Goal: Task Accomplishment & Management: Complete application form

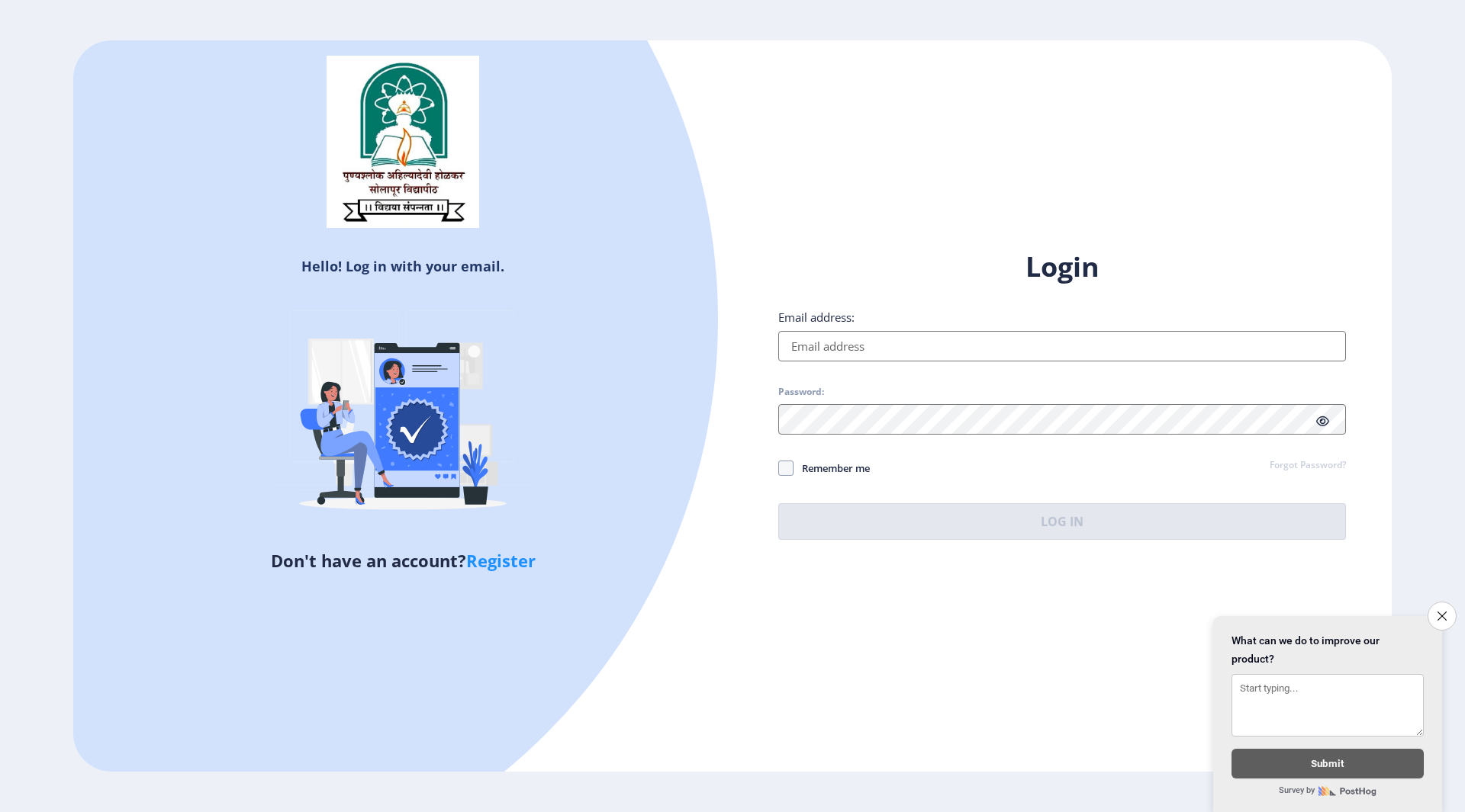
click at [836, 351] on input "Email address:" at bounding box center [1061, 346] width 568 height 31
click at [1439, 612] on icon "Close survey" at bounding box center [1441, 616] width 10 height 10
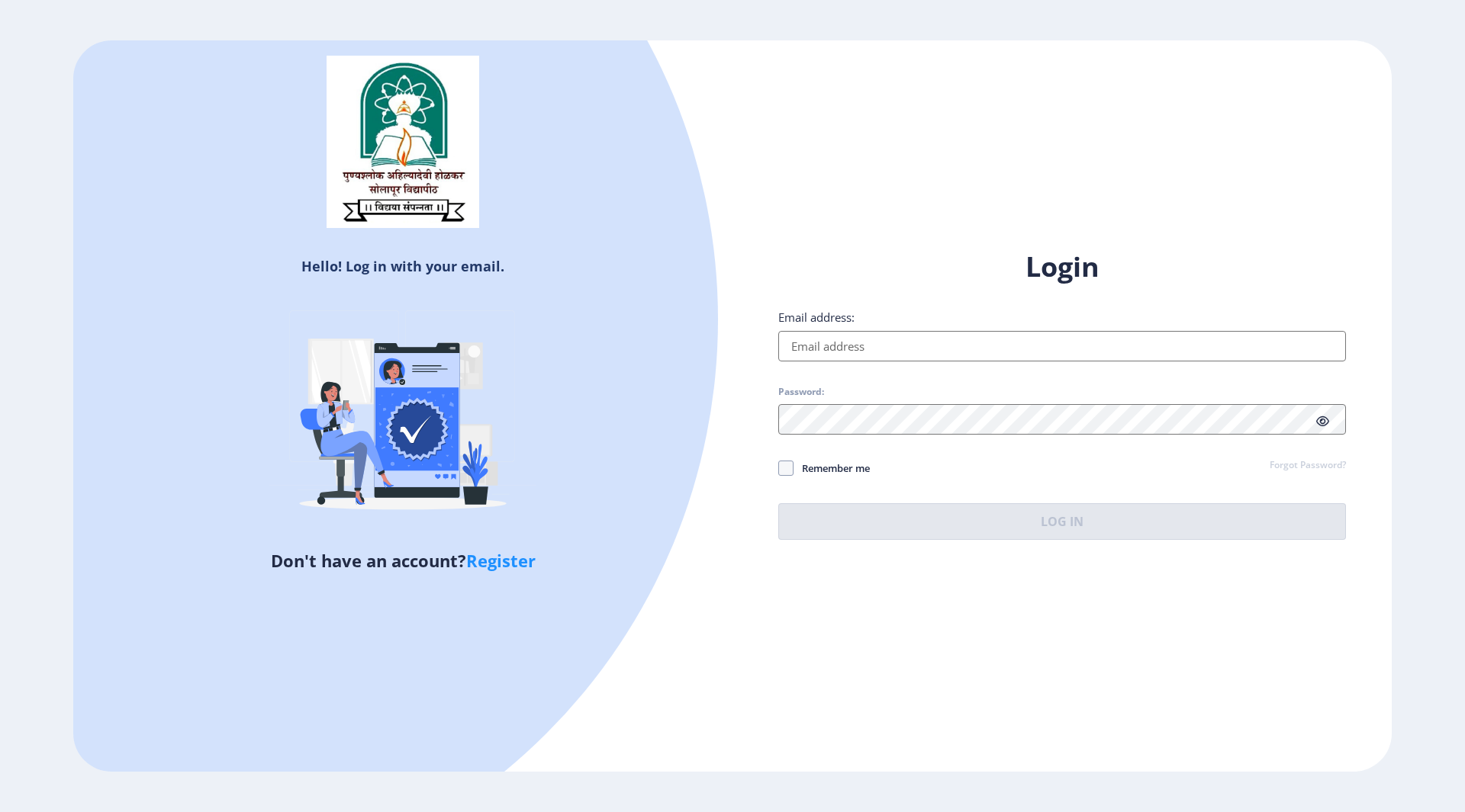
click at [816, 337] on input "Email address:" at bounding box center [1061, 346] width 568 height 31
click at [1332, 466] on div "Login Email address: Password: Remember me Forgot Password? Log In" at bounding box center [1061, 394] width 568 height 291
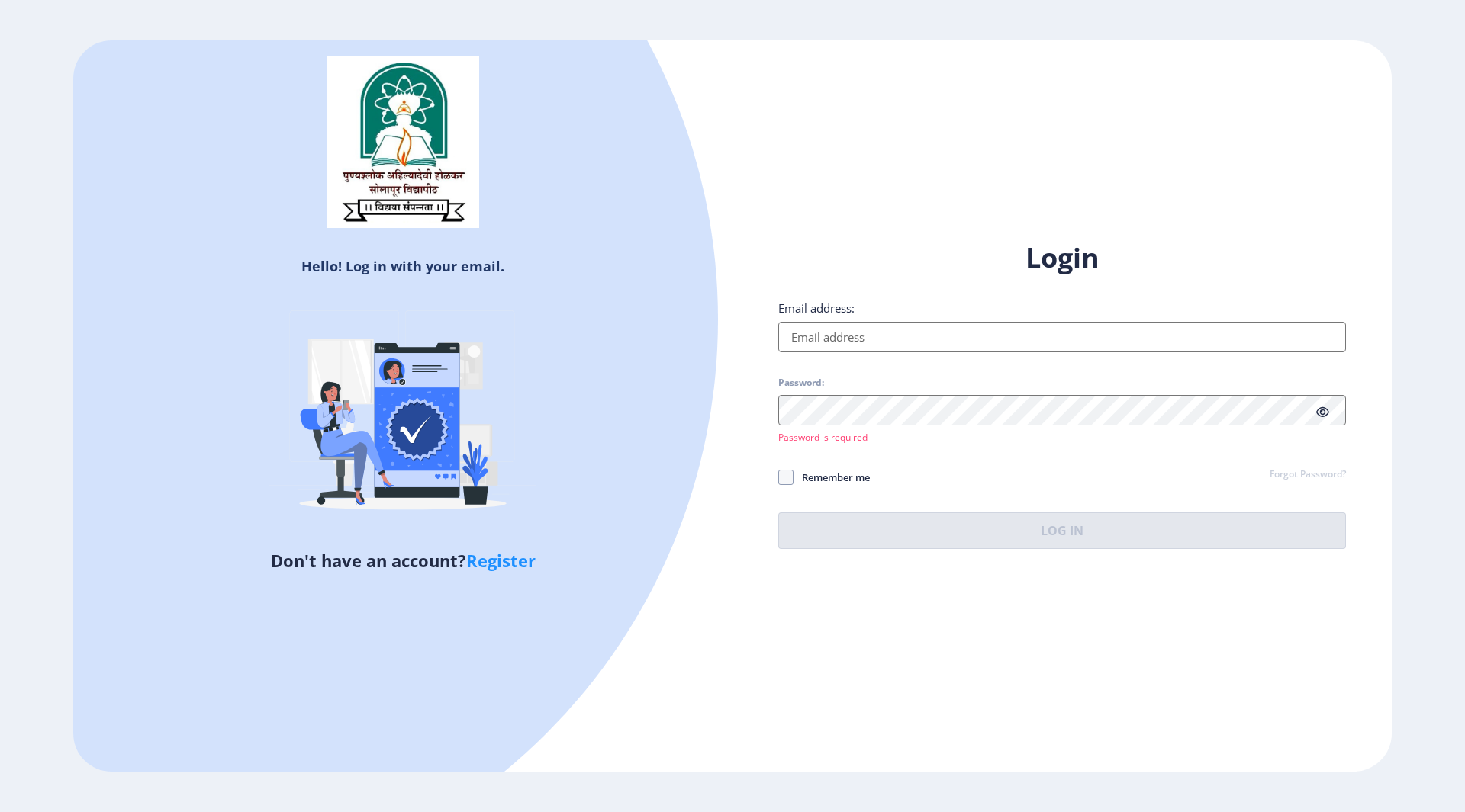
click at [823, 329] on input "Email address:" at bounding box center [1061, 337] width 568 height 31
click at [512, 560] on link "Register" at bounding box center [501, 560] width 70 height 23
select select
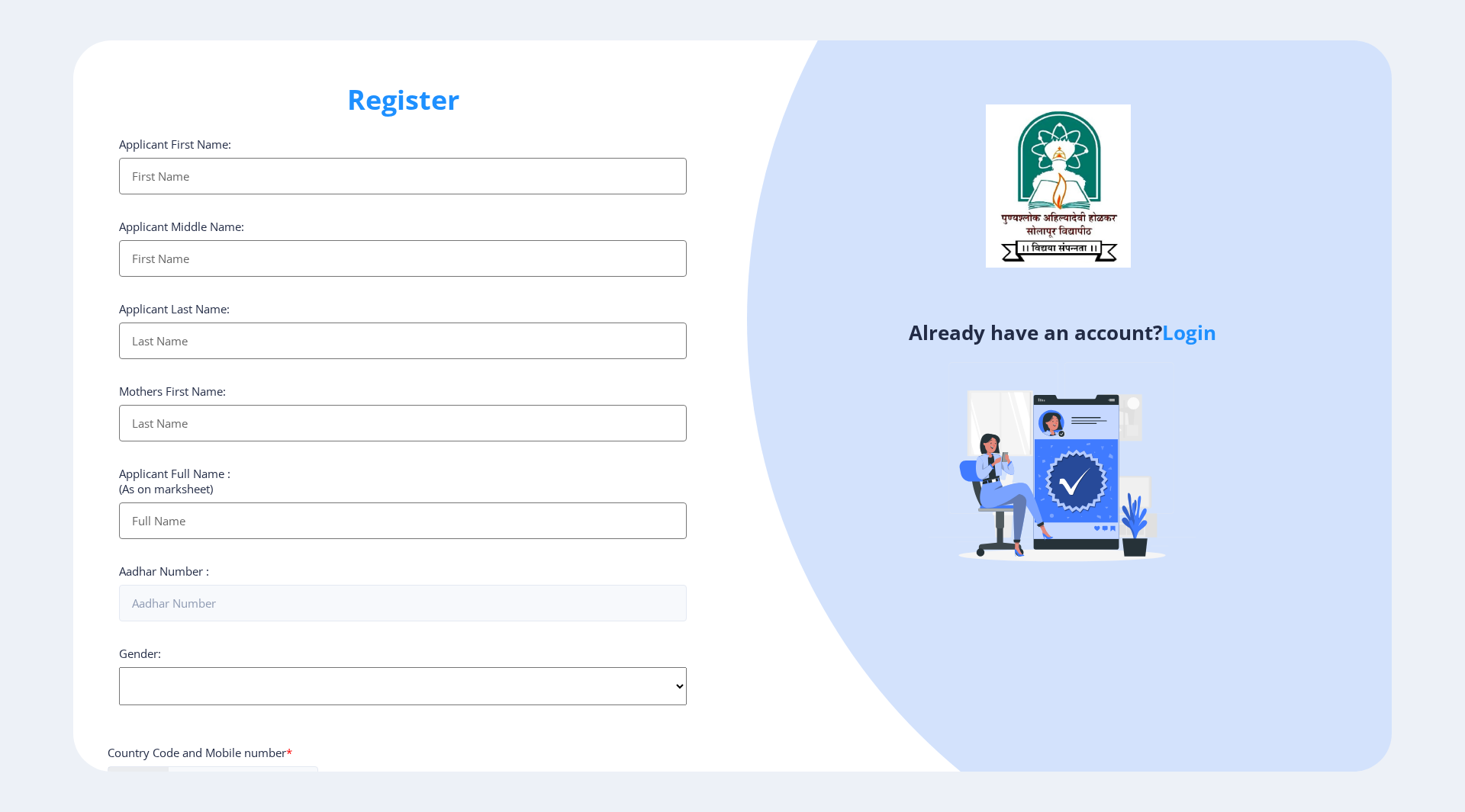
click at [177, 175] on input "Applicant First Name:" at bounding box center [402, 176] width 568 height 37
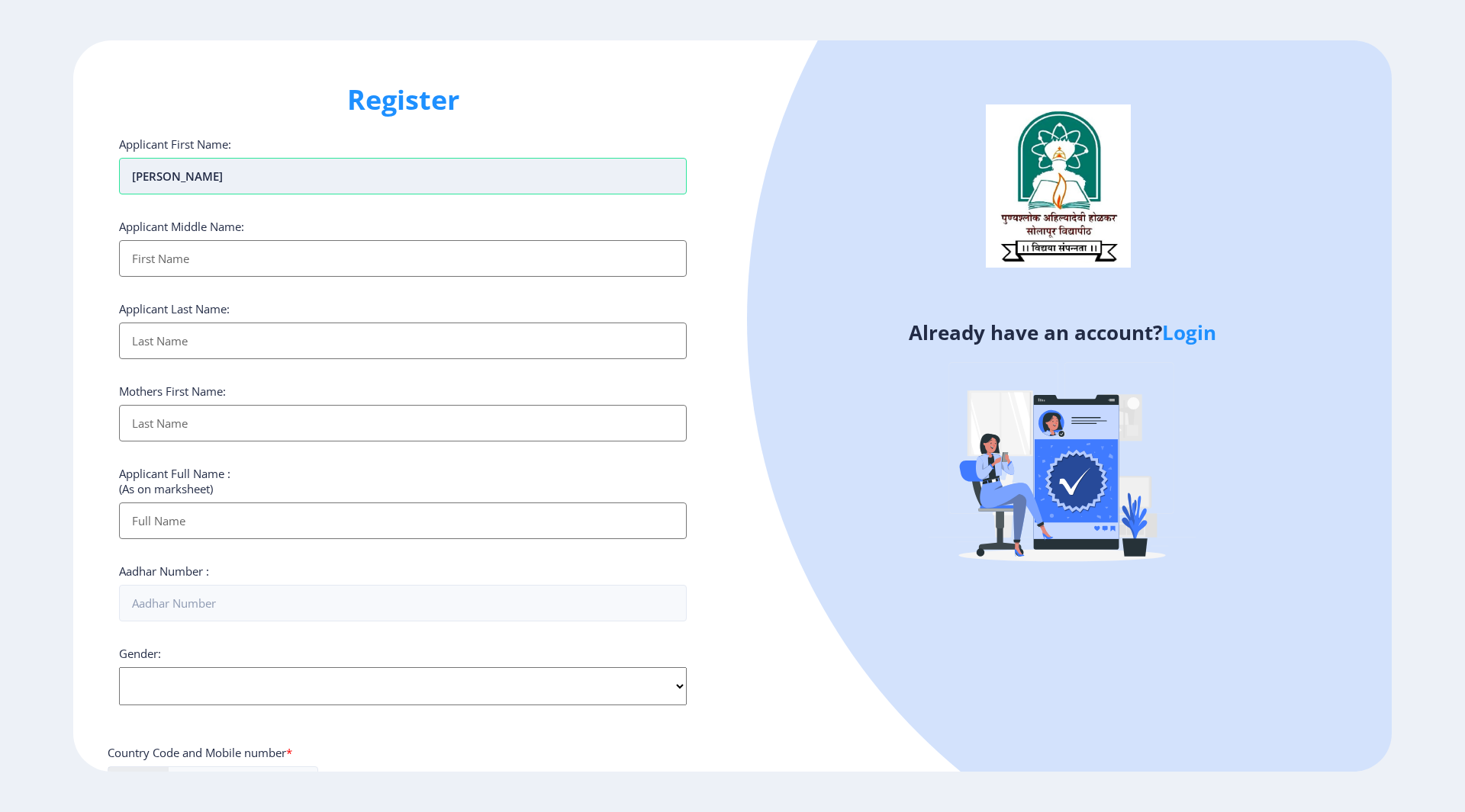
type input "[PERSON_NAME]"
type input "Shivaji"
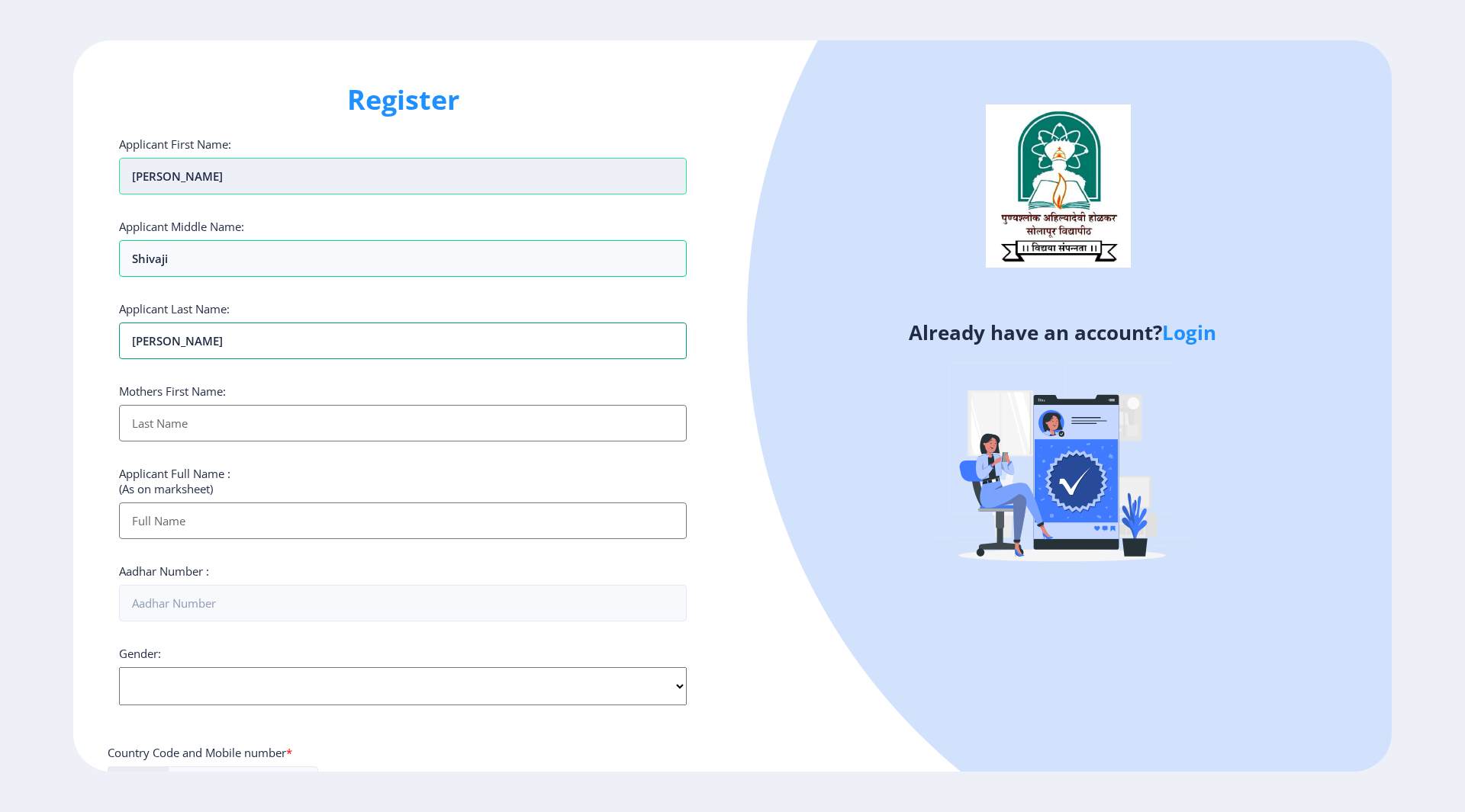
type input "Yadav"
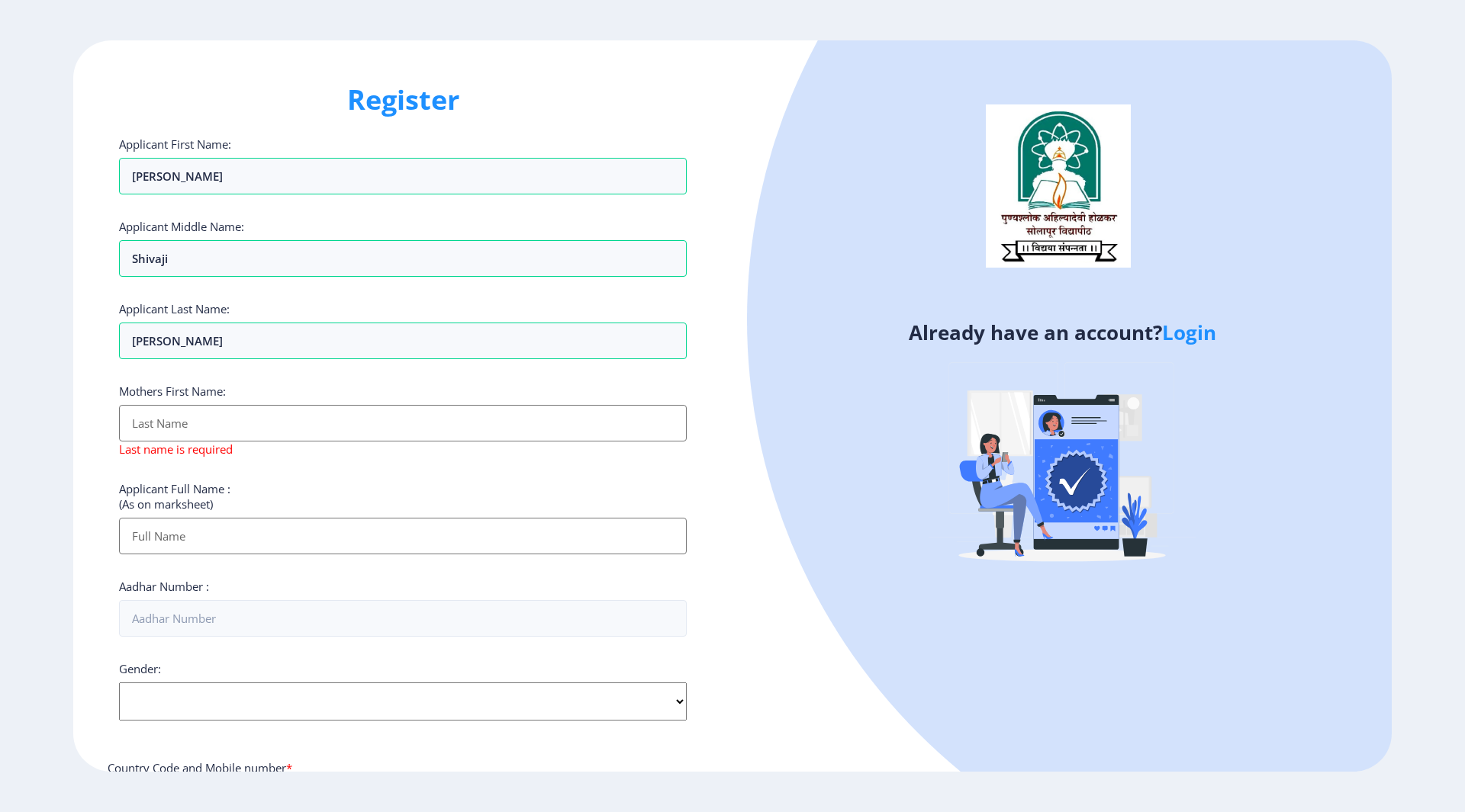
click at [140, 428] on input "Applicant First Name:" at bounding box center [402, 423] width 568 height 37
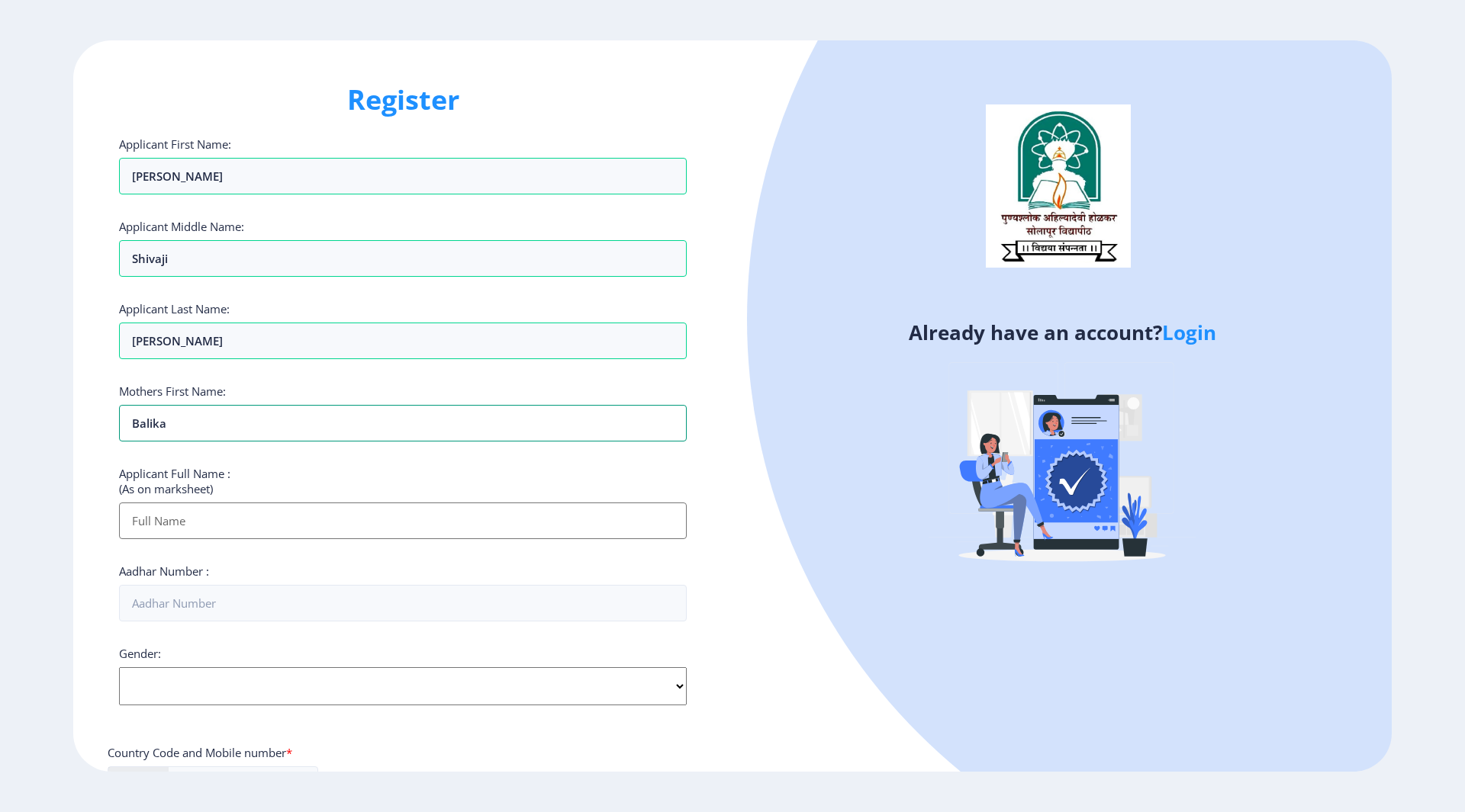
type input "balika"
click at [174, 525] on input "Applicant First Name:" at bounding box center [402, 521] width 568 height 37
type input "[PERSON_NAME]"
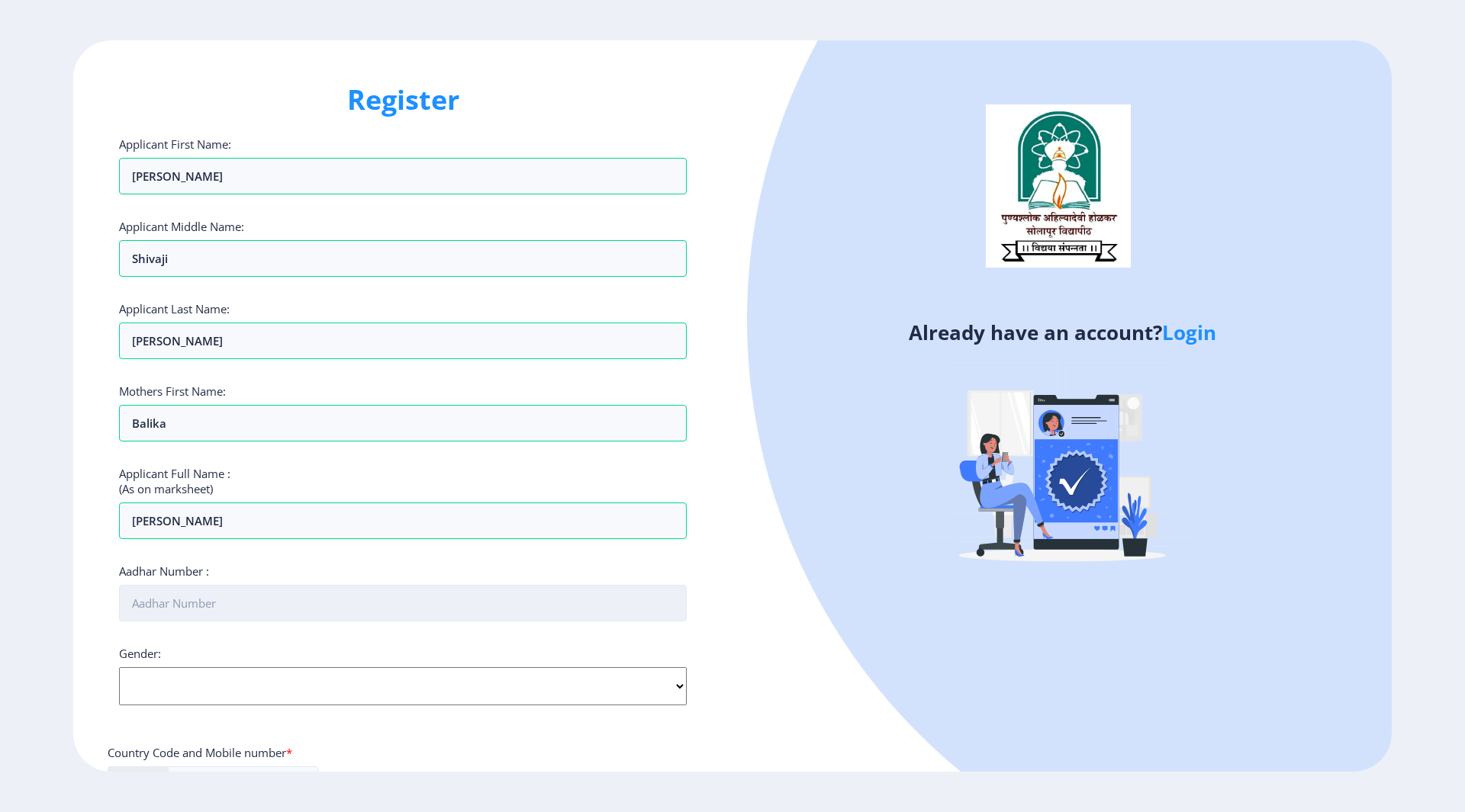
click at [187, 600] on input "Aadhar Number :" at bounding box center [402, 604] width 568 height 37
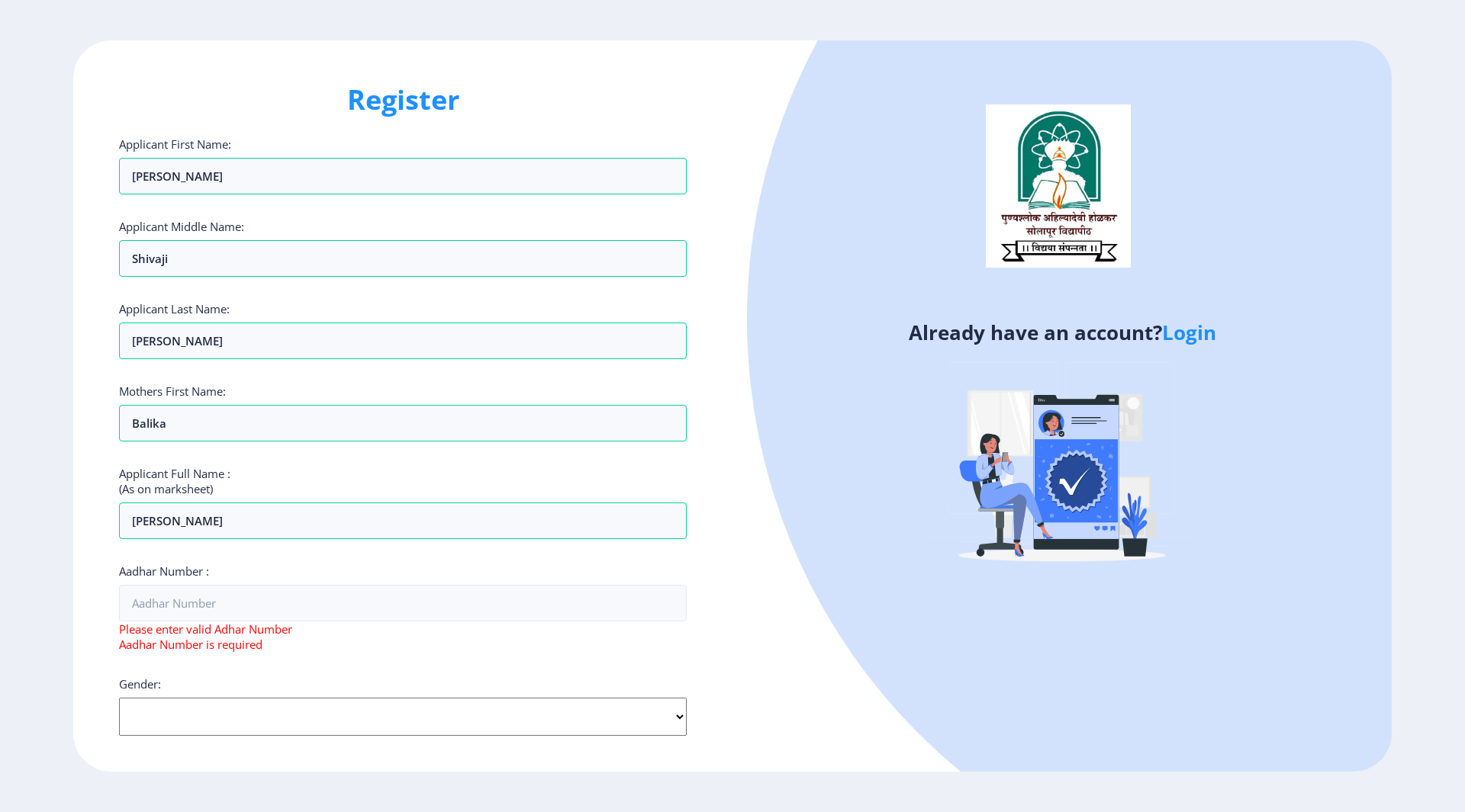
click at [275, 699] on select "Select Gender Male Female Other" at bounding box center [402, 716] width 568 height 38
select select "[DEMOGRAPHIC_DATA]"
click at [119, 698] on select "Select Gender Male Female Other" at bounding box center [402, 716] width 568 height 38
click at [180, 618] on input "Aadhar Number :" at bounding box center [402, 604] width 568 height 37
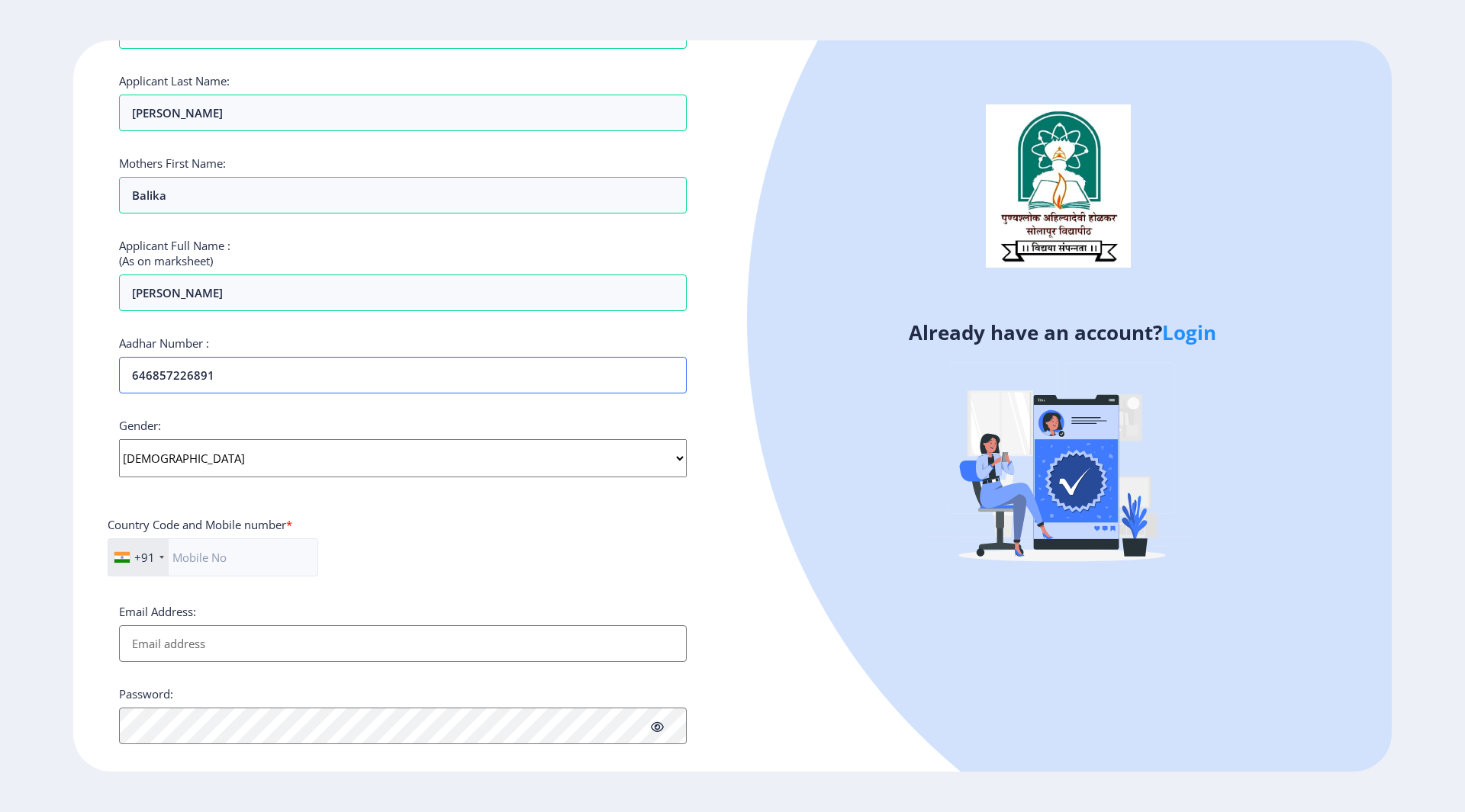
scroll to position [330, 0]
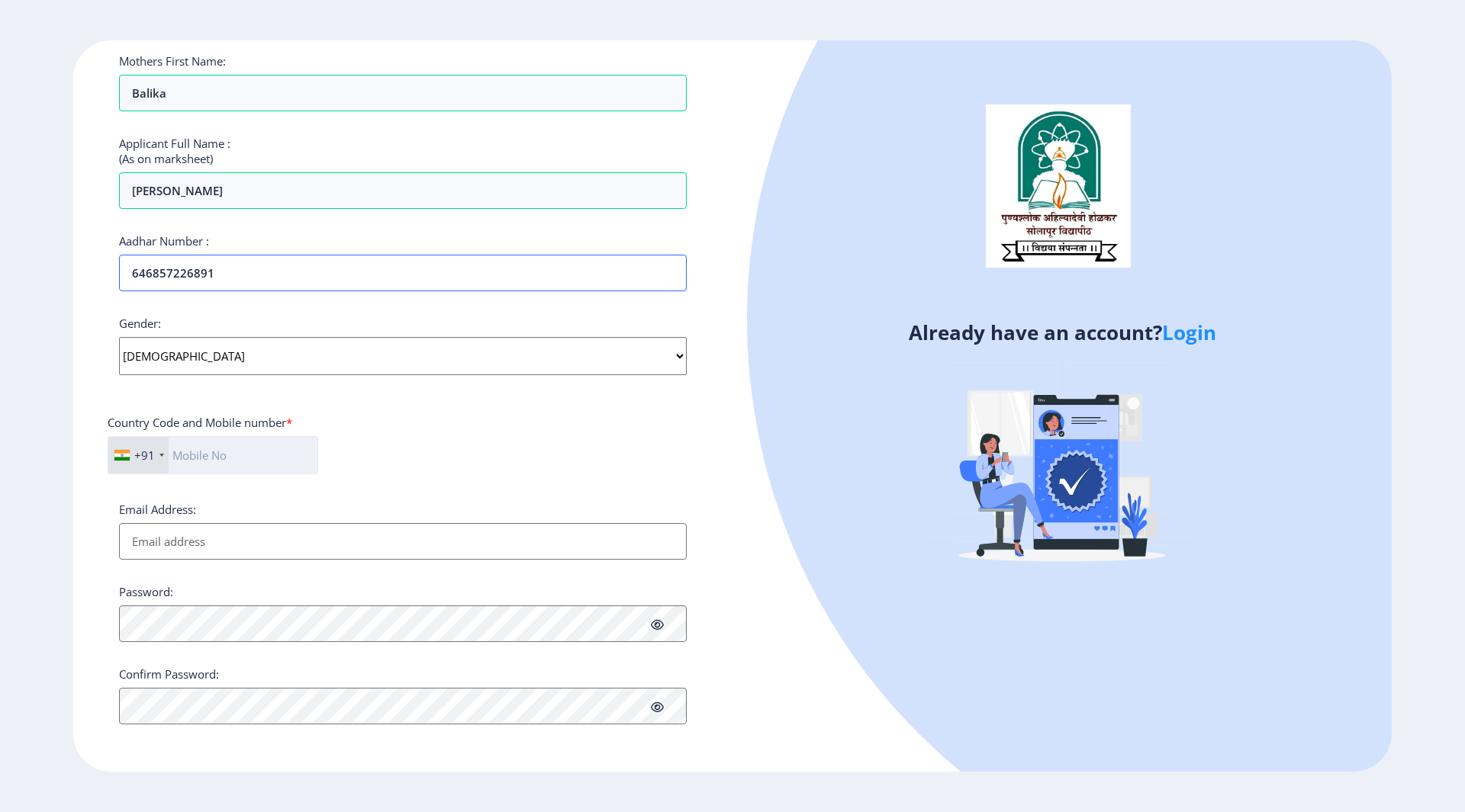
type input "646857226891"
click at [204, 457] on input "text" at bounding box center [212, 455] width 210 height 38
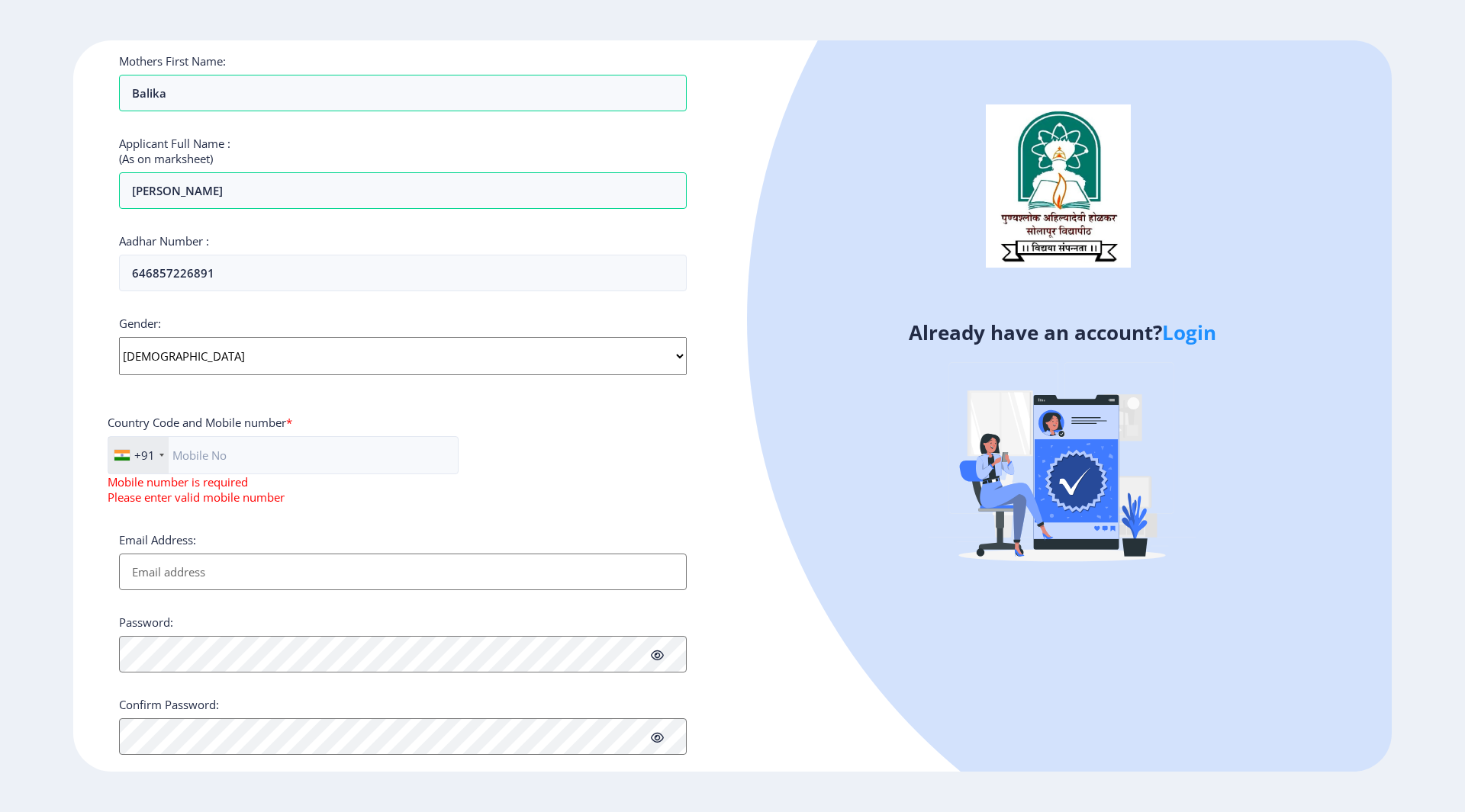
click at [172, 548] on div "Email Address:" at bounding box center [402, 561] width 568 height 58
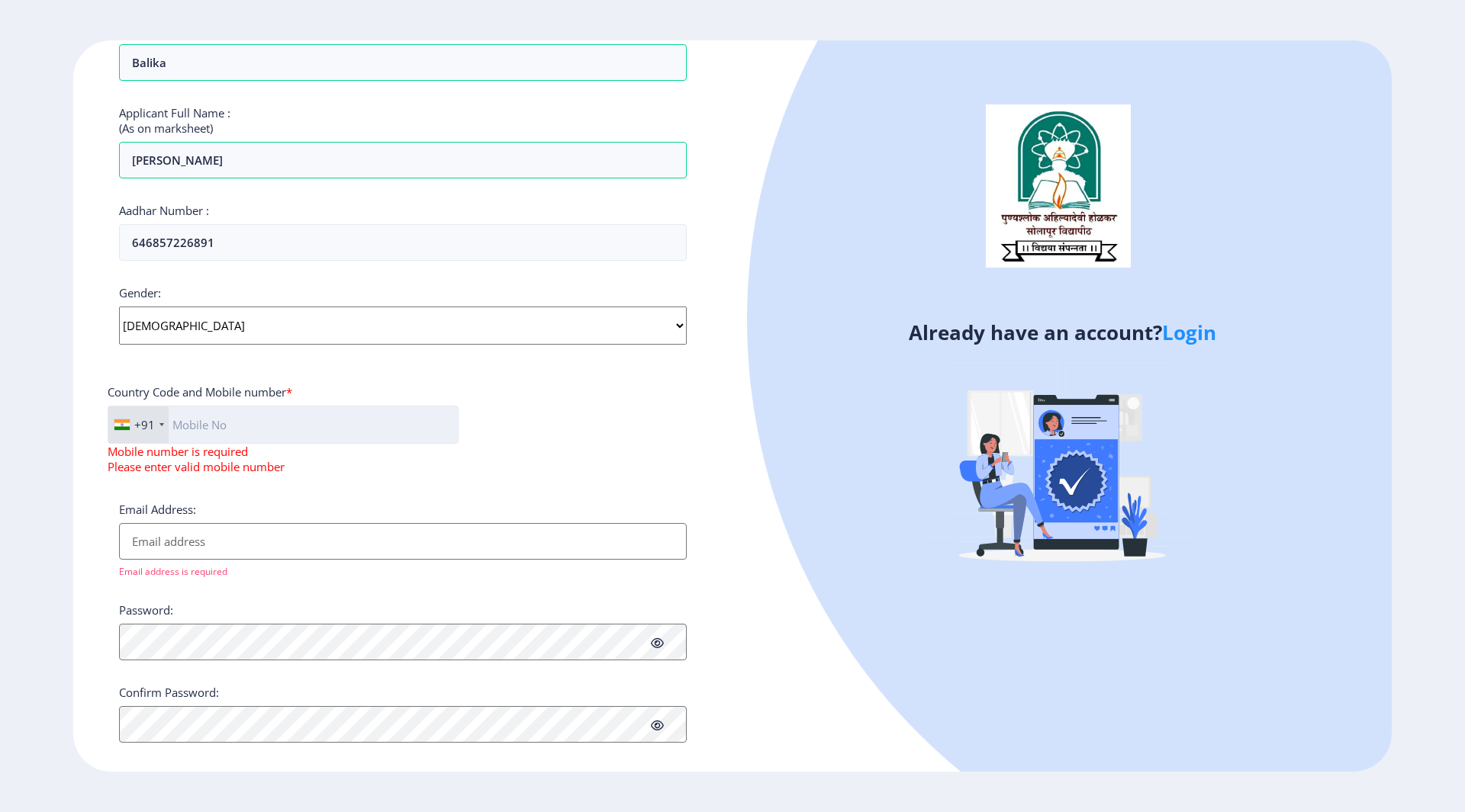
click at [202, 429] on input "text" at bounding box center [282, 424] width 351 height 38
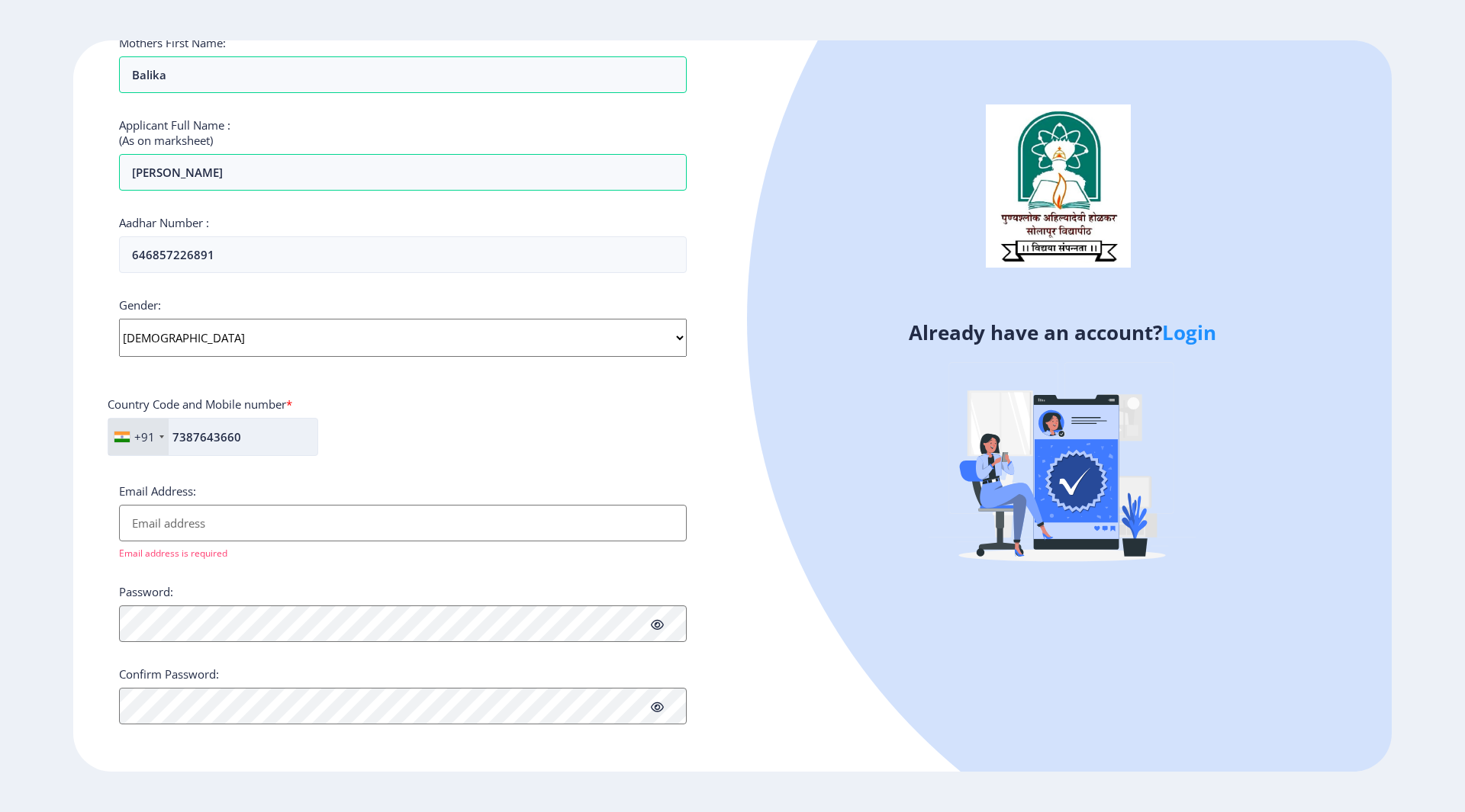
scroll to position [348, 0]
type input "7387643660"
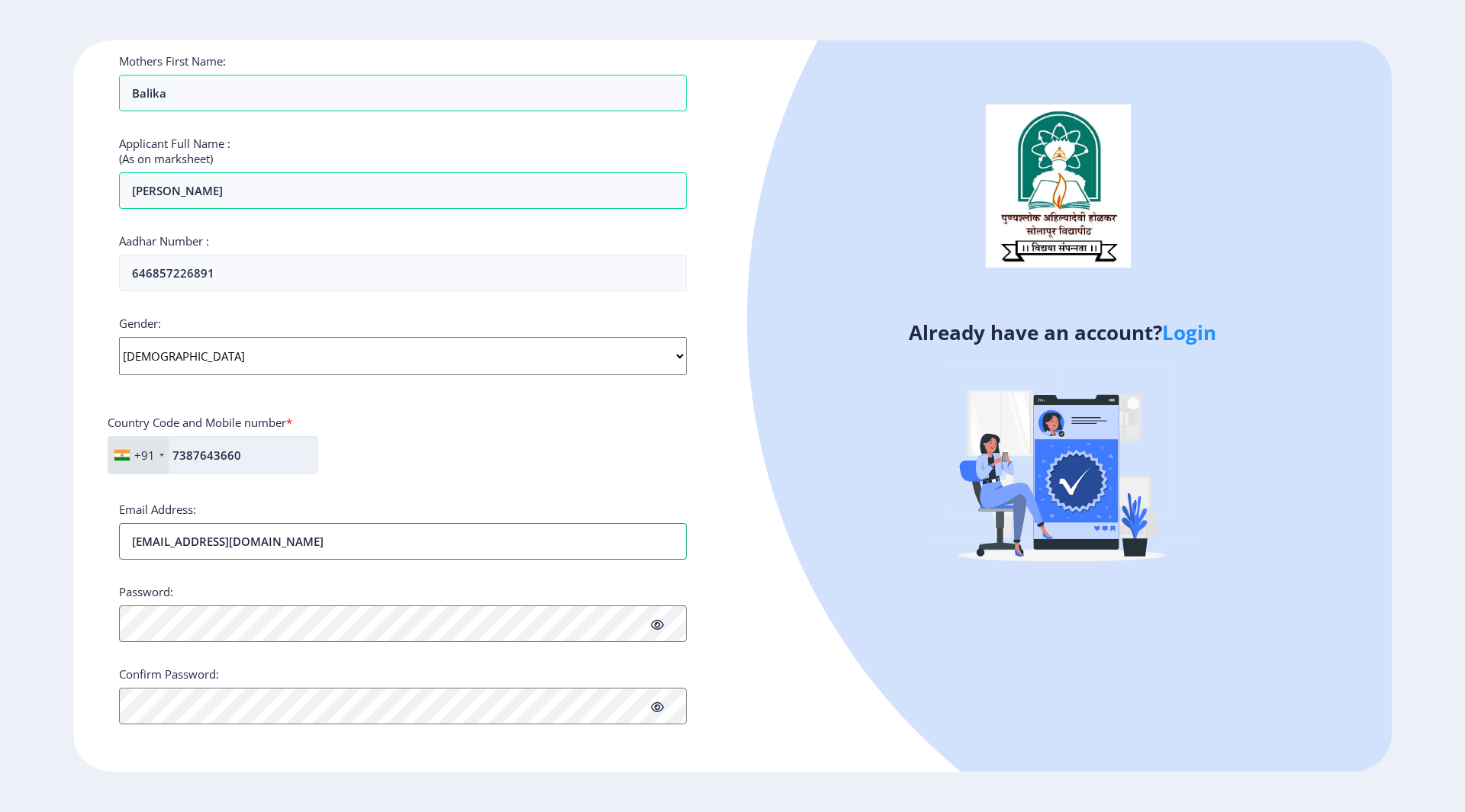
scroll to position [330, 0]
type input "[EMAIL_ADDRESS][DOMAIN_NAME]"
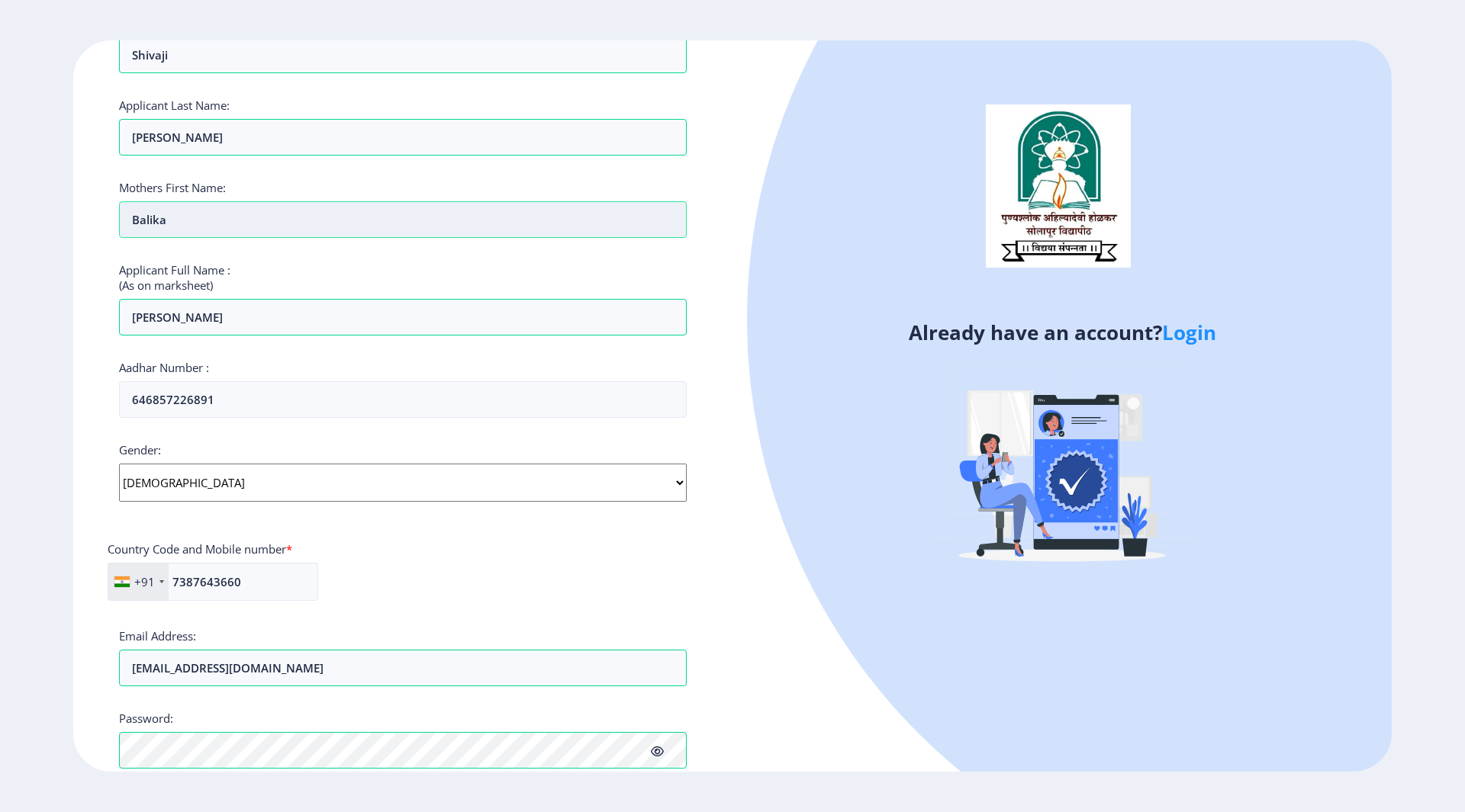
scroll to position [348, 0]
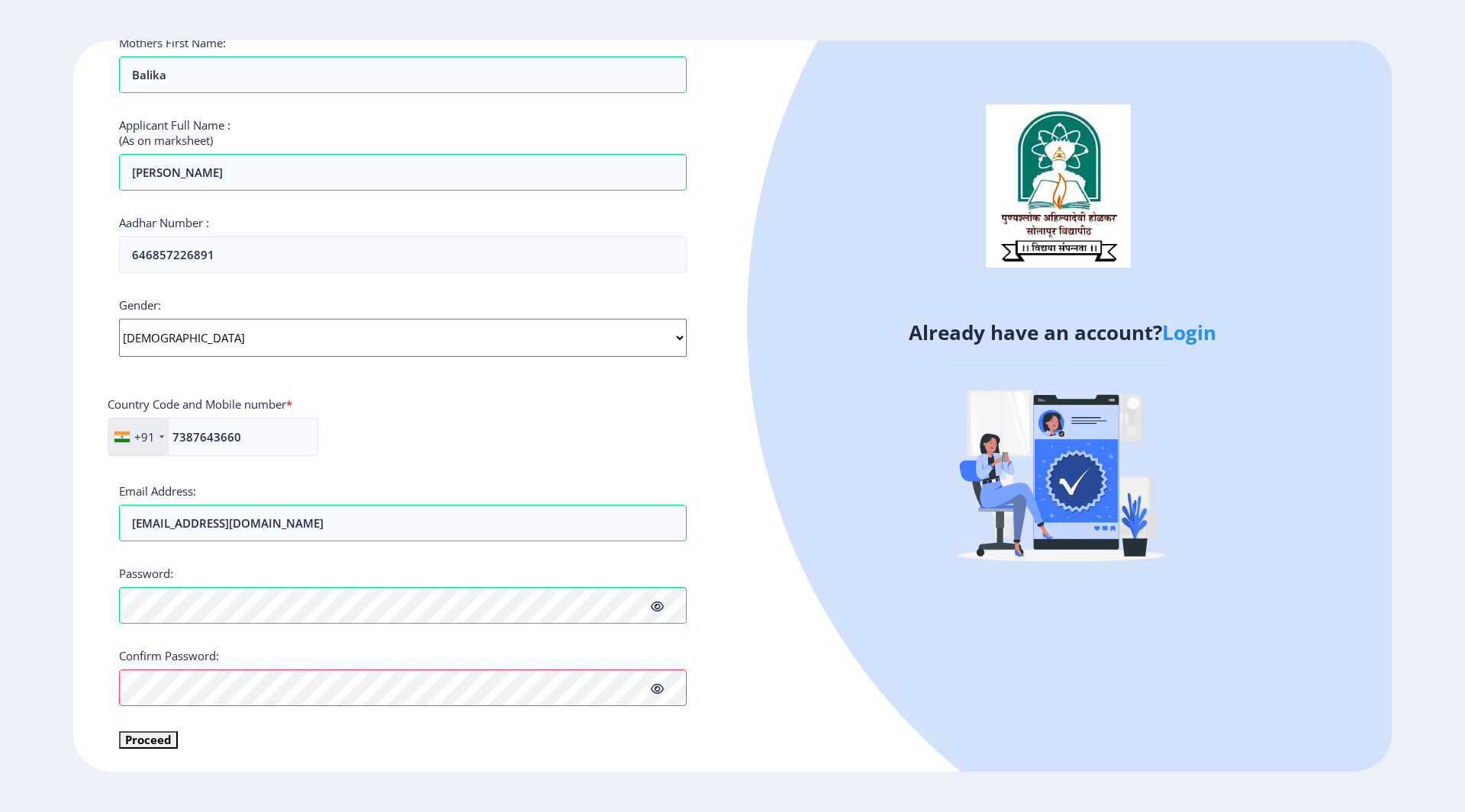
click at [661, 685] on icon at bounding box center [657, 689] width 13 height 11
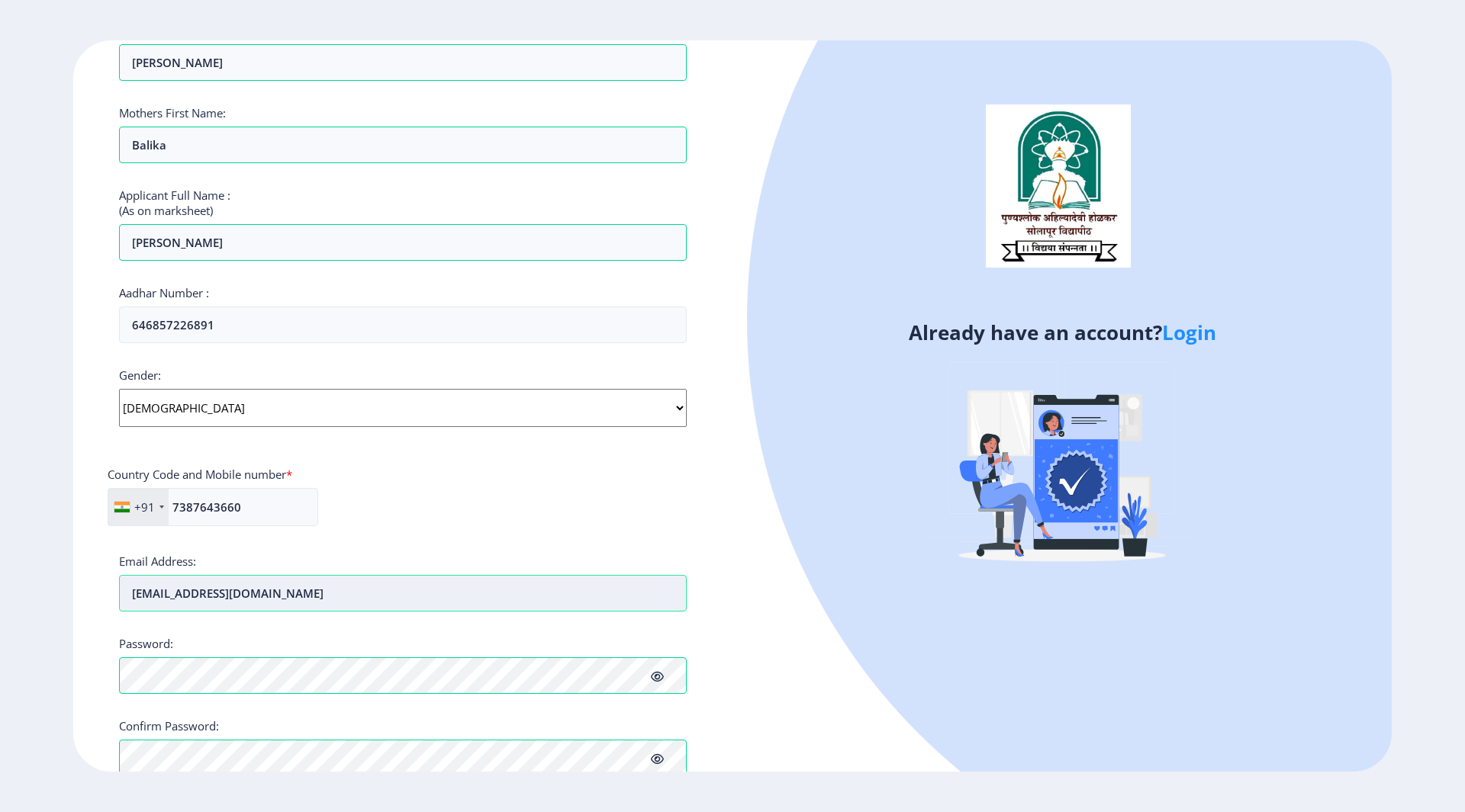
scroll to position [367, 0]
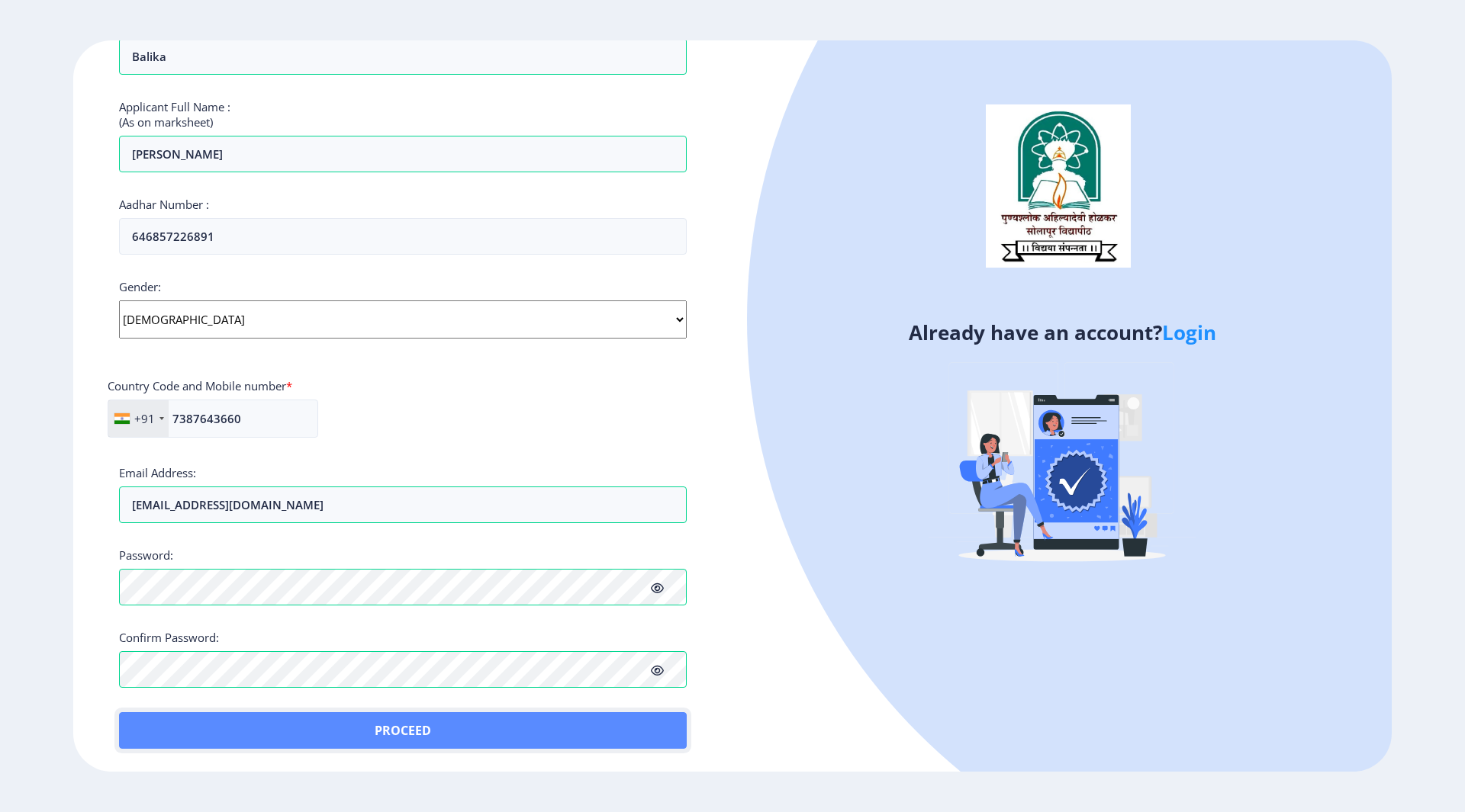
click at [348, 732] on button "Proceed" at bounding box center [402, 731] width 568 height 37
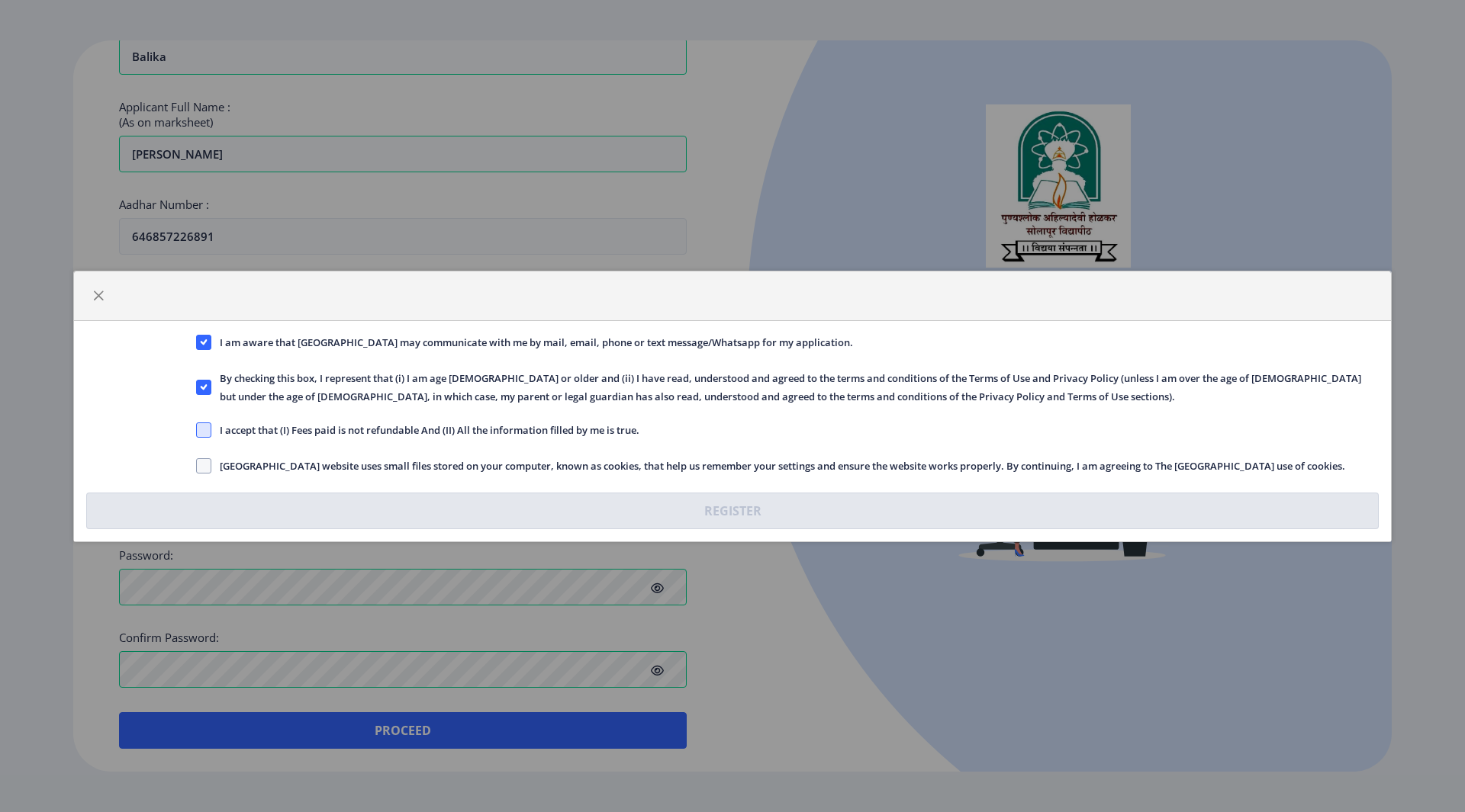
click at [199, 424] on span at bounding box center [203, 429] width 15 height 15
click at [197, 429] on input "I accept that (I) Fees paid is not refundable And (II) All the information fill…" at bounding box center [196, 429] width 1 height 1
checkbox input "true"
click at [204, 468] on span at bounding box center [203, 465] width 15 height 15
click at [197, 466] on input "Solapur University website uses small files stored on your computer, known as c…" at bounding box center [196, 465] width 1 height 1
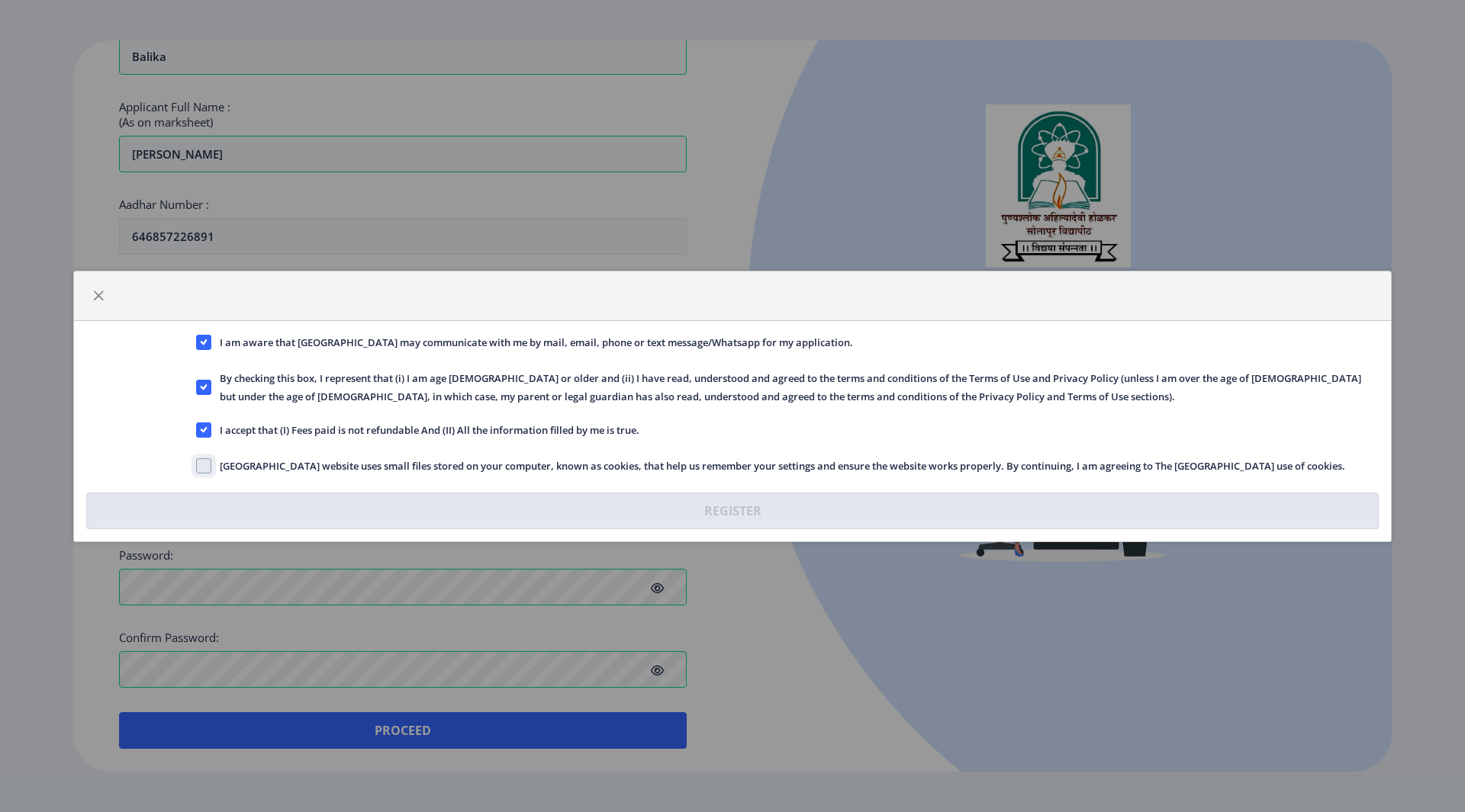
checkbox input "true"
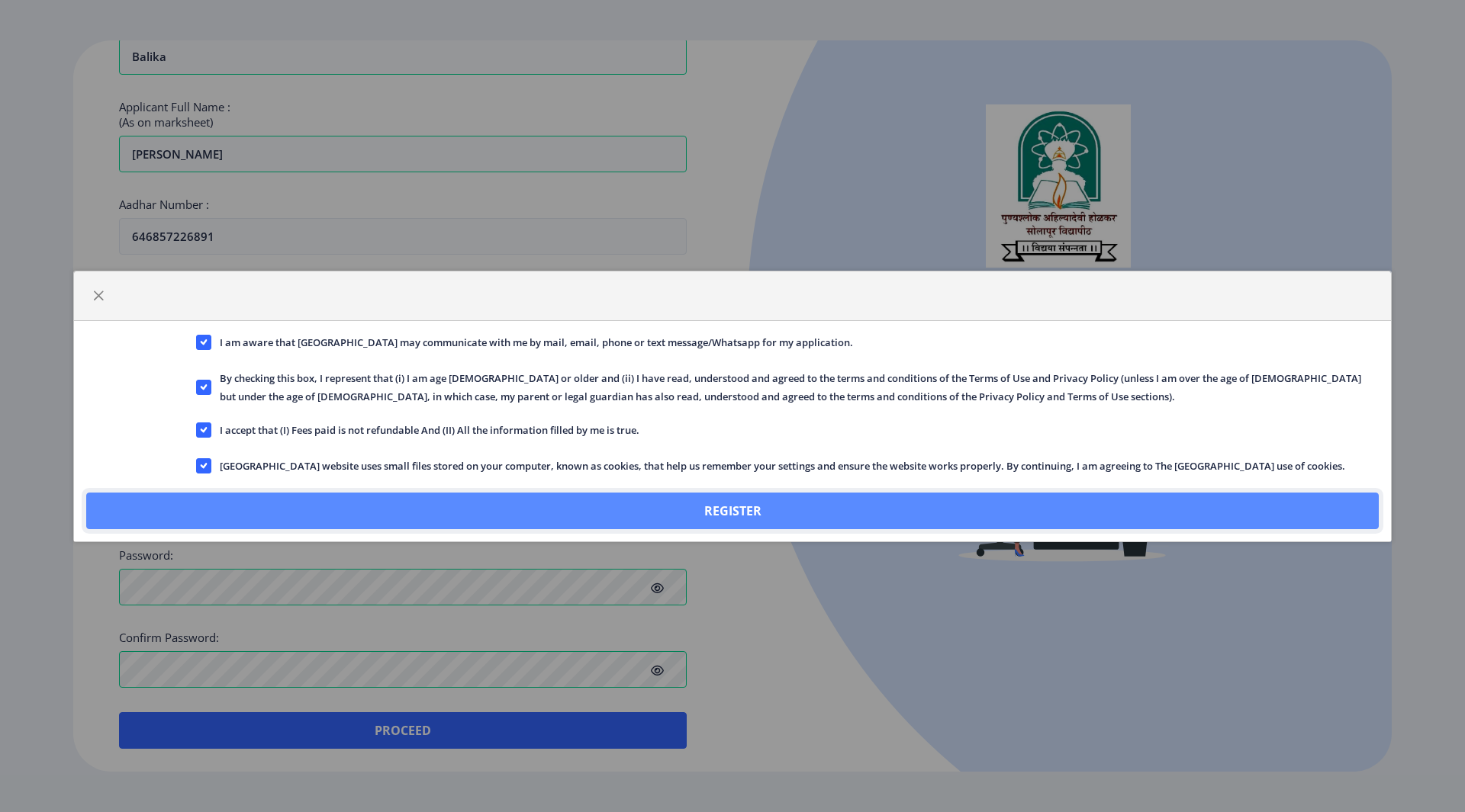
click at [291, 494] on button "Register" at bounding box center [732, 511] width 1293 height 37
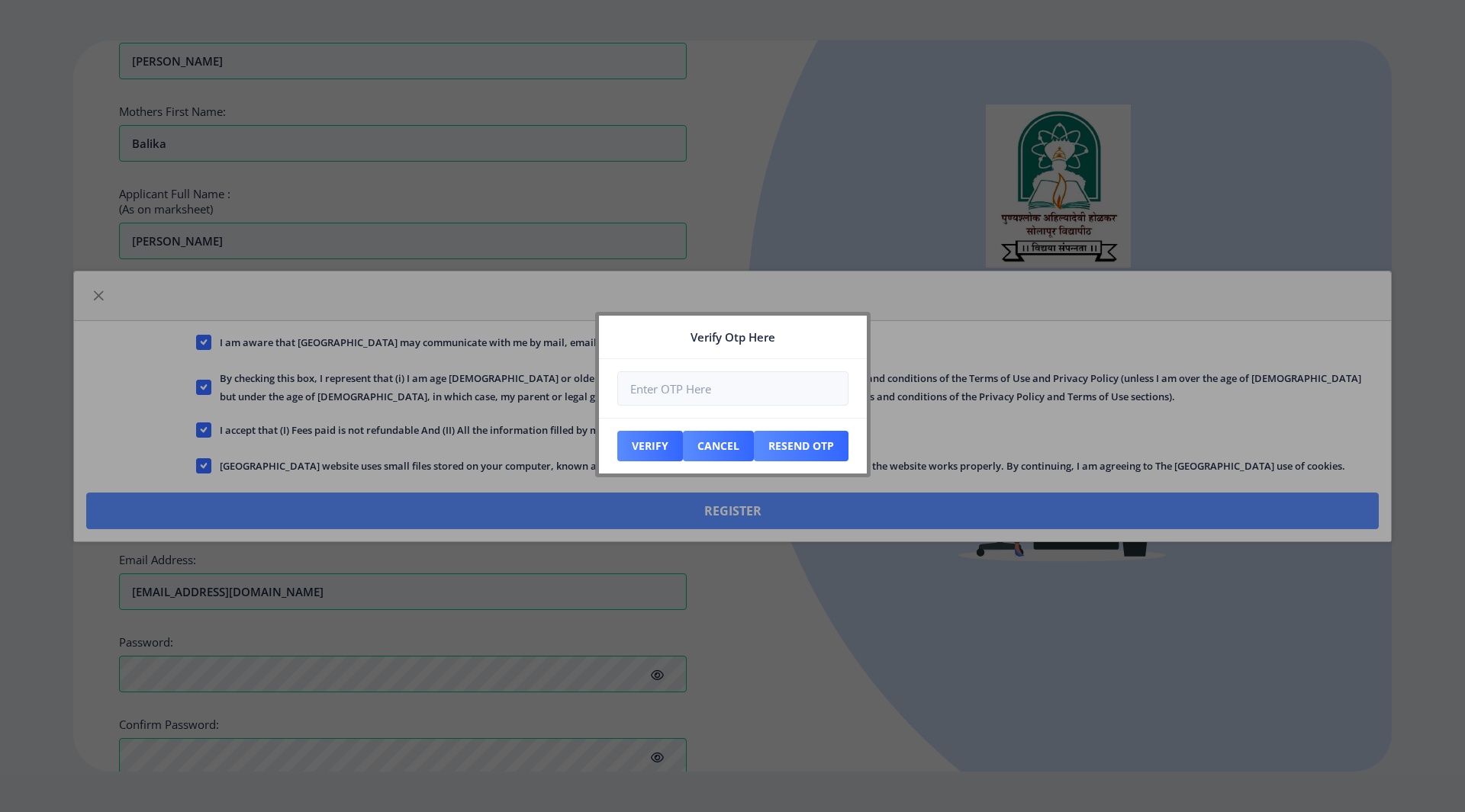
scroll to position [454, 0]
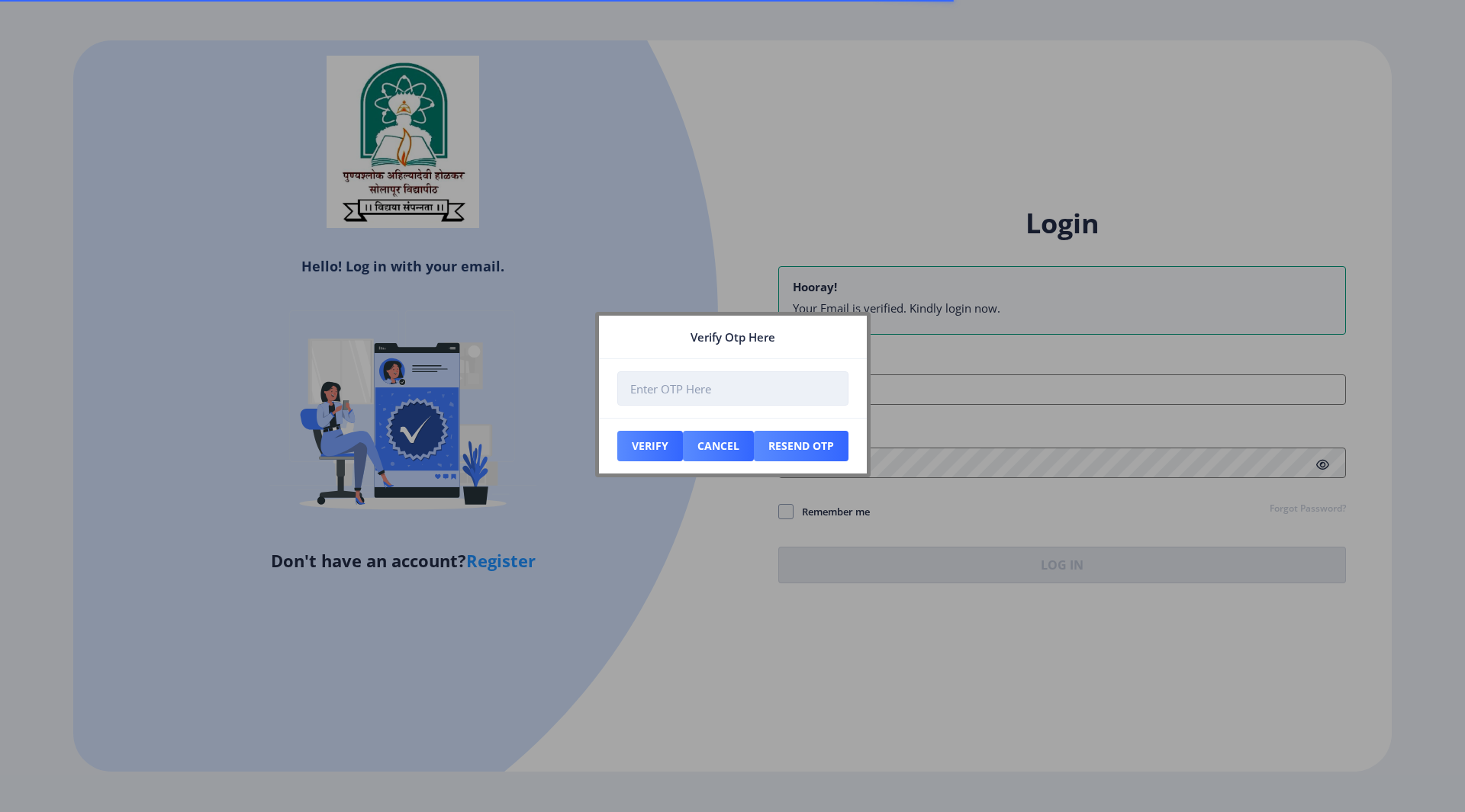
click at [682, 391] on input "number" at bounding box center [732, 388] width 231 height 34
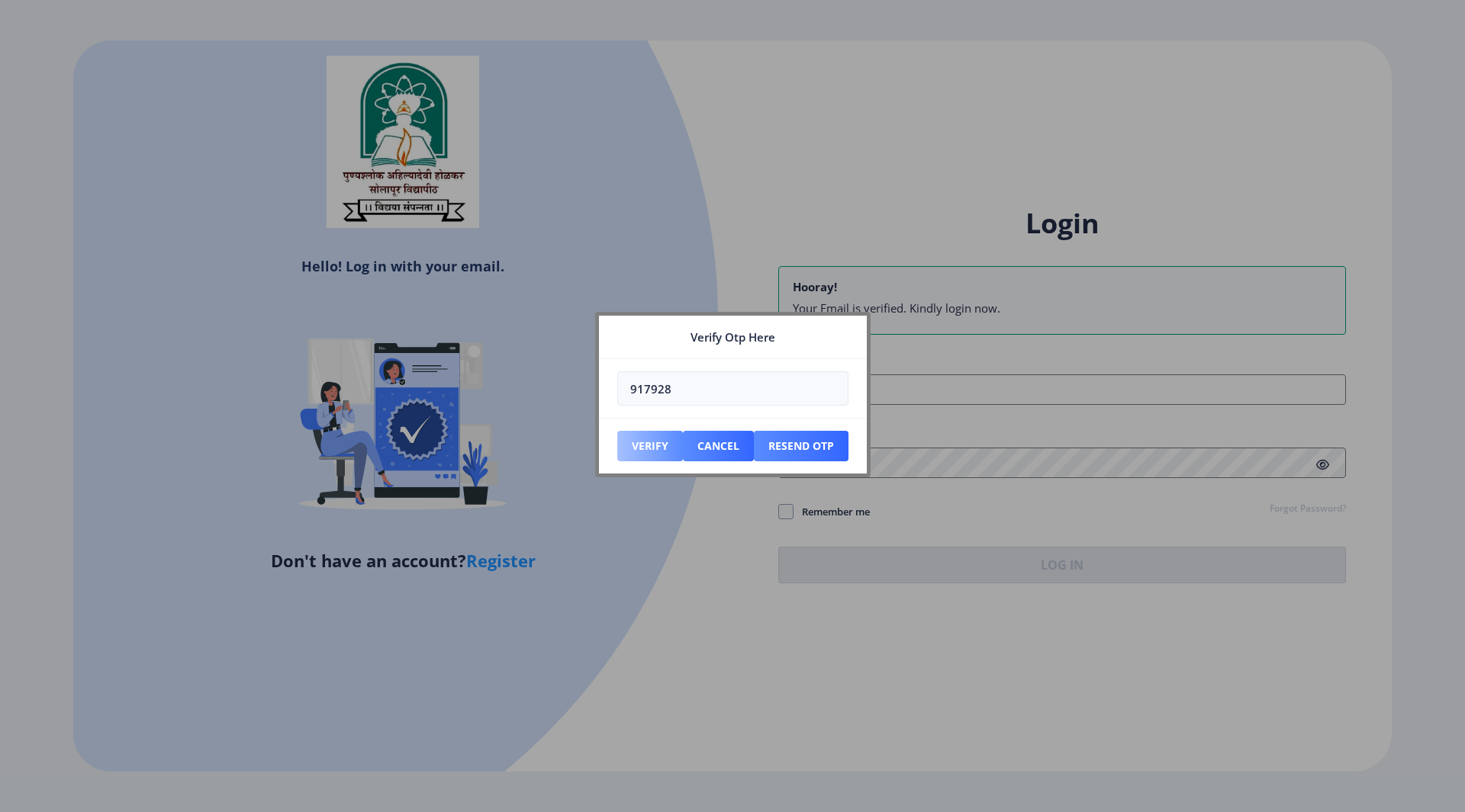
type input "917928"
click at [636, 457] on button "Verify" at bounding box center [649, 446] width 66 height 31
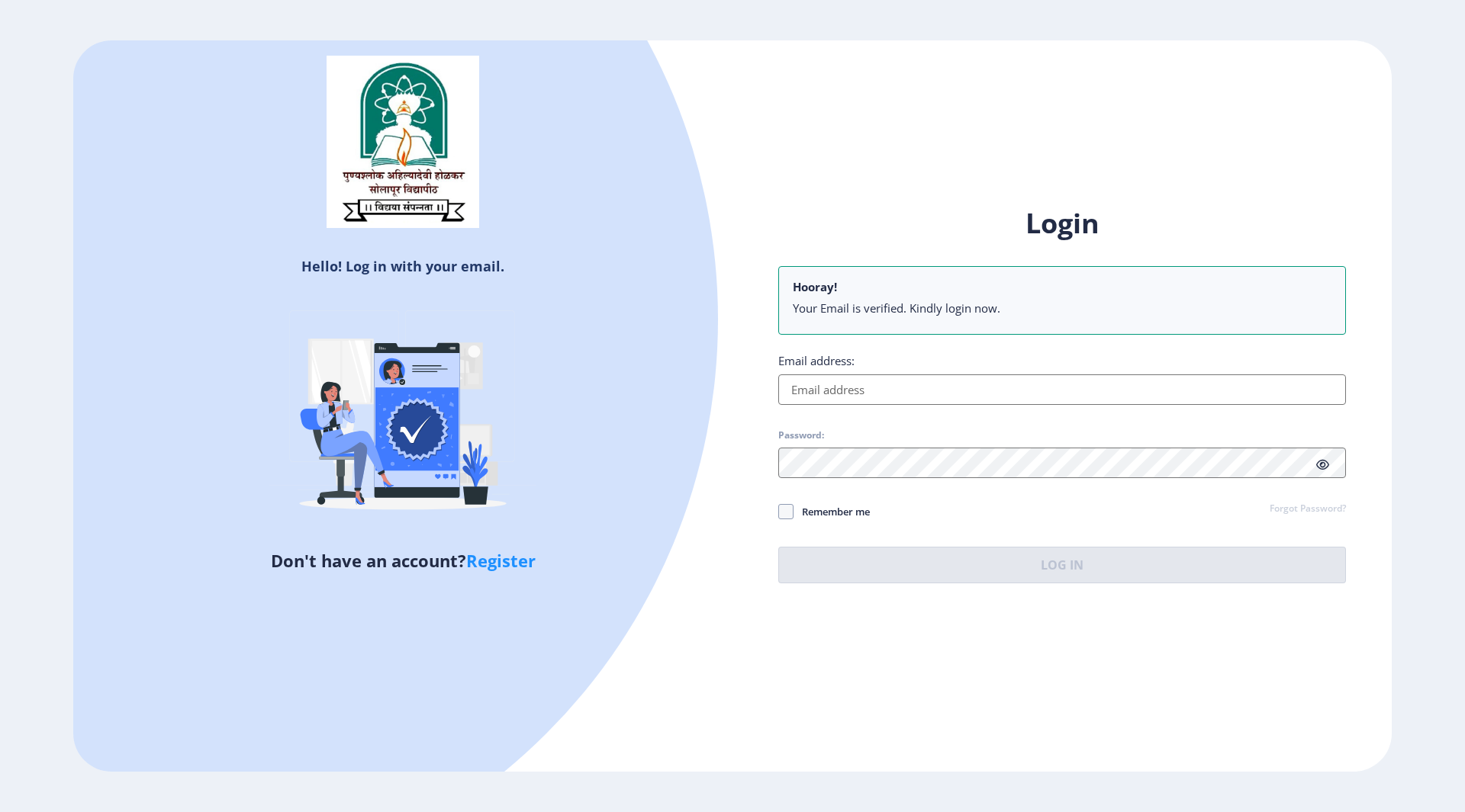
click at [890, 388] on input "Email address:" at bounding box center [1061, 390] width 568 height 31
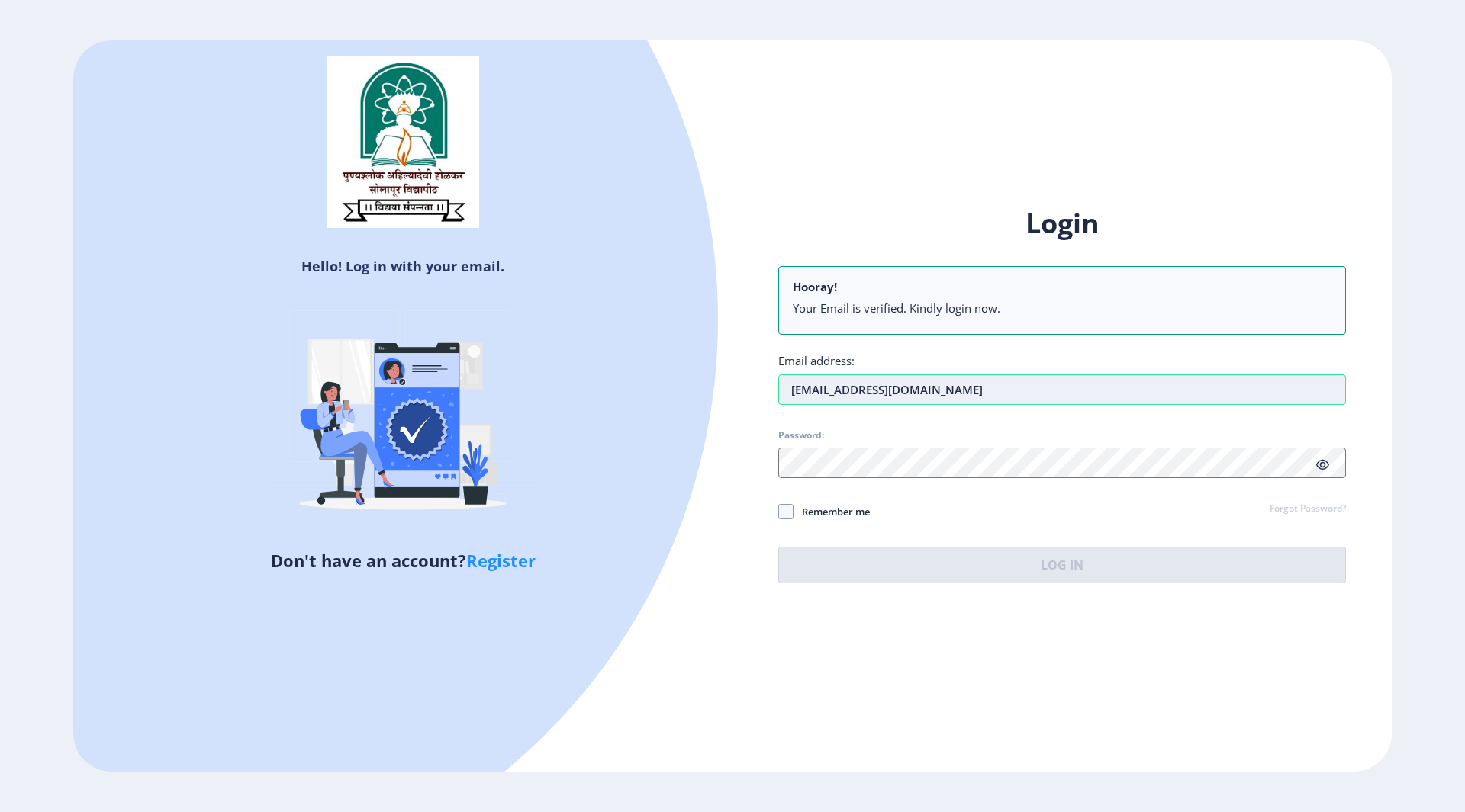
type input "hianiketyadav@gmail.com"
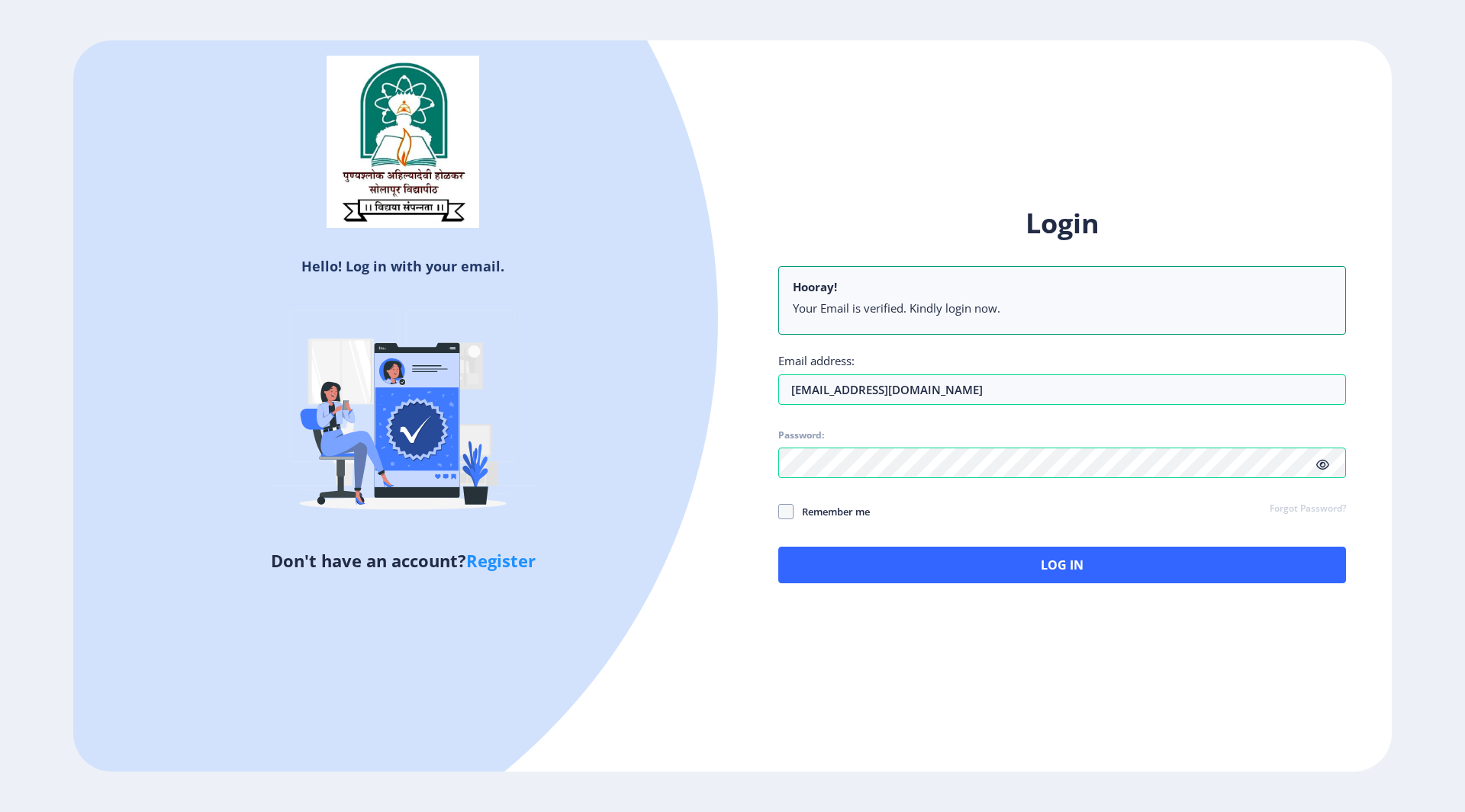
click at [1323, 465] on icon at bounding box center [1322, 465] width 13 height 11
click at [791, 514] on span at bounding box center [785, 511] width 15 height 15
click at [779, 512] on input "Remember me" at bounding box center [778, 511] width 1 height 1
click at [784, 507] on icon at bounding box center [787, 511] width 7 height 15
click at [779, 511] on input "Remember me" at bounding box center [778, 511] width 1 height 1
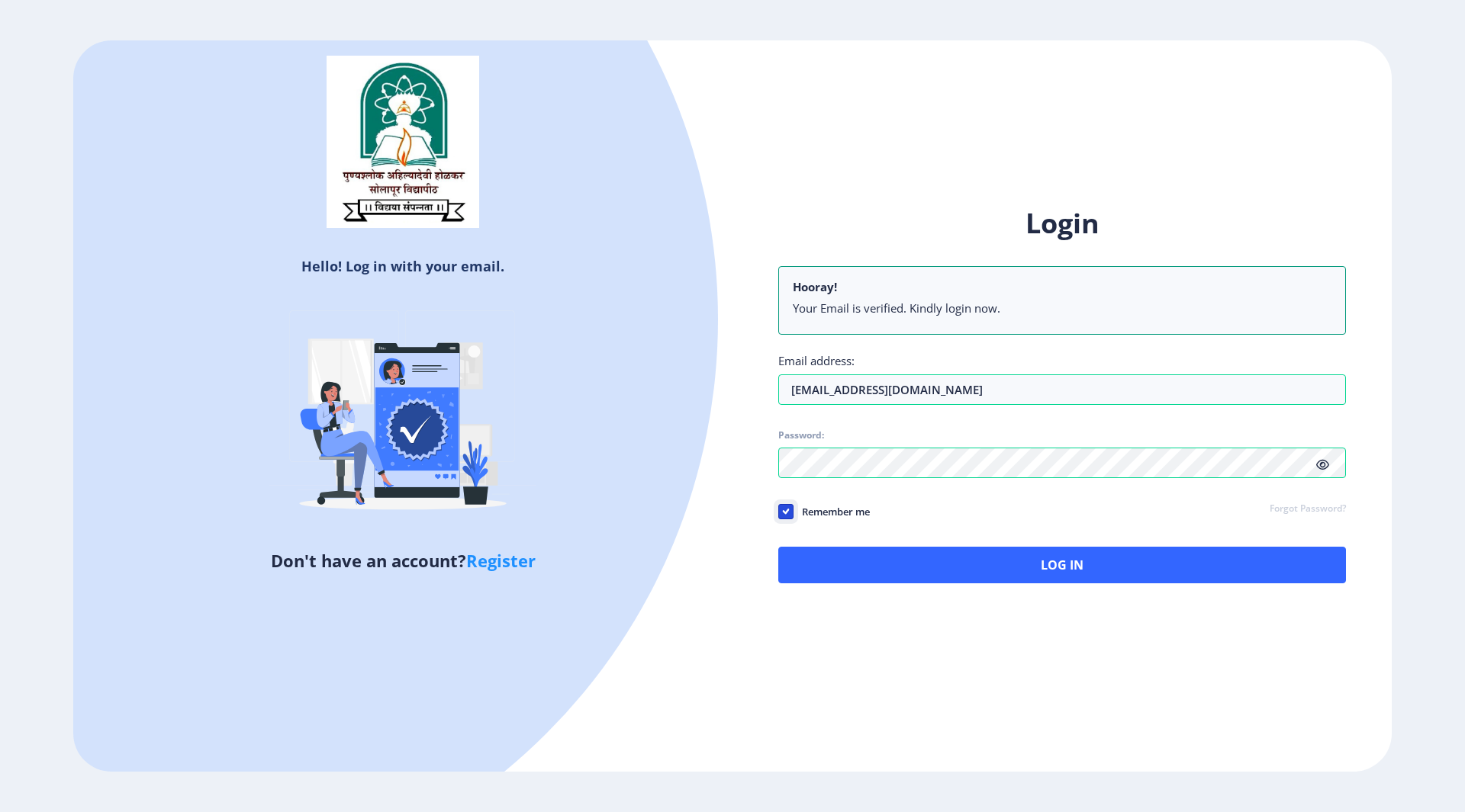
checkbox input "false"
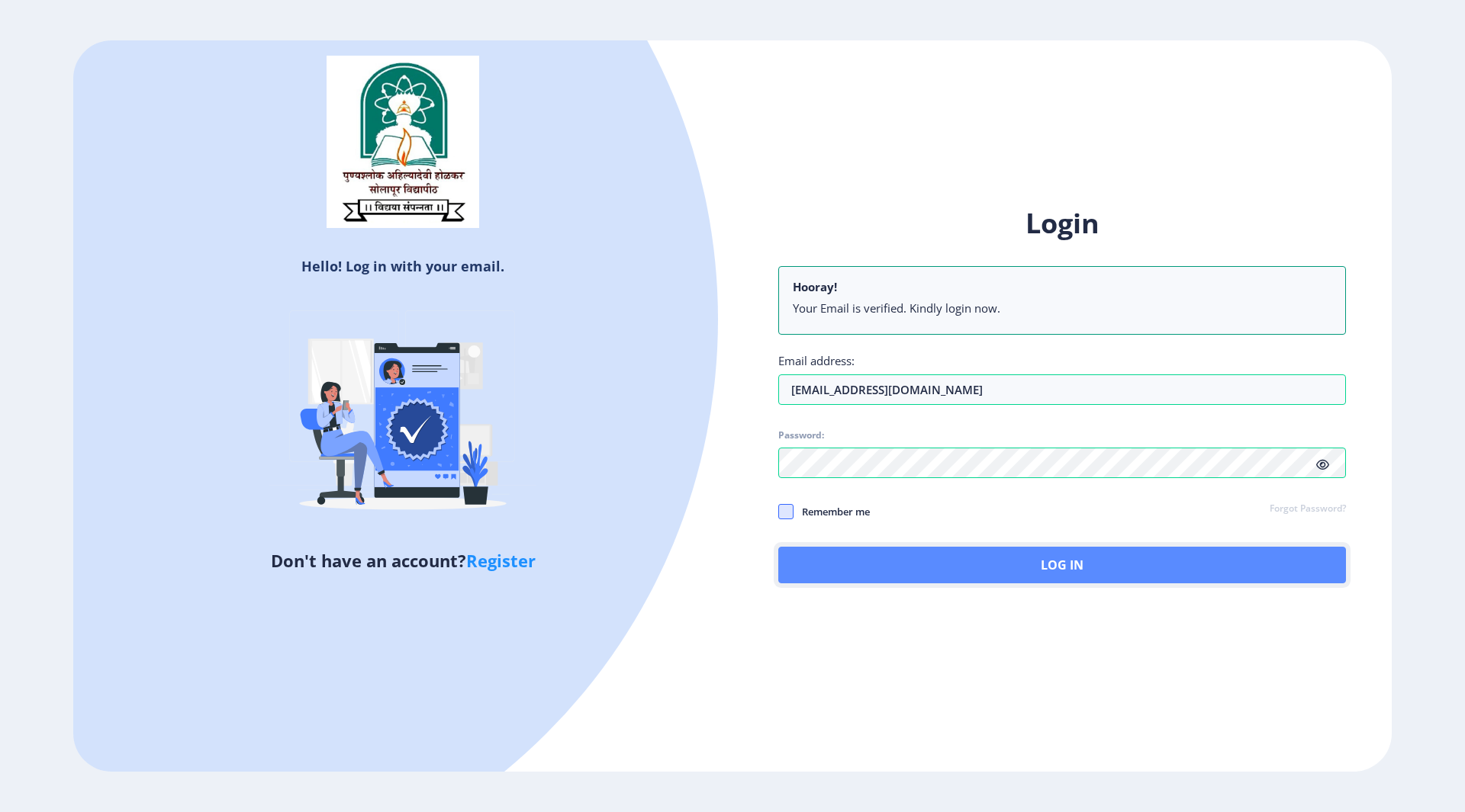
click at [1046, 561] on button "Log In" at bounding box center [1061, 566] width 568 height 37
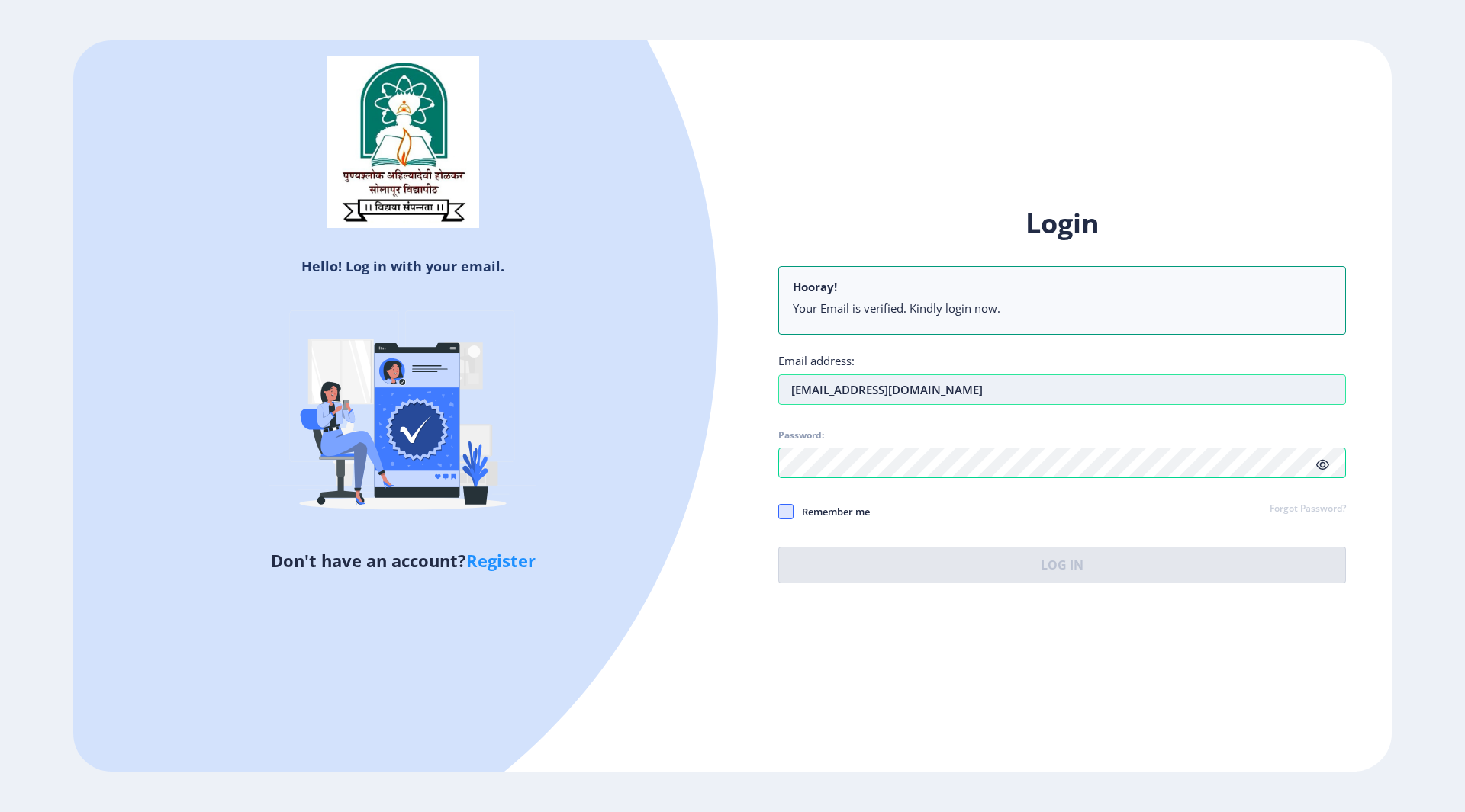
click at [878, 387] on input "hianiketyadav@gmail.com" at bounding box center [1061, 390] width 568 height 31
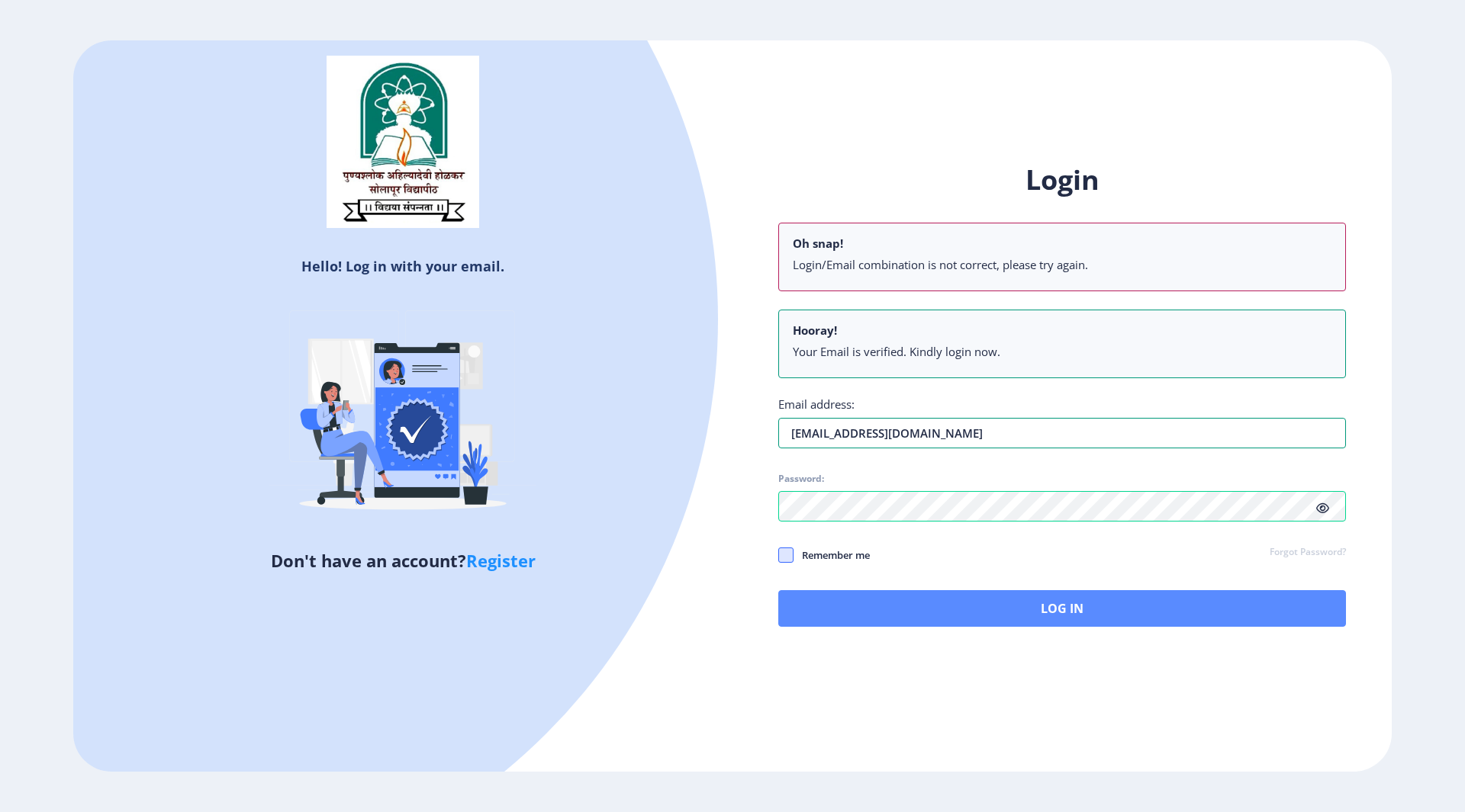
type input "[EMAIL_ADDRESS][DOMAIN_NAME]"
click at [851, 605] on button "Log In" at bounding box center [1061, 609] width 568 height 37
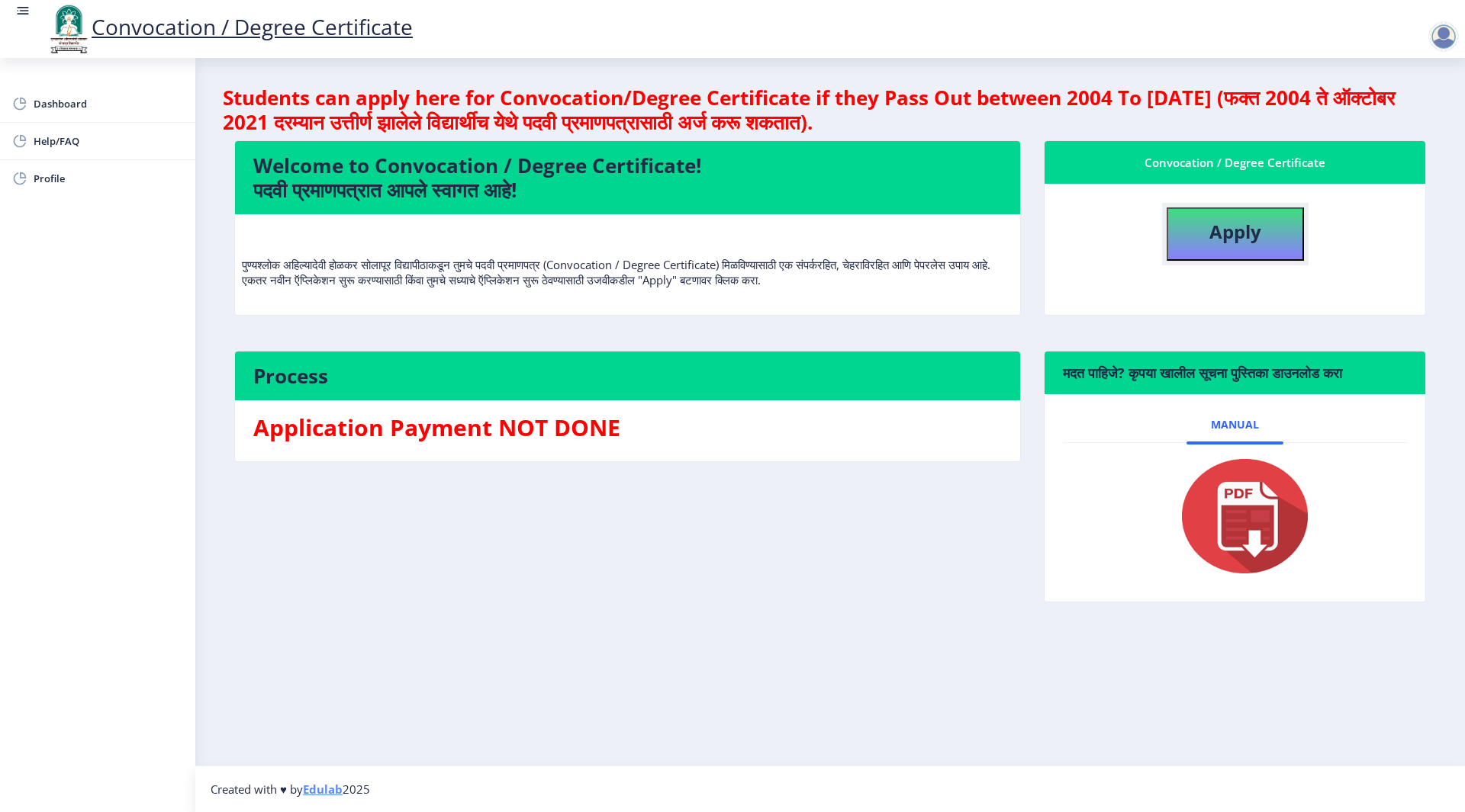
click at [1228, 238] on b "Apply" at bounding box center [1234, 231] width 52 height 26
select select
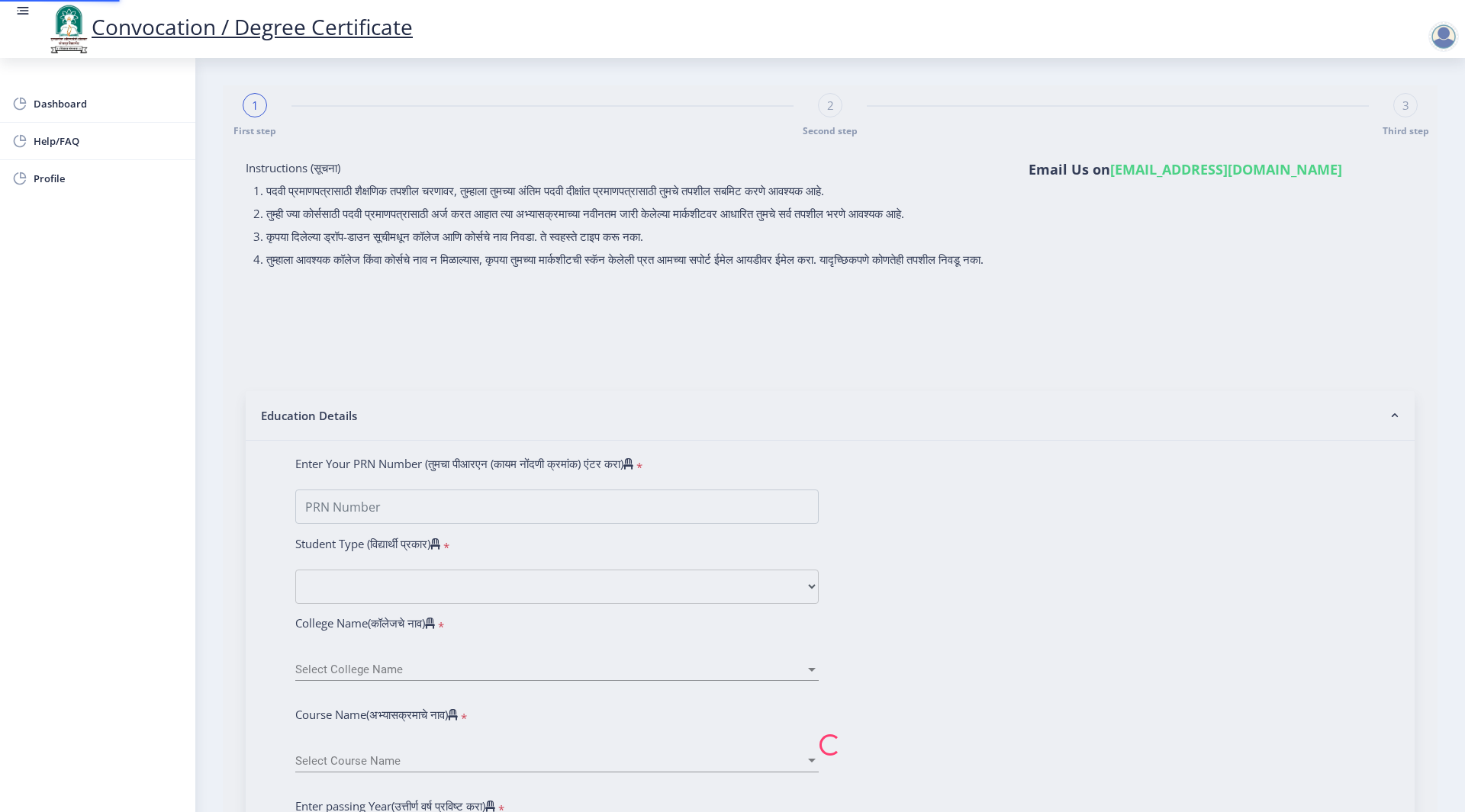
type input "[PERSON_NAME]"
type input "balika"
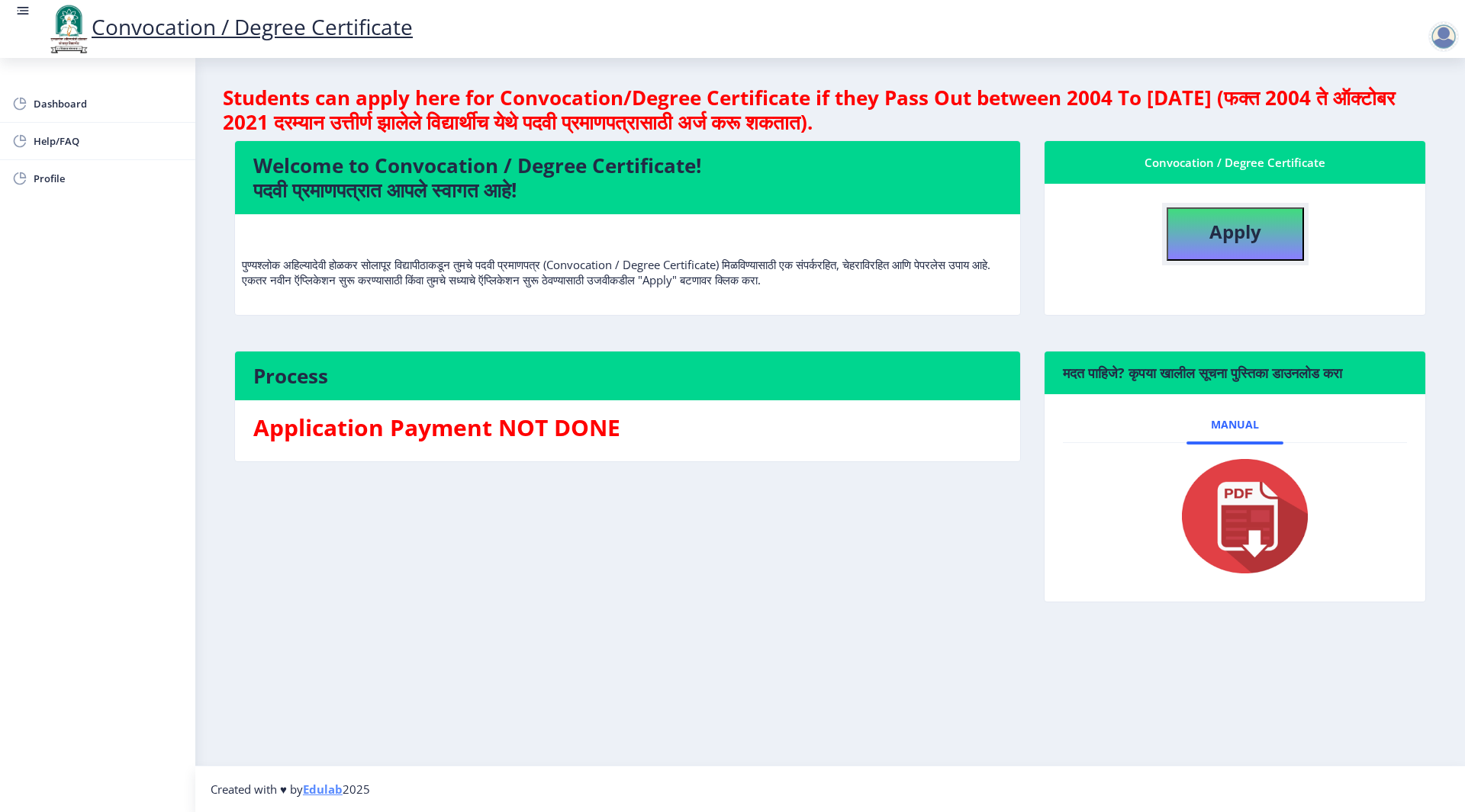
click at [1252, 223] on b "Apply" at bounding box center [1234, 231] width 52 height 26
select select
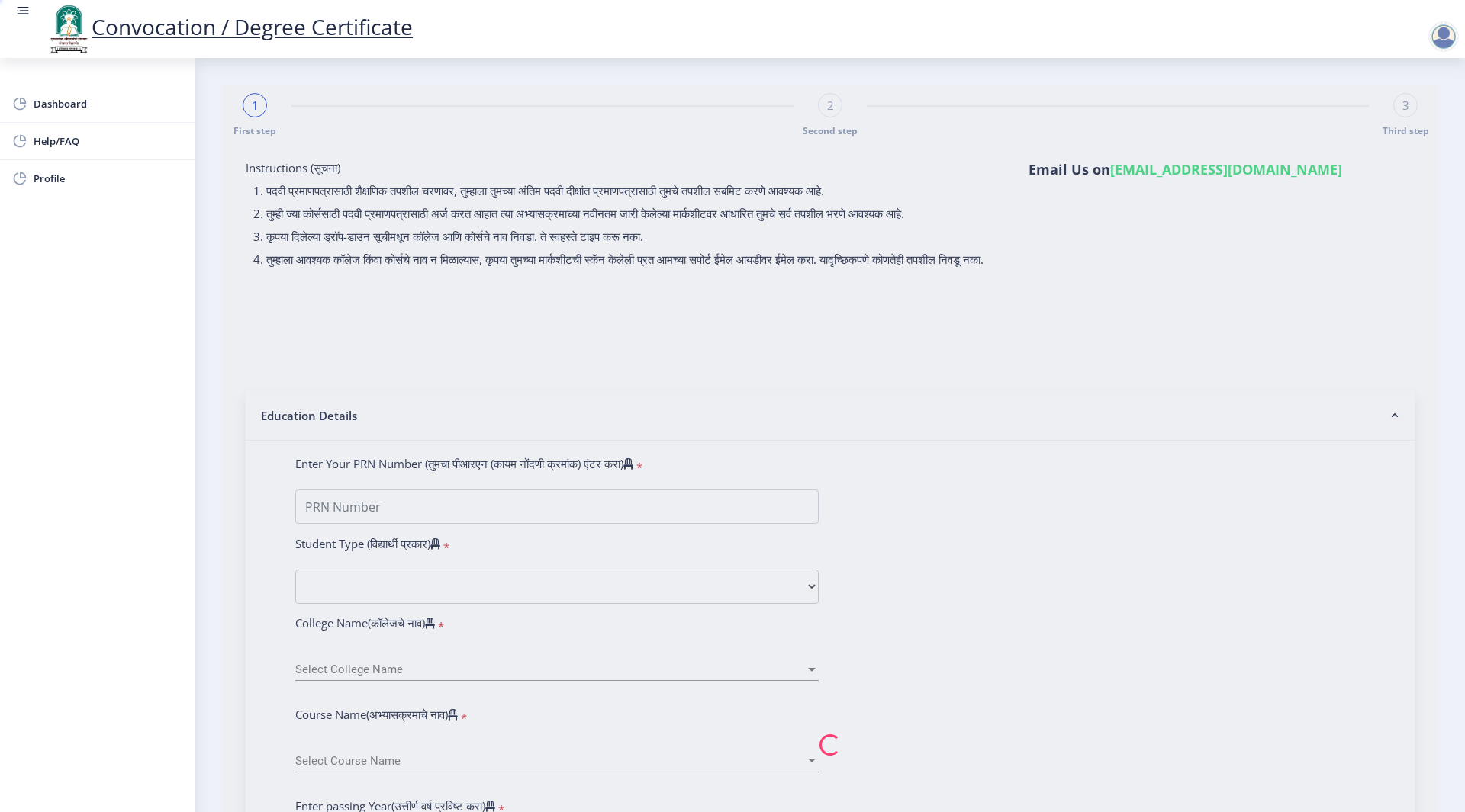
type input "[PERSON_NAME]"
type input "balika"
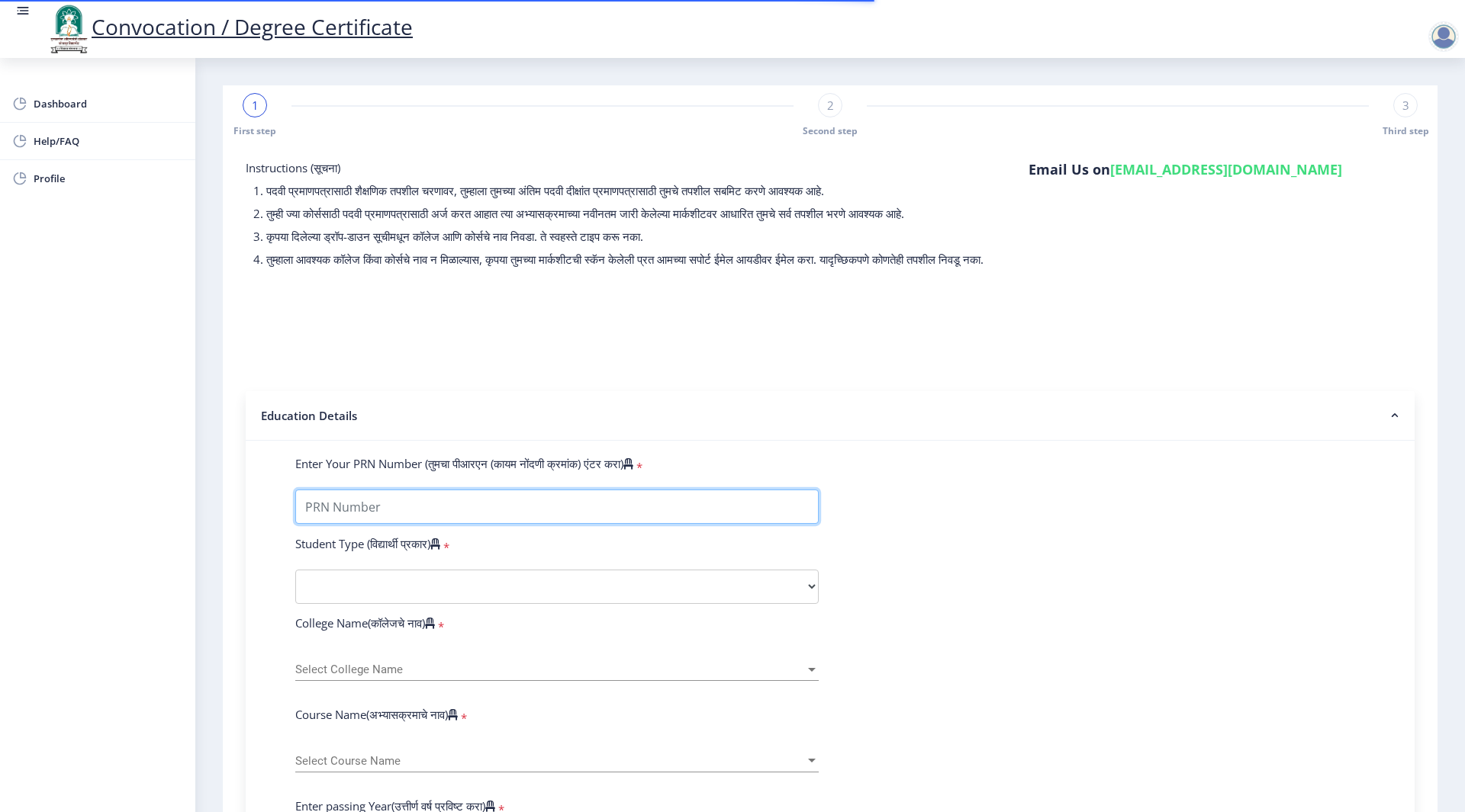
click at [340, 523] on input "Enter Your PRN Number (तुमचा पीआरएन (कायम नोंदणी क्रमांक) एंटर करा)" at bounding box center [557, 507] width 524 height 34
type input "2014032500221876"
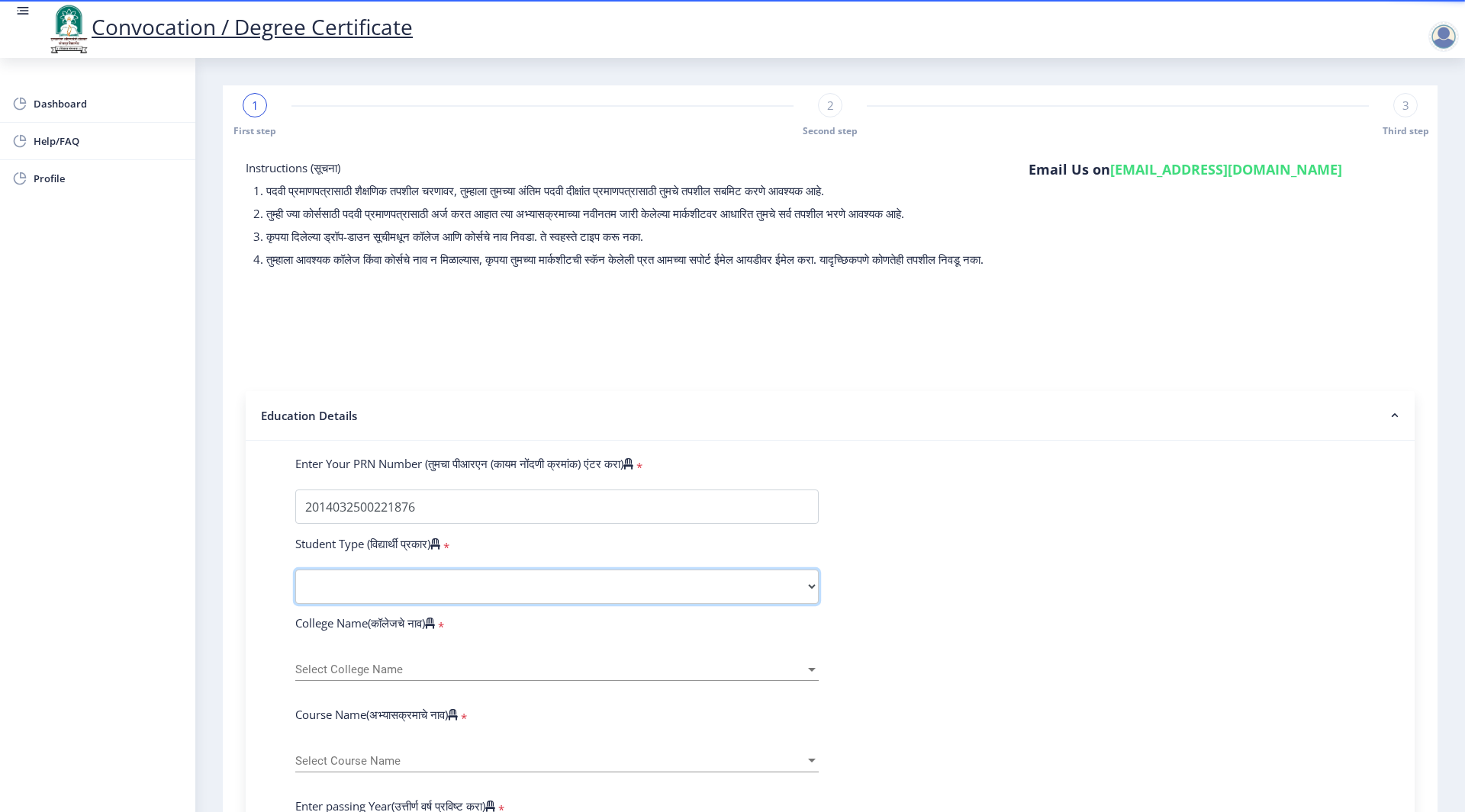
click at [421, 601] on select "Select Student Type Regular External" at bounding box center [557, 587] width 524 height 34
select select "Regular"
click at [296, 584] on select "Select Student Type Regular External" at bounding box center [557, 587] width 524 height 34
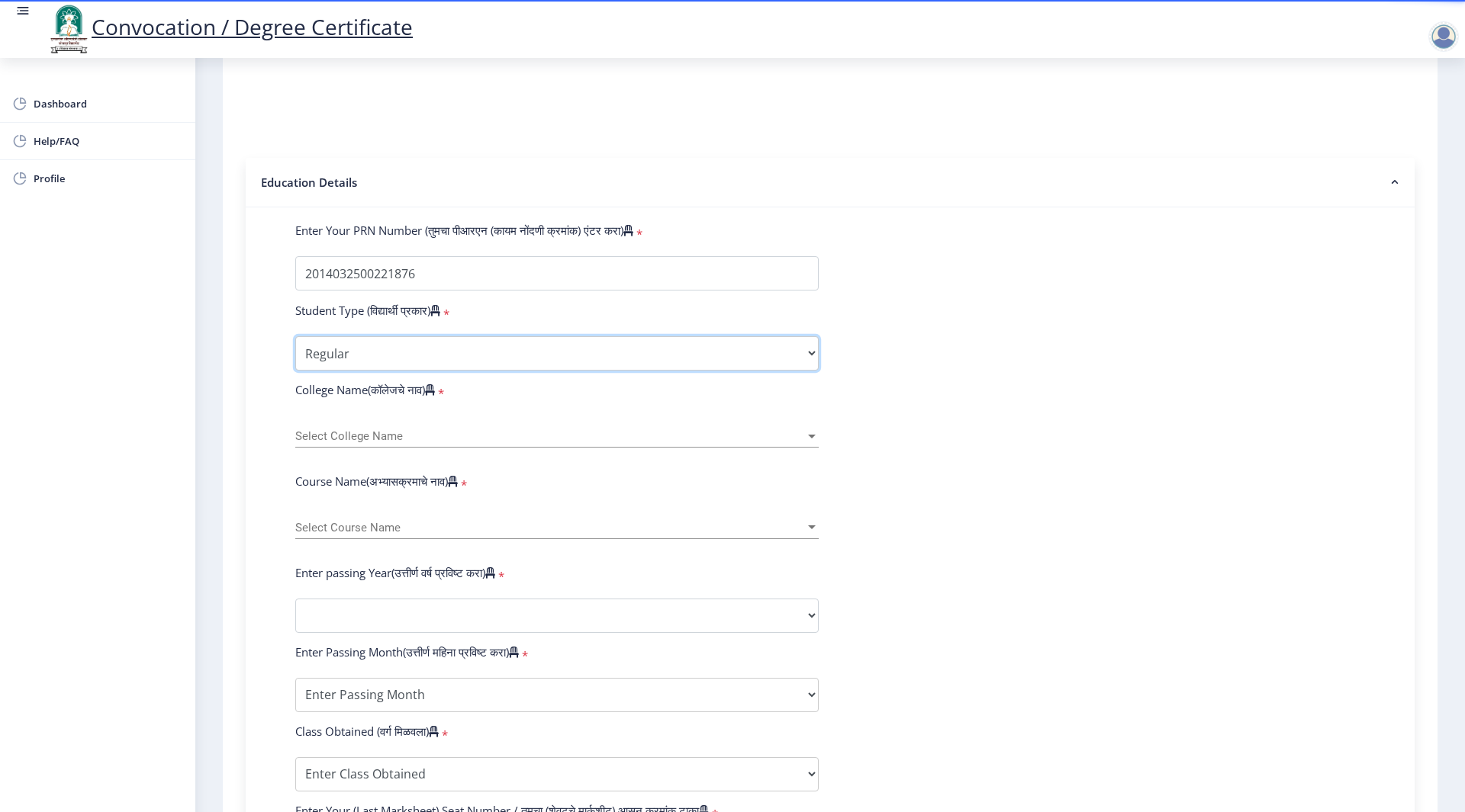
scroll to position [204, 0]
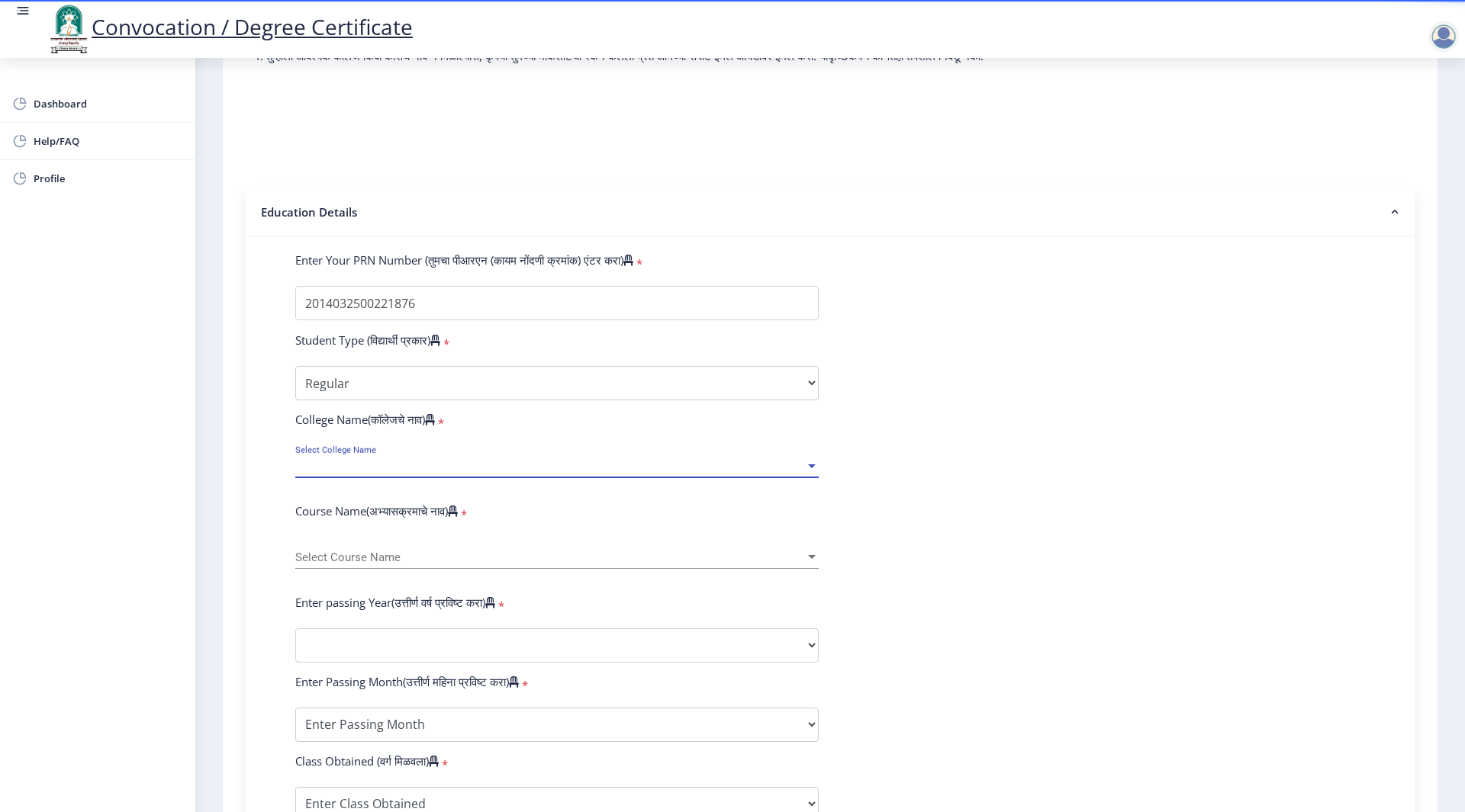
click at [342, 473] on span "Select College Name" at bounding box center [550, 466] width 509 height 13
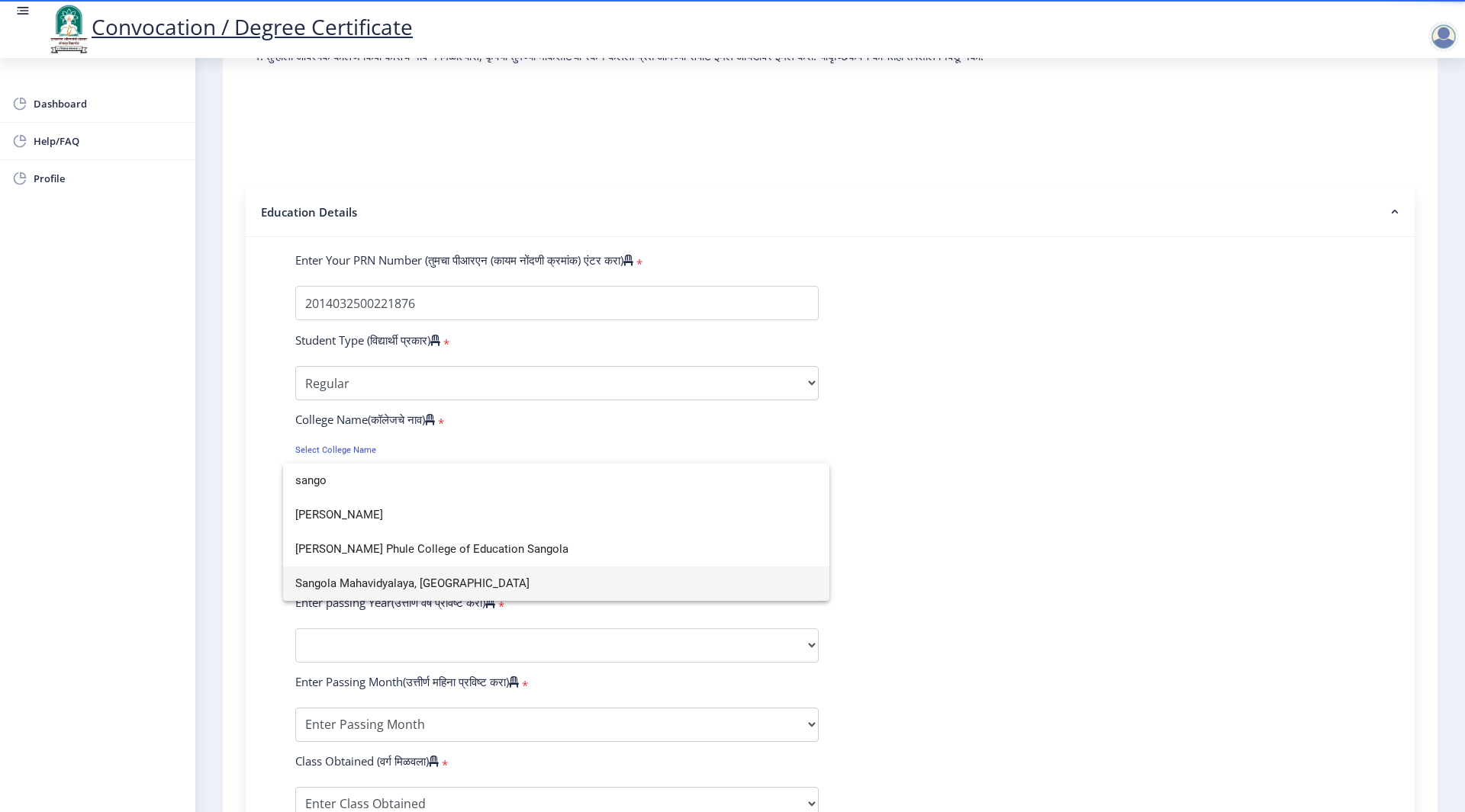
type input "sango"
click at [433, 578] on span "Sangola Mahavidyalaya, [GEOGRAPHIC_DATA]" at bounding box center [556, 583] width 522 height 34
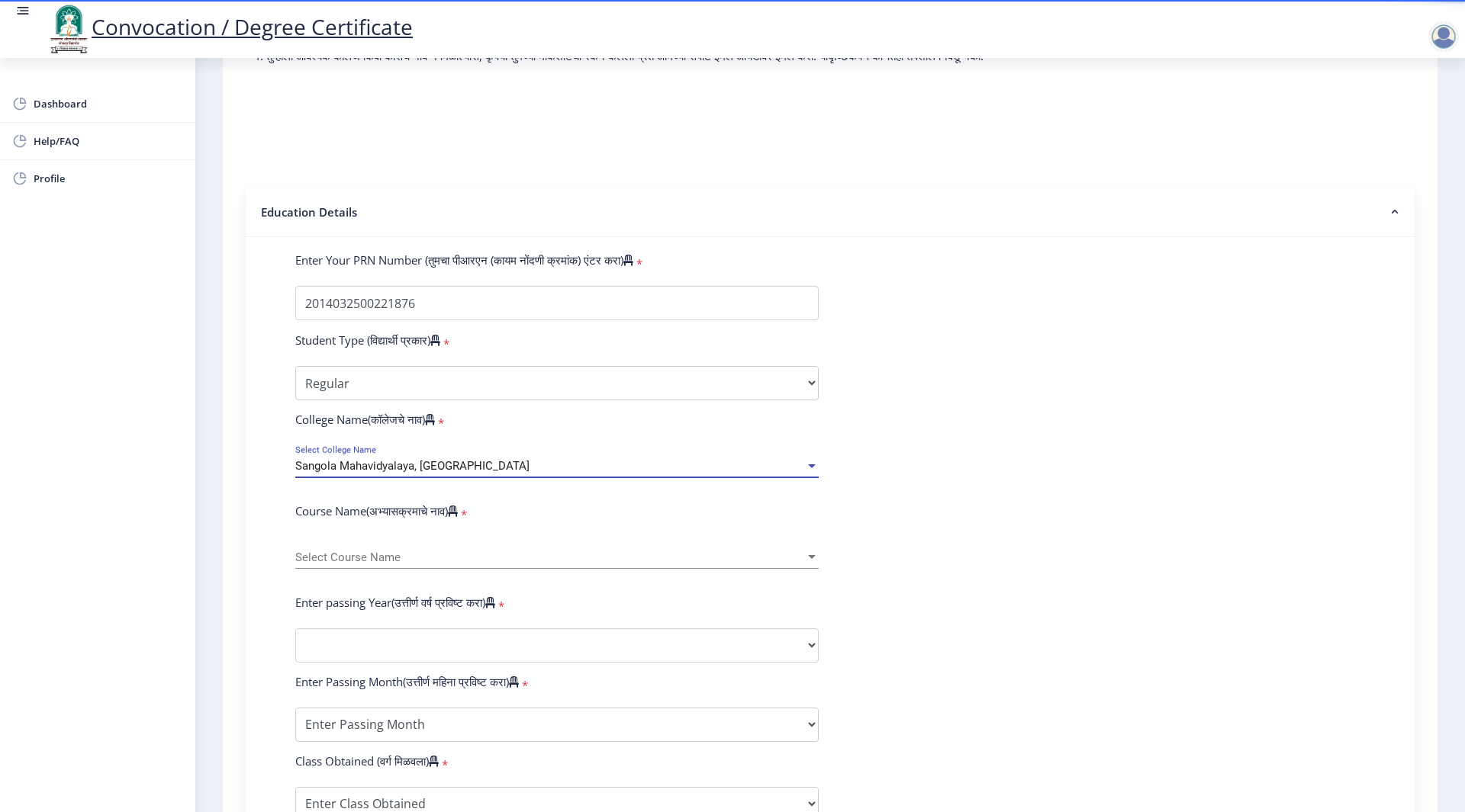
click at [343, 565] on div "Select Course Name Select Course Name" at bounding box center [557, 552] width 524 height 32
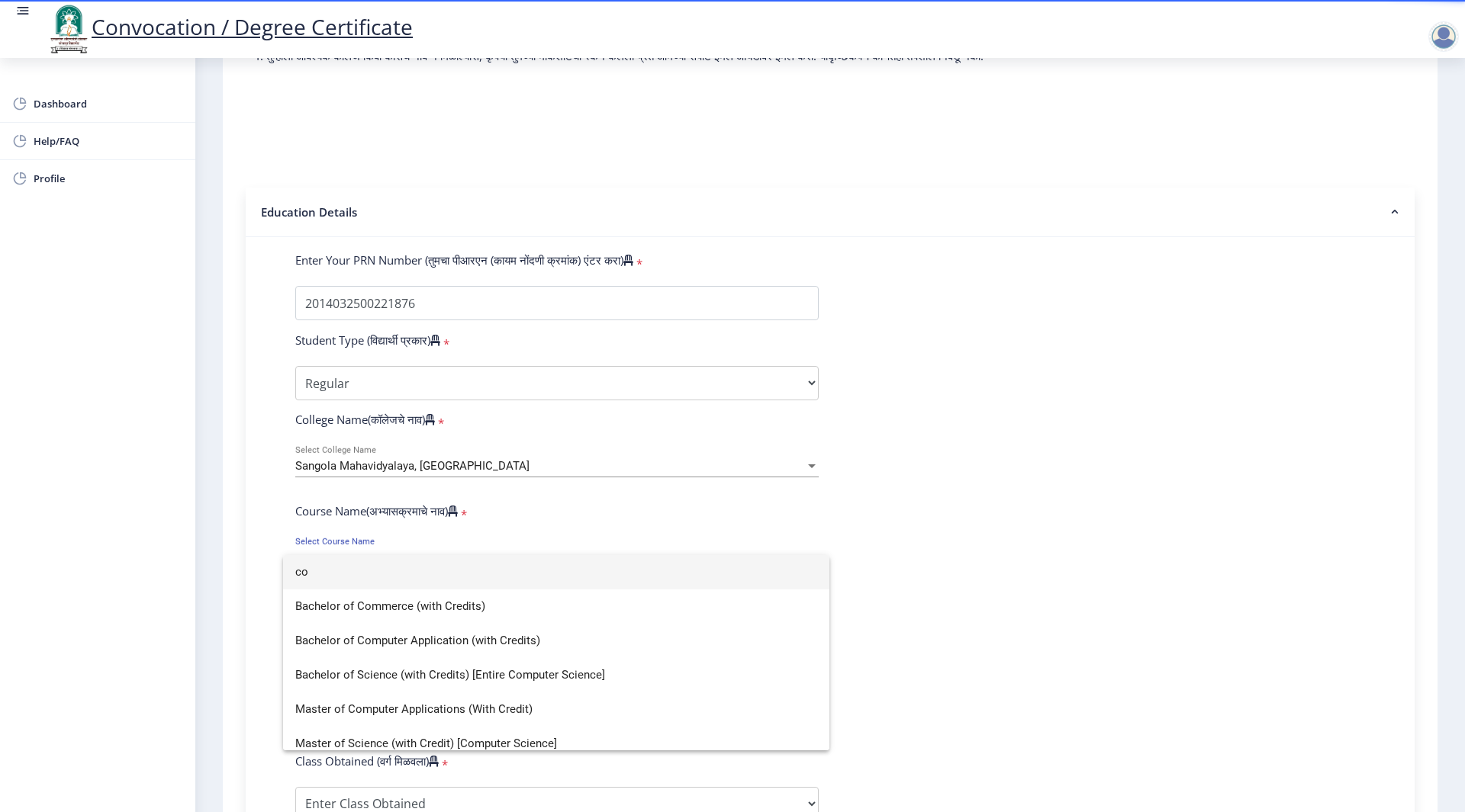
type input "c"
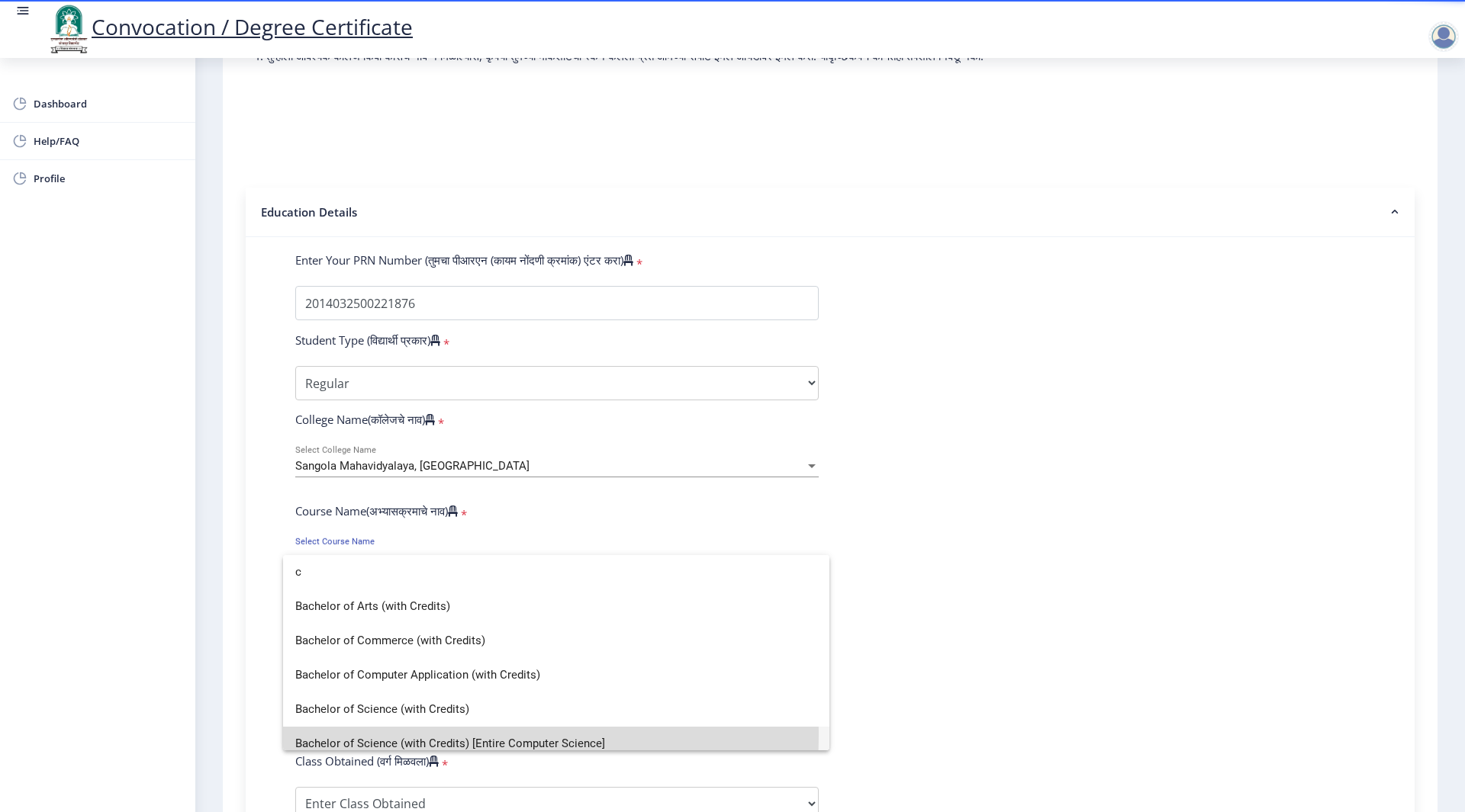
click at [436, 735] on span "Bachelor of Science (with Credits) [Entire Computer Science]" at bounding box center [556, 743] width 522 height 34
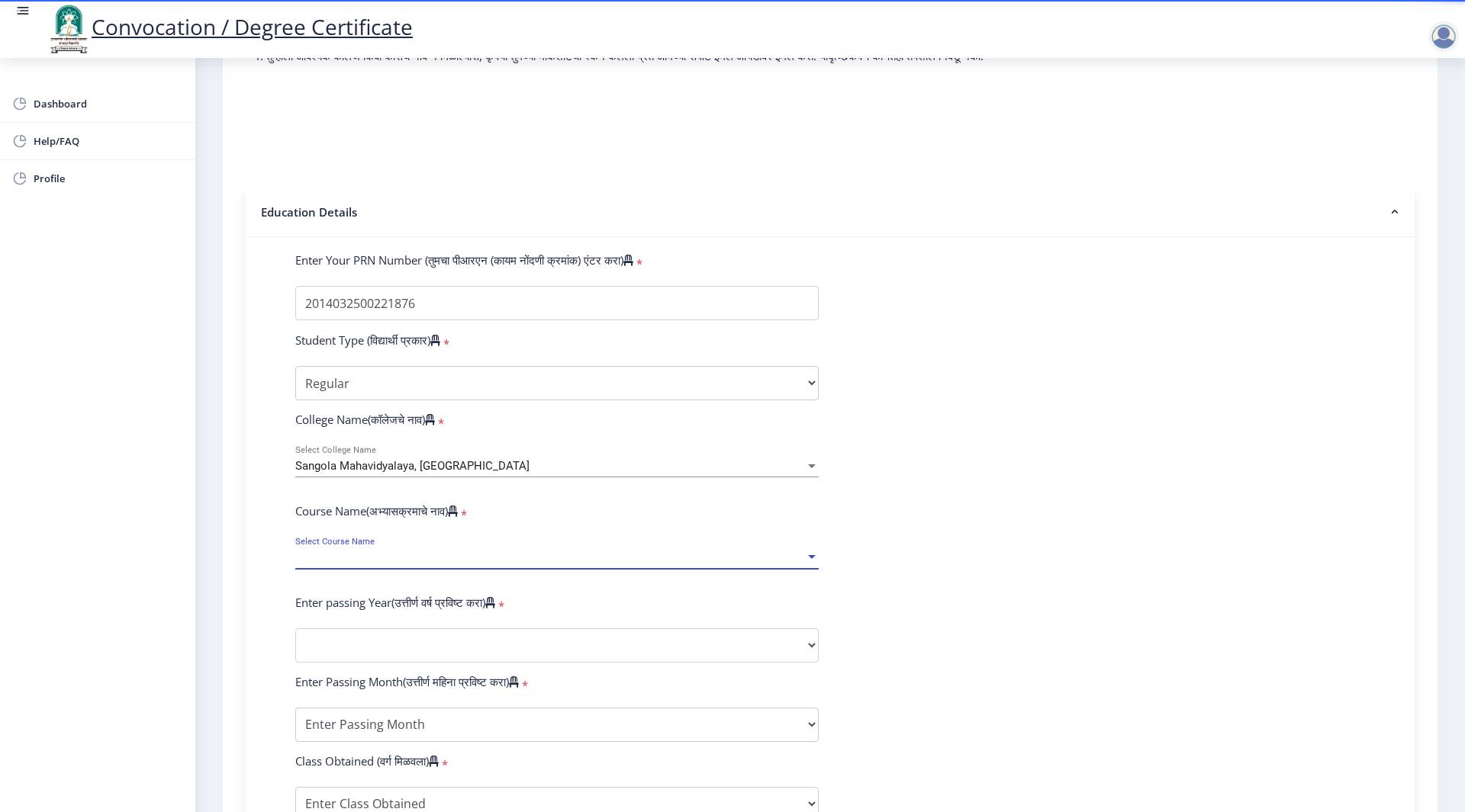
scroll to position [11, 0]
click at [378, 654] on select "Specialization Botany Chemistry Computer Science Electronics Geology Mathematic…" at bounding box center [557, 645] width 524 height 34
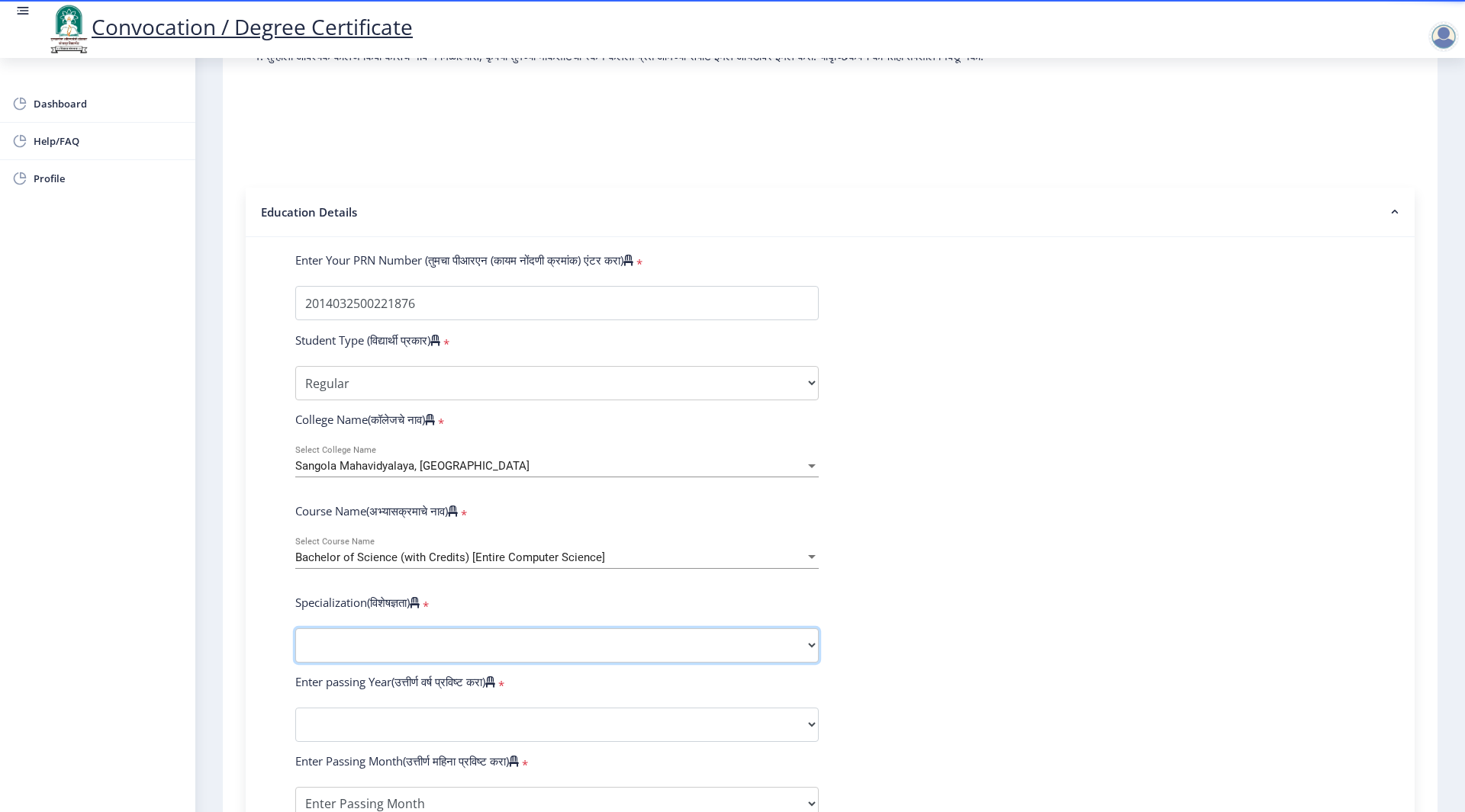
select select "Computer Science"
click at [296, 643] on select "Specialization Botany Chemistry Computer Science Electronics Geology Mathematic…" at bounding box center [557, 645] width 524 height 34
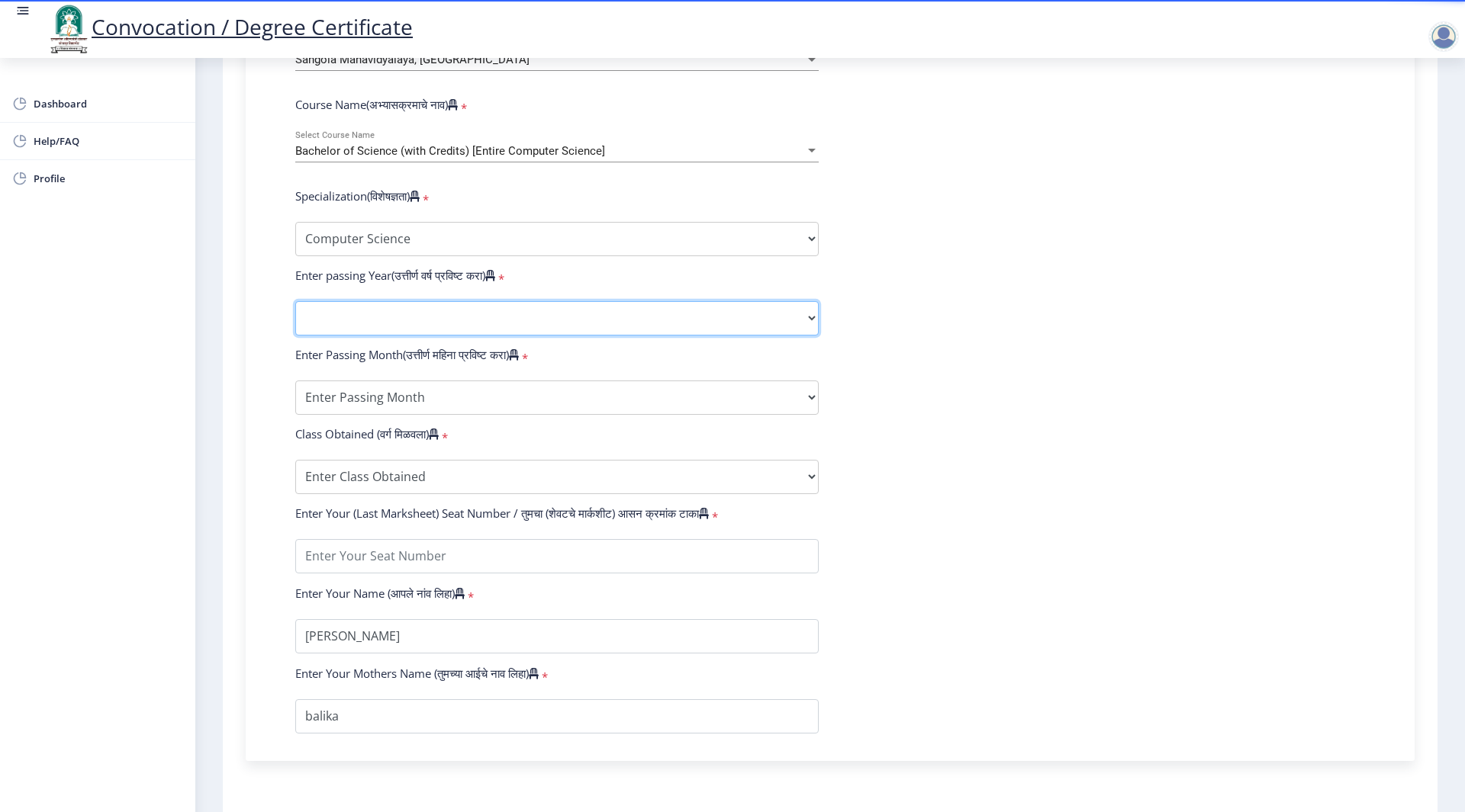
click at [348, 336] on select "2025 2024 2023 2022 2021 2020 2019 2018 2017 2016 2015 2014 2013 2012 2011 2010…" at bounding box center [557, 318] width 524 height 34
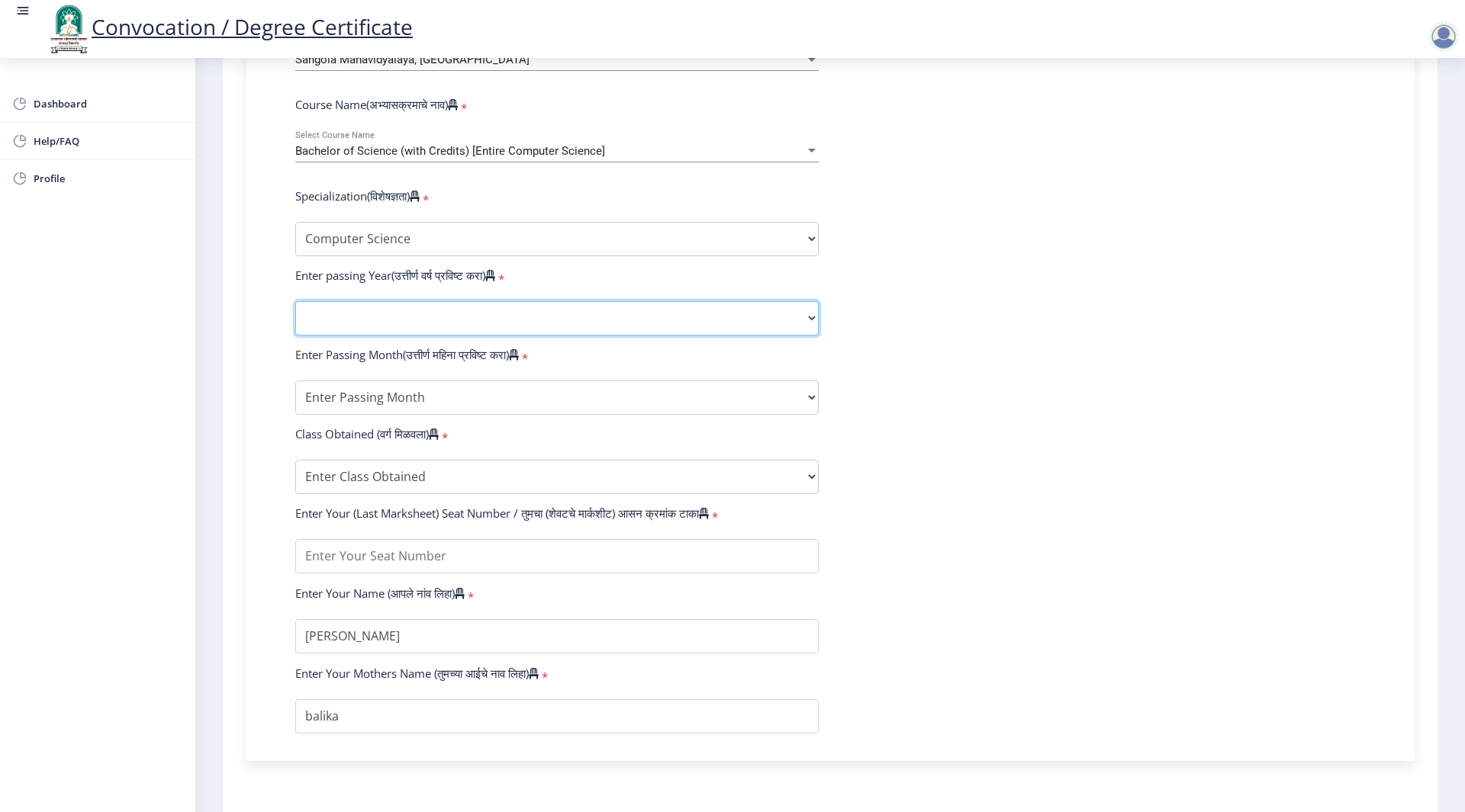
select select "2018"
click at [296, 316] on select "2025 2024 2023 2022 2021 2020 2019 2018 2017 2016 2015 2014 2013 2012 2011 2010…" at bounding box center [557, 318] width 524 height 34
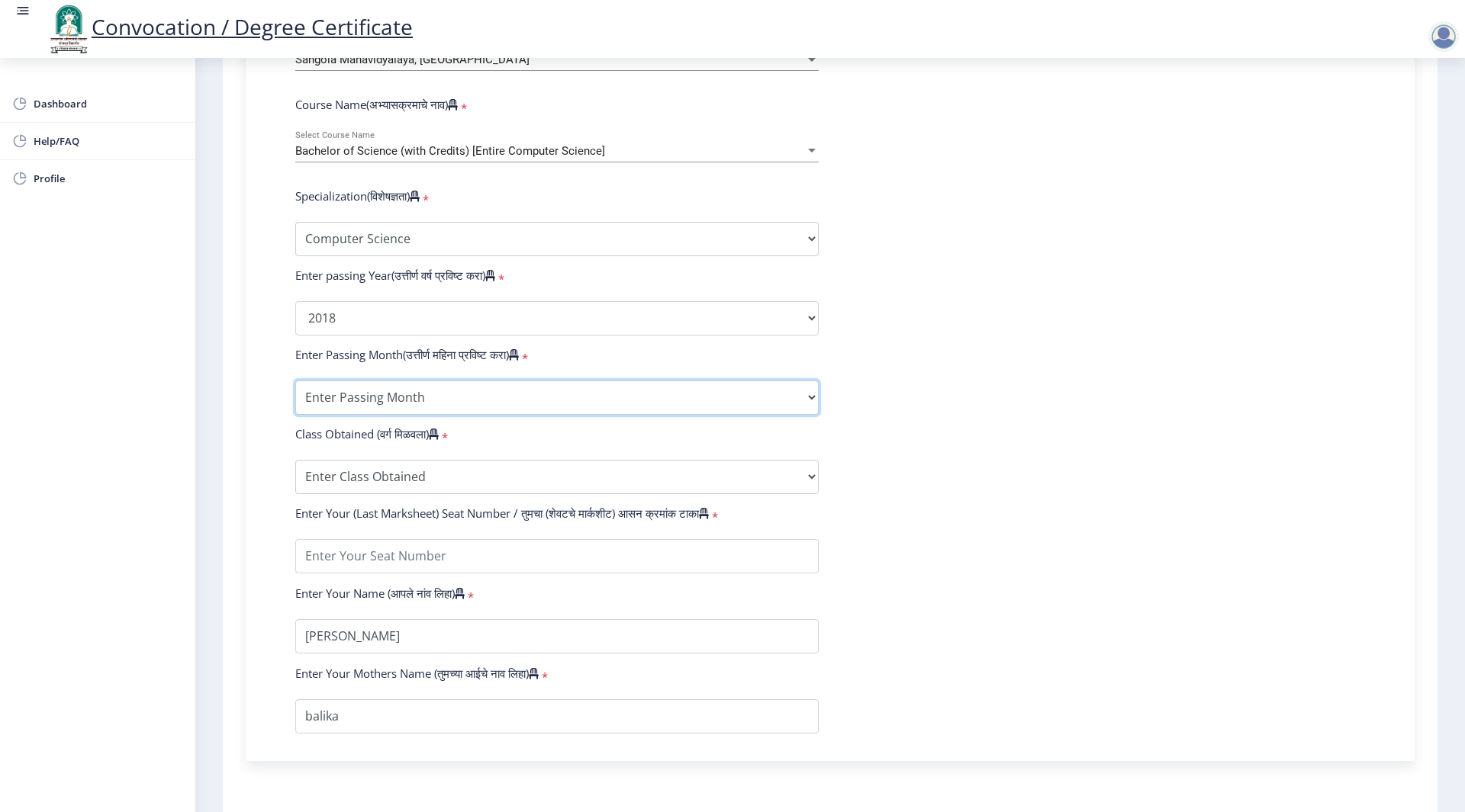
click at [356, 412] on select "Enter Passing Month March April May October November December" at bounding box center [557, 398] width 524 height 34
select select "December"
click at [296, 395] on select "Enter Passing Month March April May October November December" at bounding box center [557, 398] width 524 height 34
click at [353, 494] on select "Enter Class Obtained FIRST CLASS WITH DISTINCTION FIRST CLASS HIGHER SECOND CLA…" at bounding box center [557, 477] width 524 height 34
select select "Grade B"
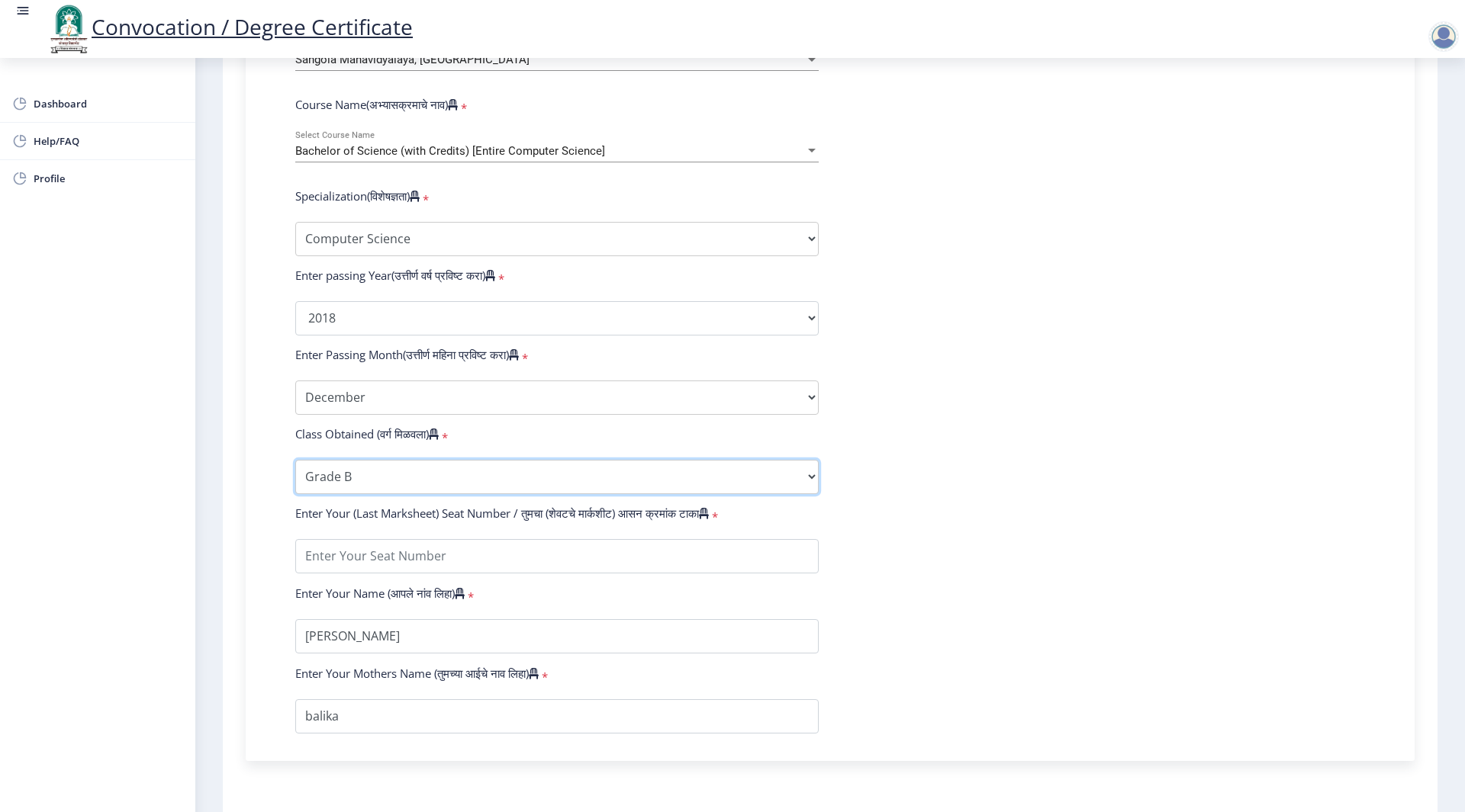
click at [296, 474] on select "Enter Class Obtained FIRST CLASS WITH DISTINCTION FIRST CLASS HIGHER SECOND CLA…" at bounding box center [557, 477] width 524 height 34
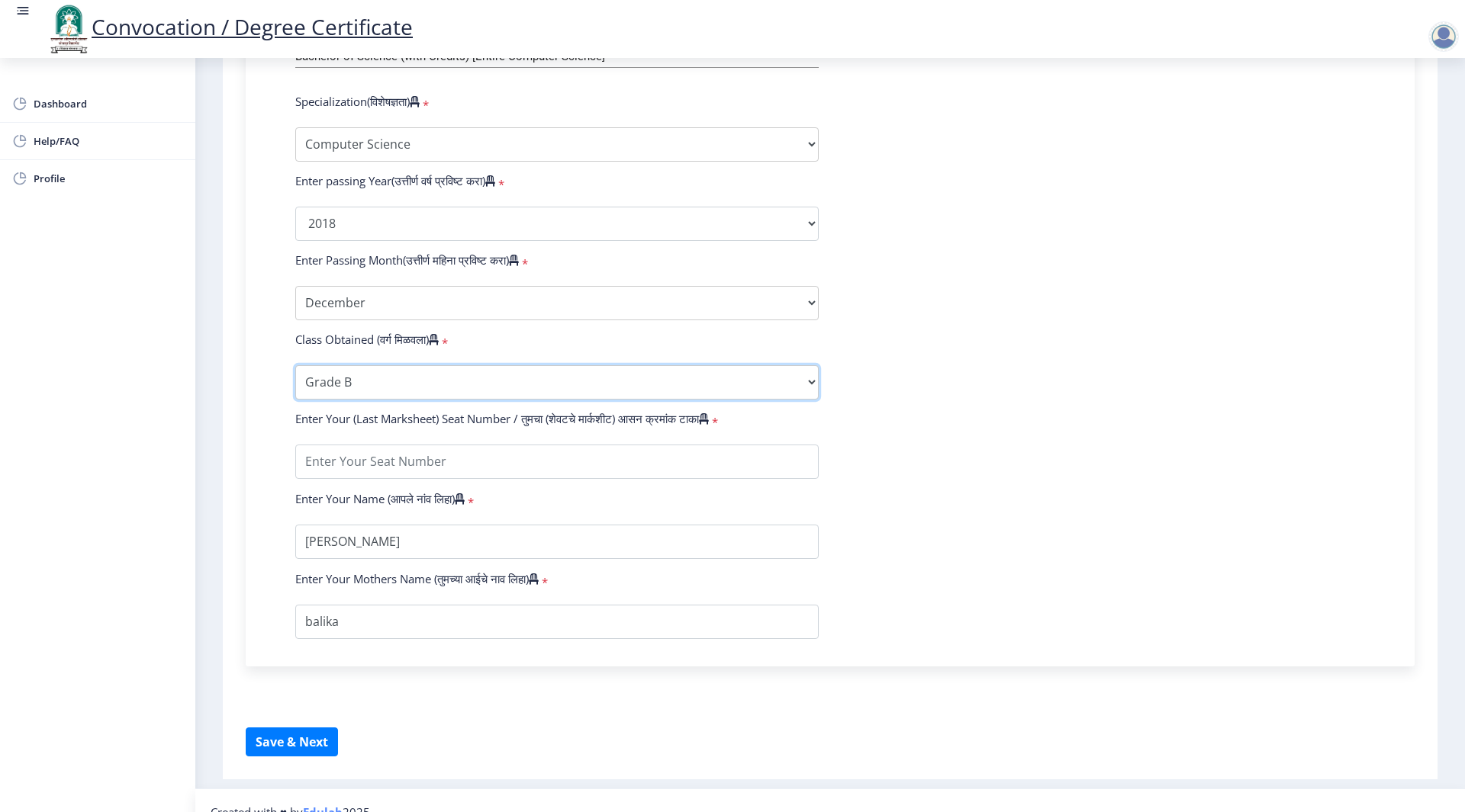
scroll to position [743, 0]
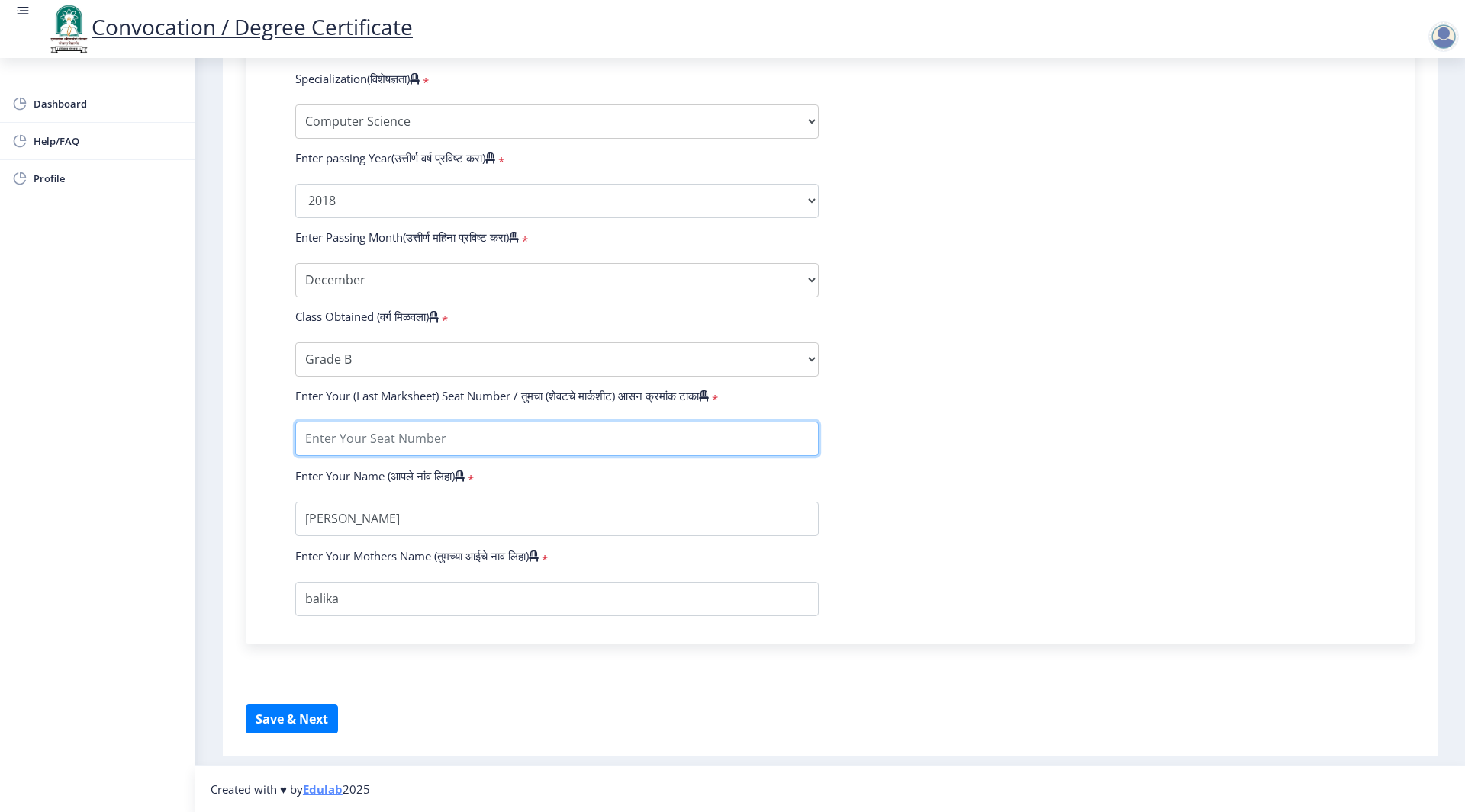
click at [346, 450] on input "textarea" at bounding box center [557, 438] width 524 height 34
type input "343372"
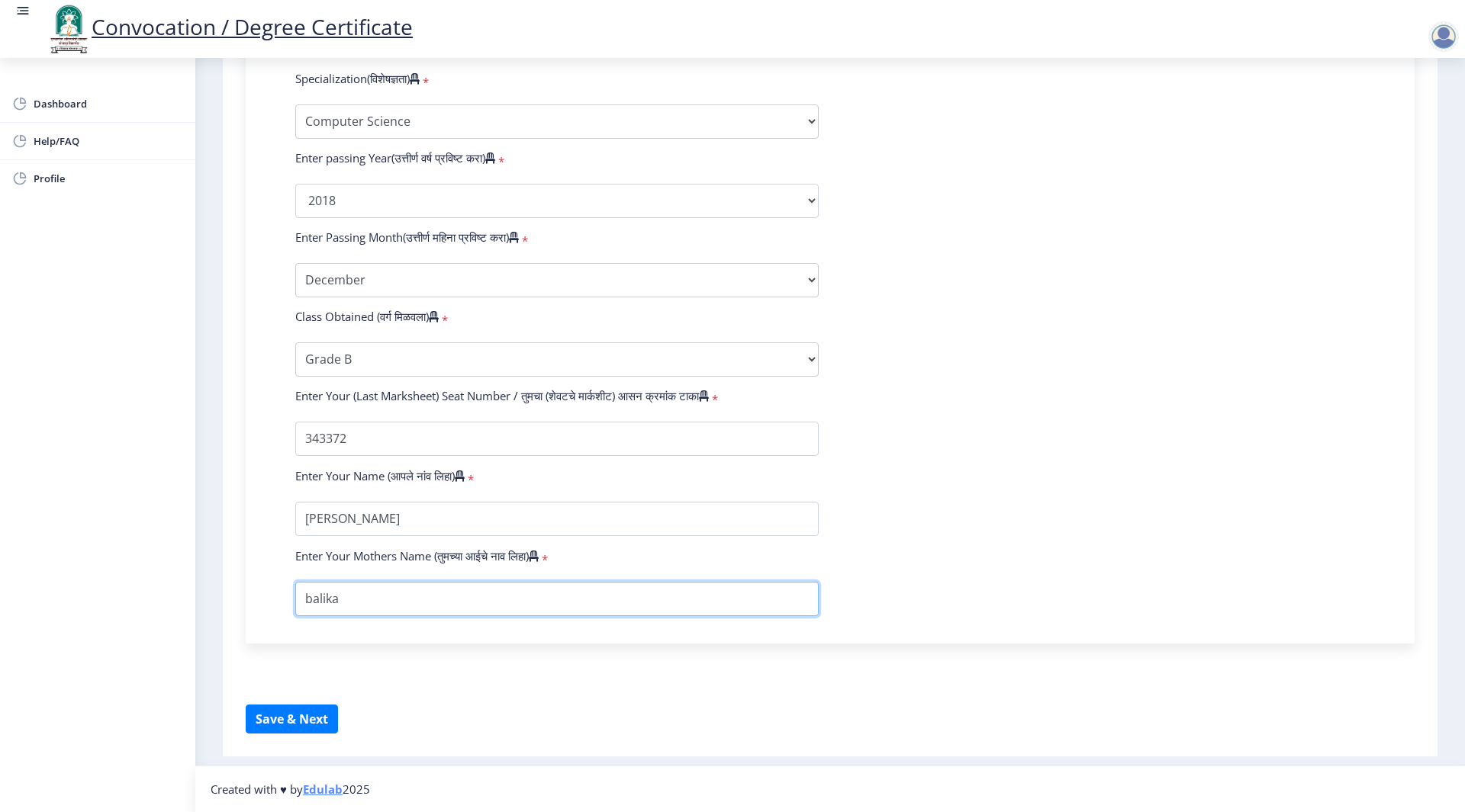
click at [311, 601] on input "textarea" at bounding box center [557, 599] width 524 height 34
type input "Balika"
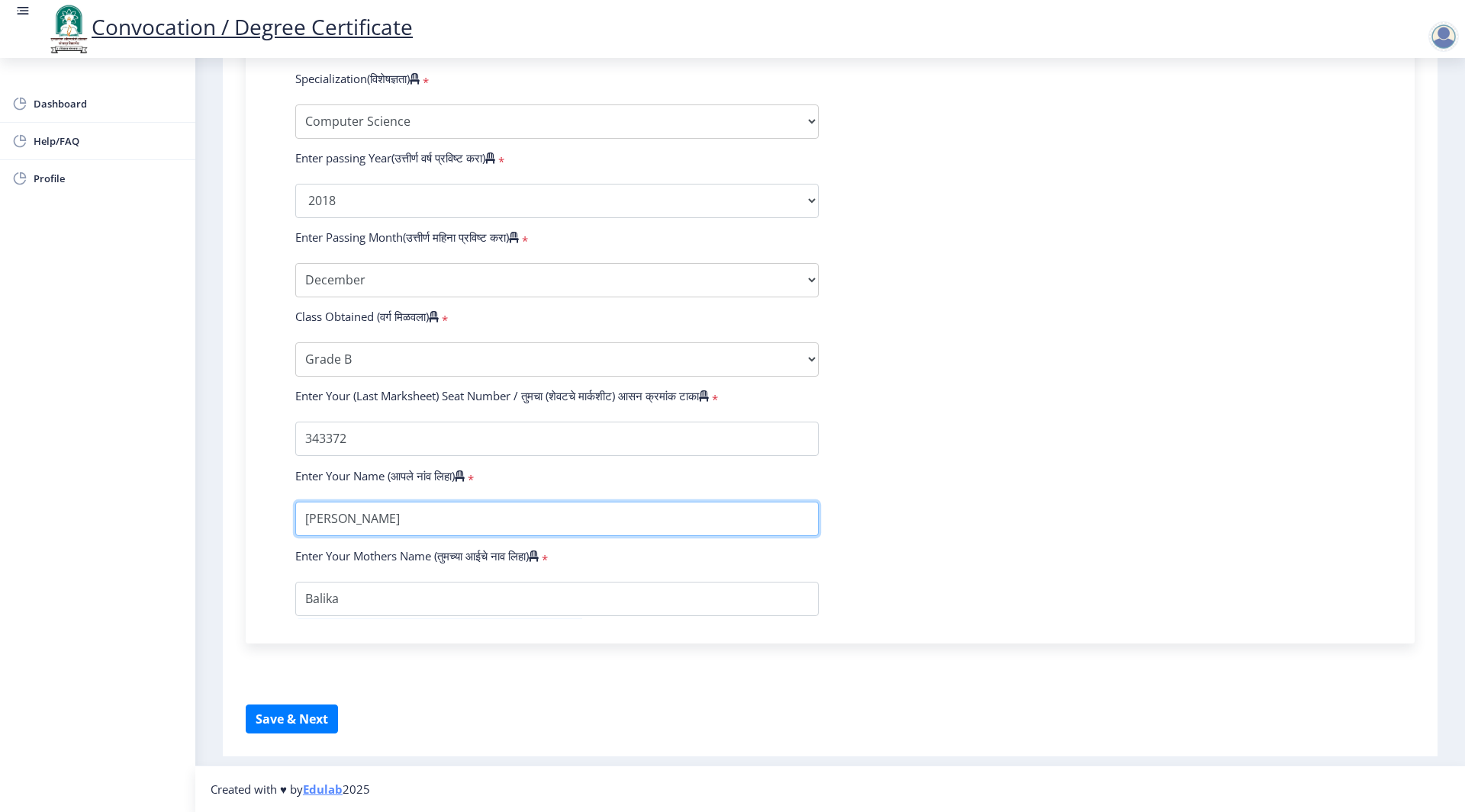
click at [311, 523] on input "textarea" at bounding box center [557, 519] width 524 height 34
click at [348, 516] on input "textarea" at bounding box center [557, 519] width 524 height 34
click at [385, 515] on input "textarea" at bounding box center [557, 519] width 524 height 34
type input "[PERSON_NAME]"
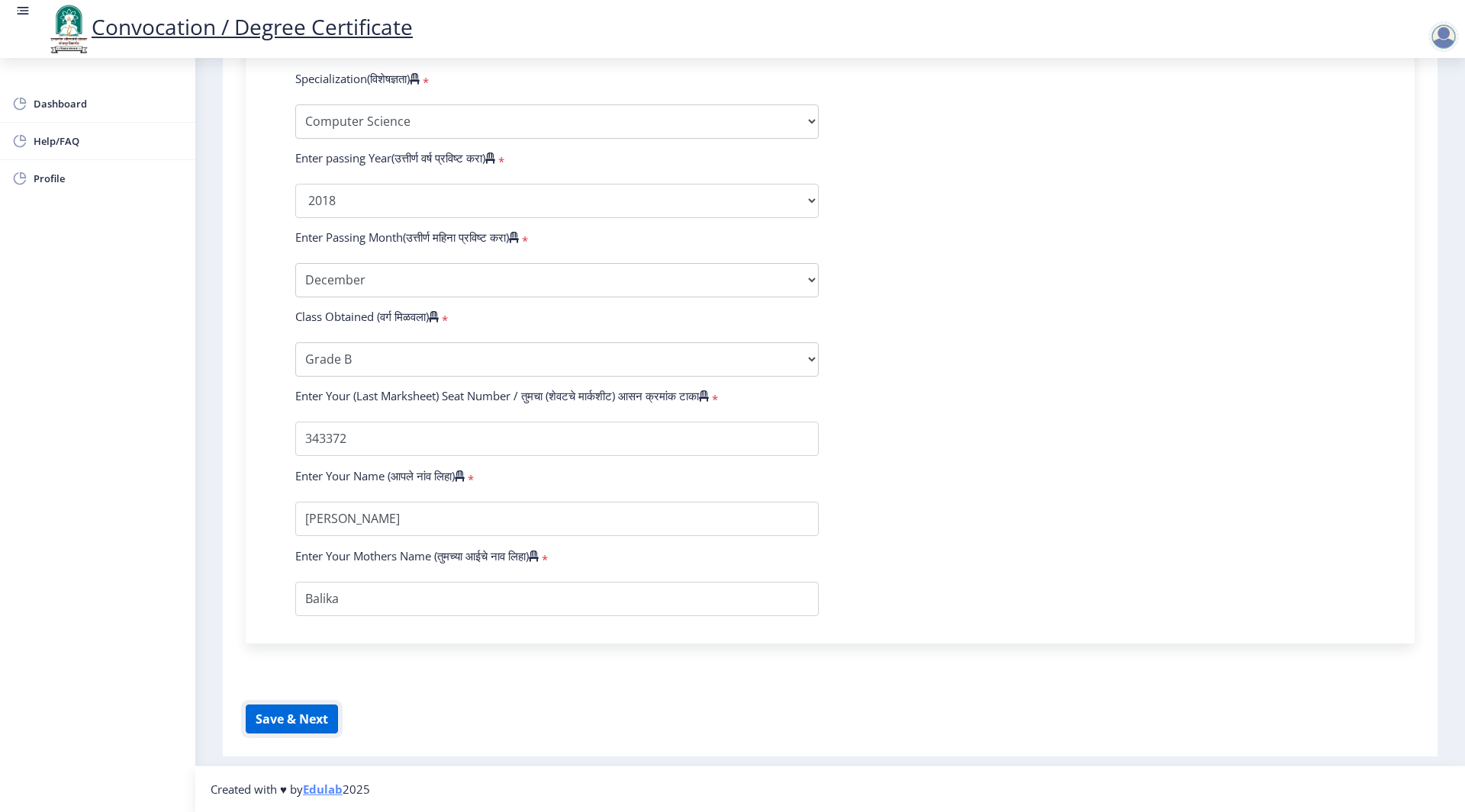
click at [287, 721] on button "Save & Next" at bounding box center [291, 719] width 92 height 29
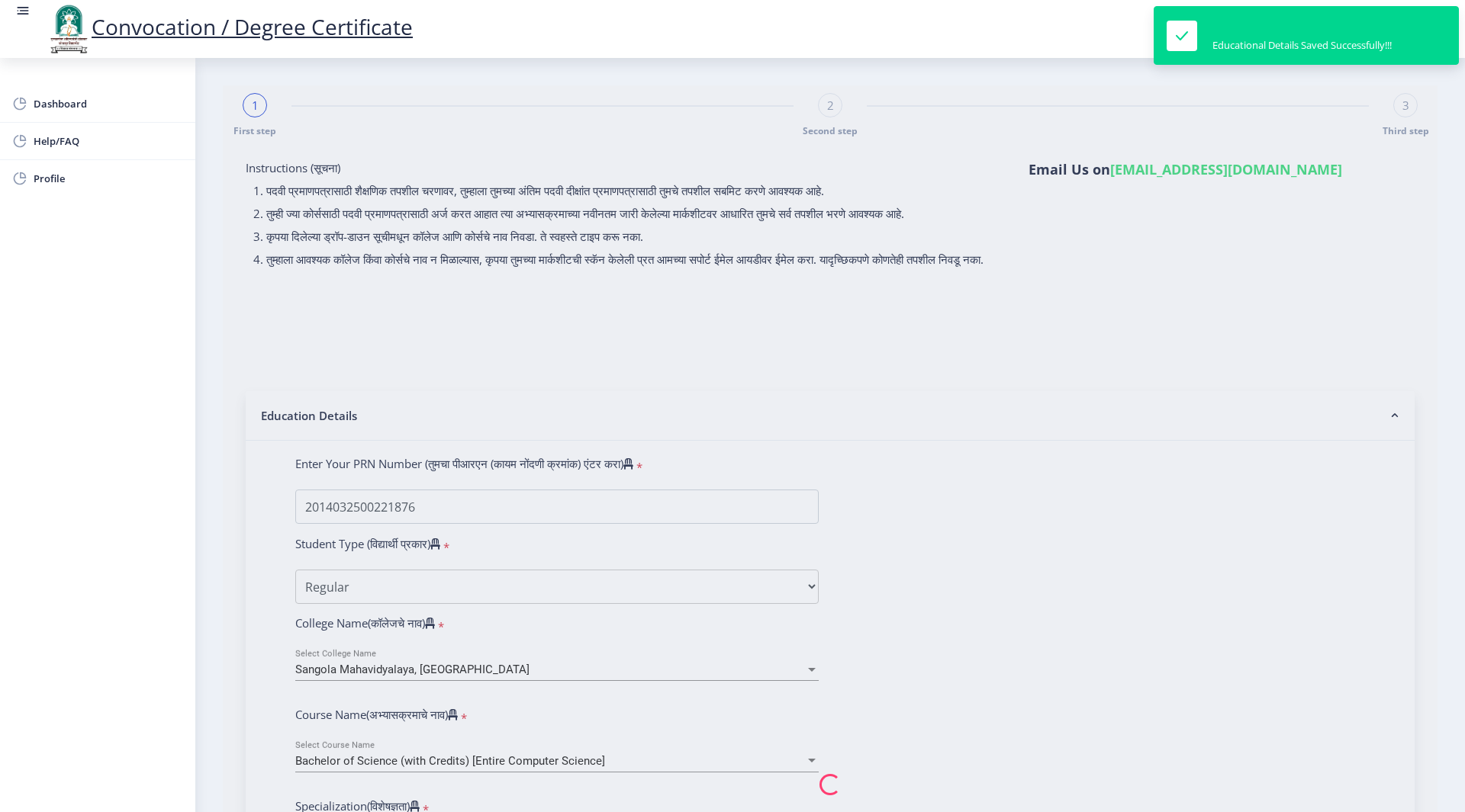
select select
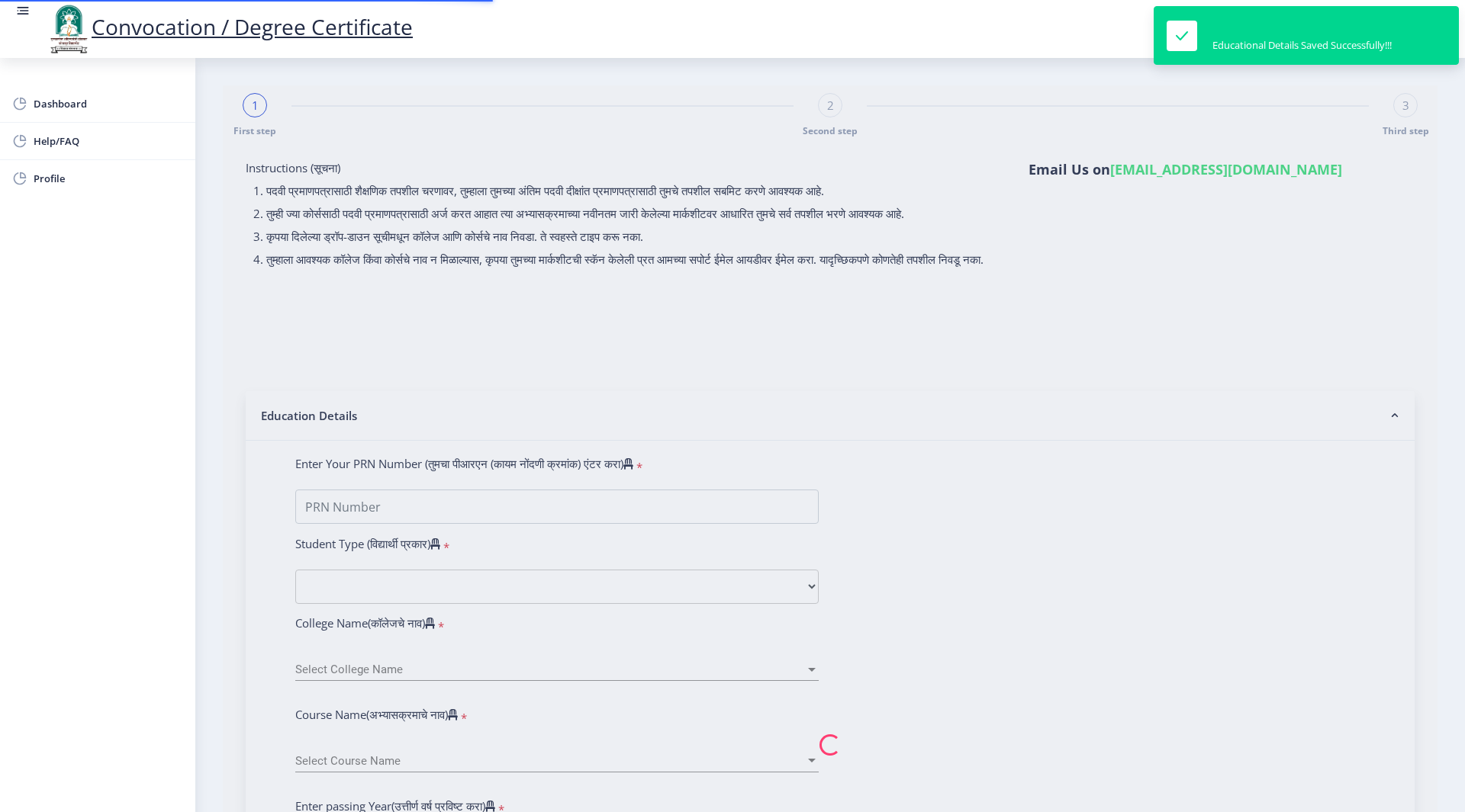
type input "2014032500221876"
select select "Regular"
select select "2018"
select select "December"
select select "Grade B"
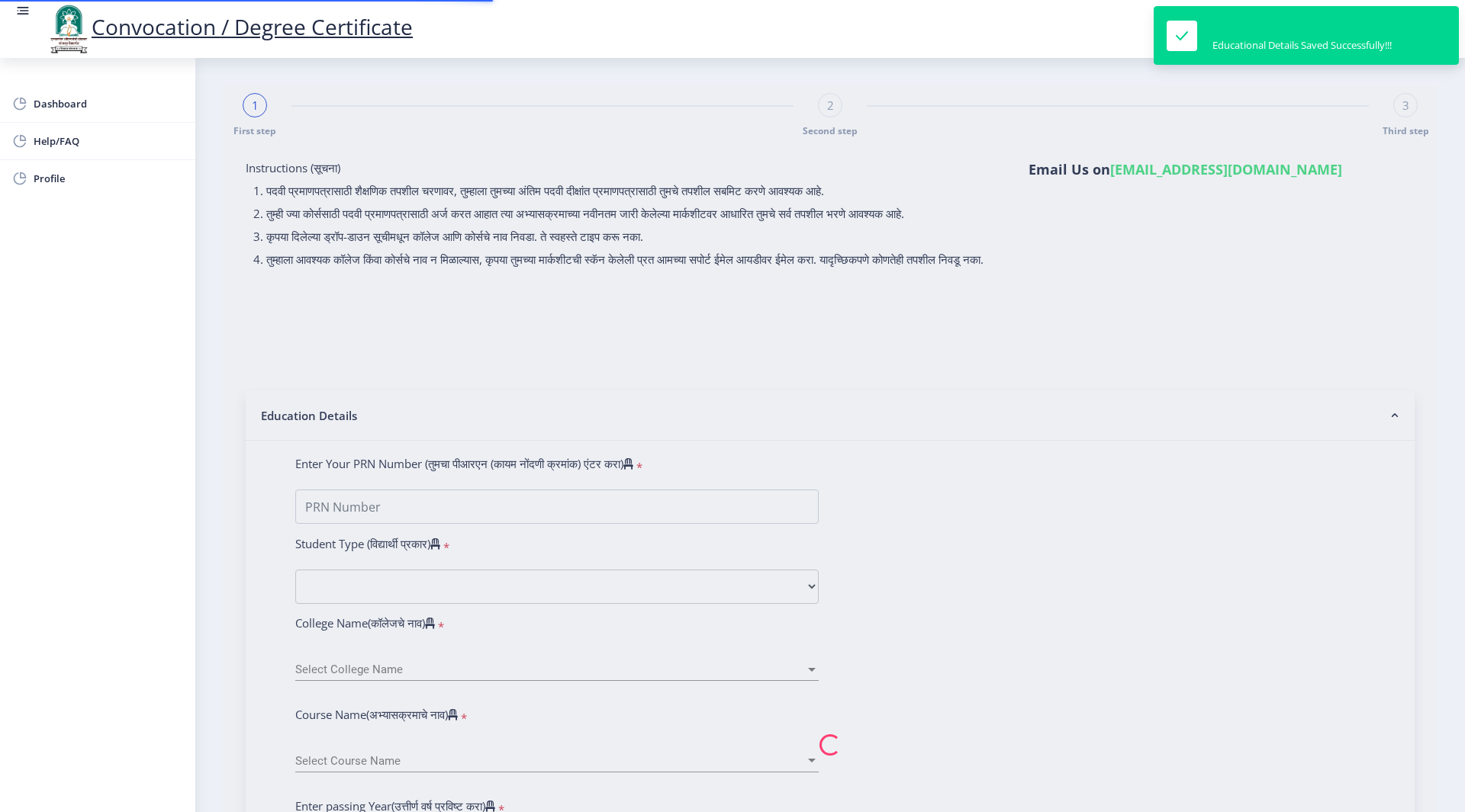
type input "343372"
type input "[PERSON_NAME]"
type input "Balika"
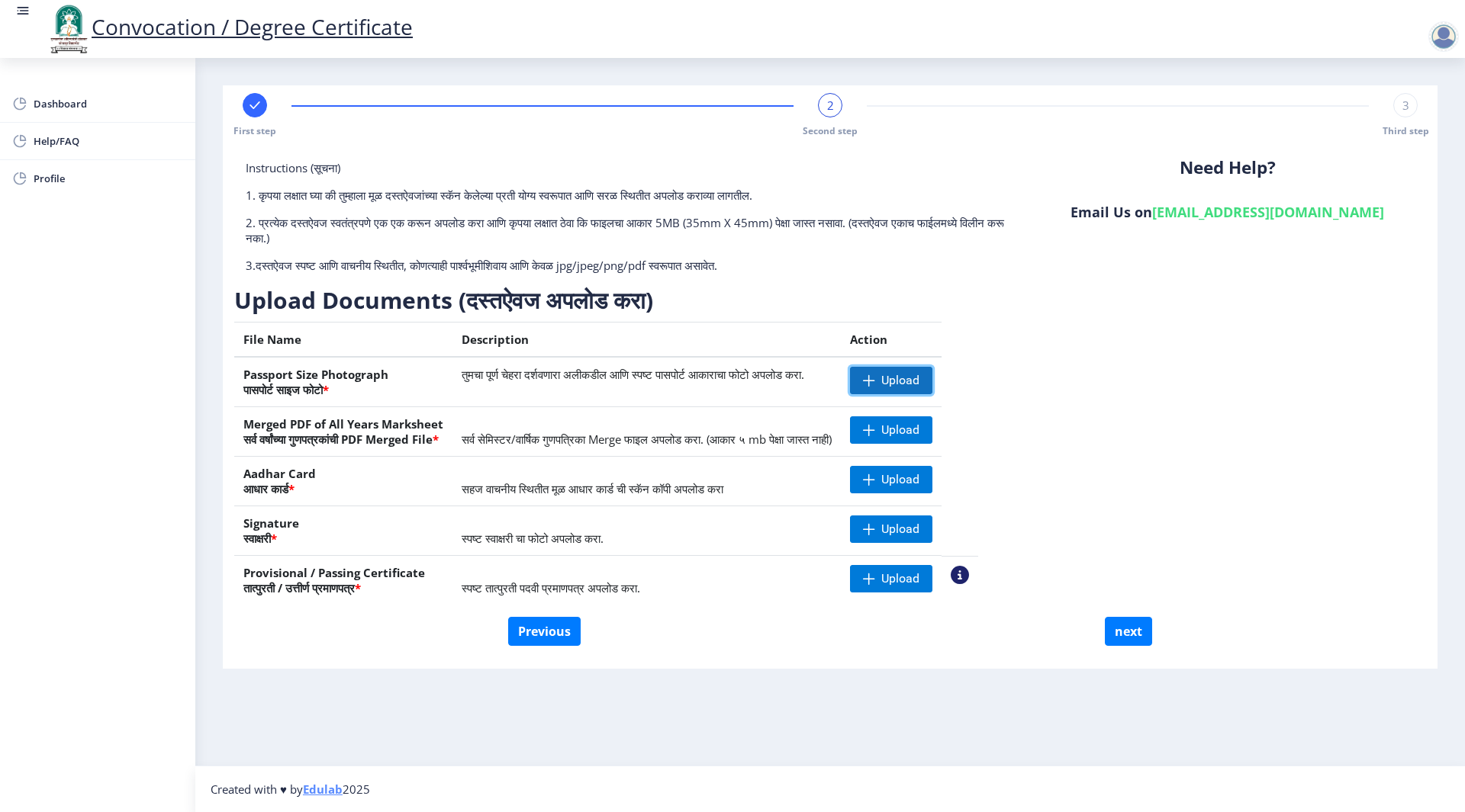
click at [919, 380] on span "Upload" at bounding box center [899, 380] width 38 height 15
click at [919, 375] on span "Upload" at bounding box center [899, 380] width 38 height 15
click at [919, 384] on span "Upload" at bounding box center [899, 380] width 38 height 15
click at [875, 380] on span at bounding box center [869, 381] width 12 height 12
click at [919, 377] on span "Upload" at bounding box center [899, 380] width 38 height 15
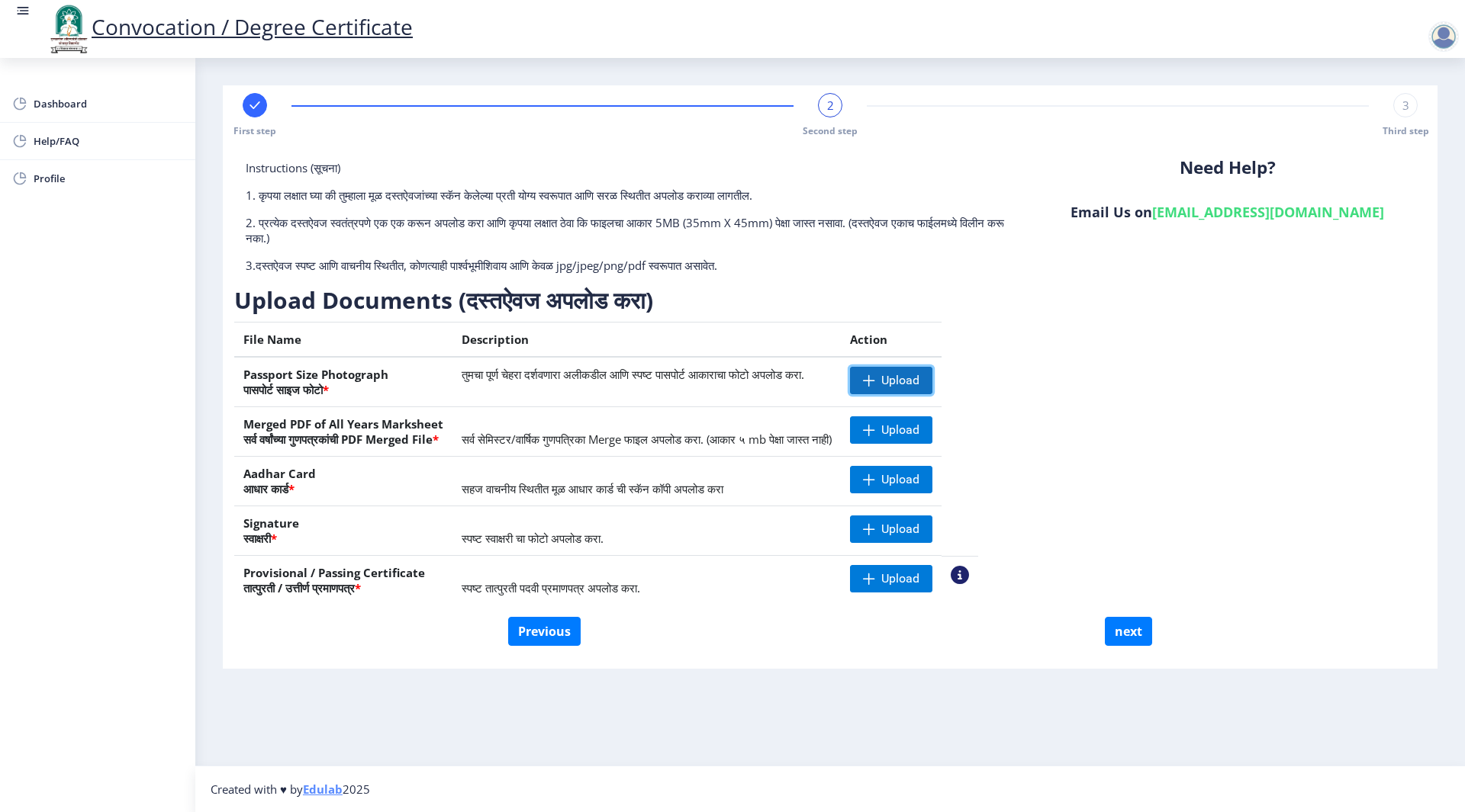
click at [931, 380] on span "Upload" at bounding box center [891, 380] width 83 height 27
drag, startPoint x: 141, startPoint y: 467, endPoint x: 239, endPoint y: 421, distance: 108.3
click at [141, 467] on div "Dashboard Help/FAQ Profile" at bounding box center [98, 435] width 195 height 755
click at [919, 373] on span "Upload" at bounding box center [899, 380] width 38 height 15
click at [919, 382] on span "Upload" at bounding box center [899, 380] width 38 height 15
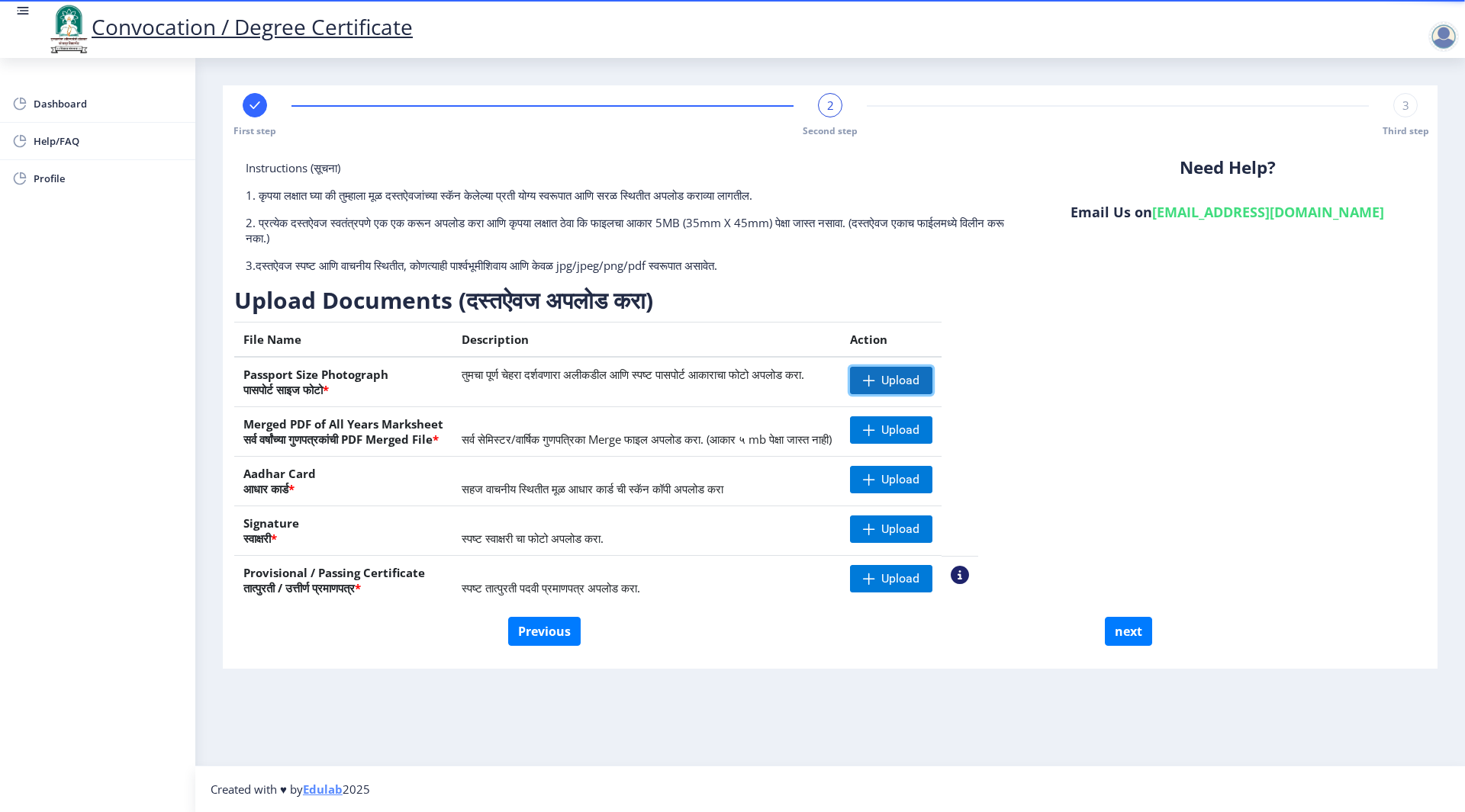
click at [919, 381] on span "Upload" at bounding box center [899, 380] width 38 height 15
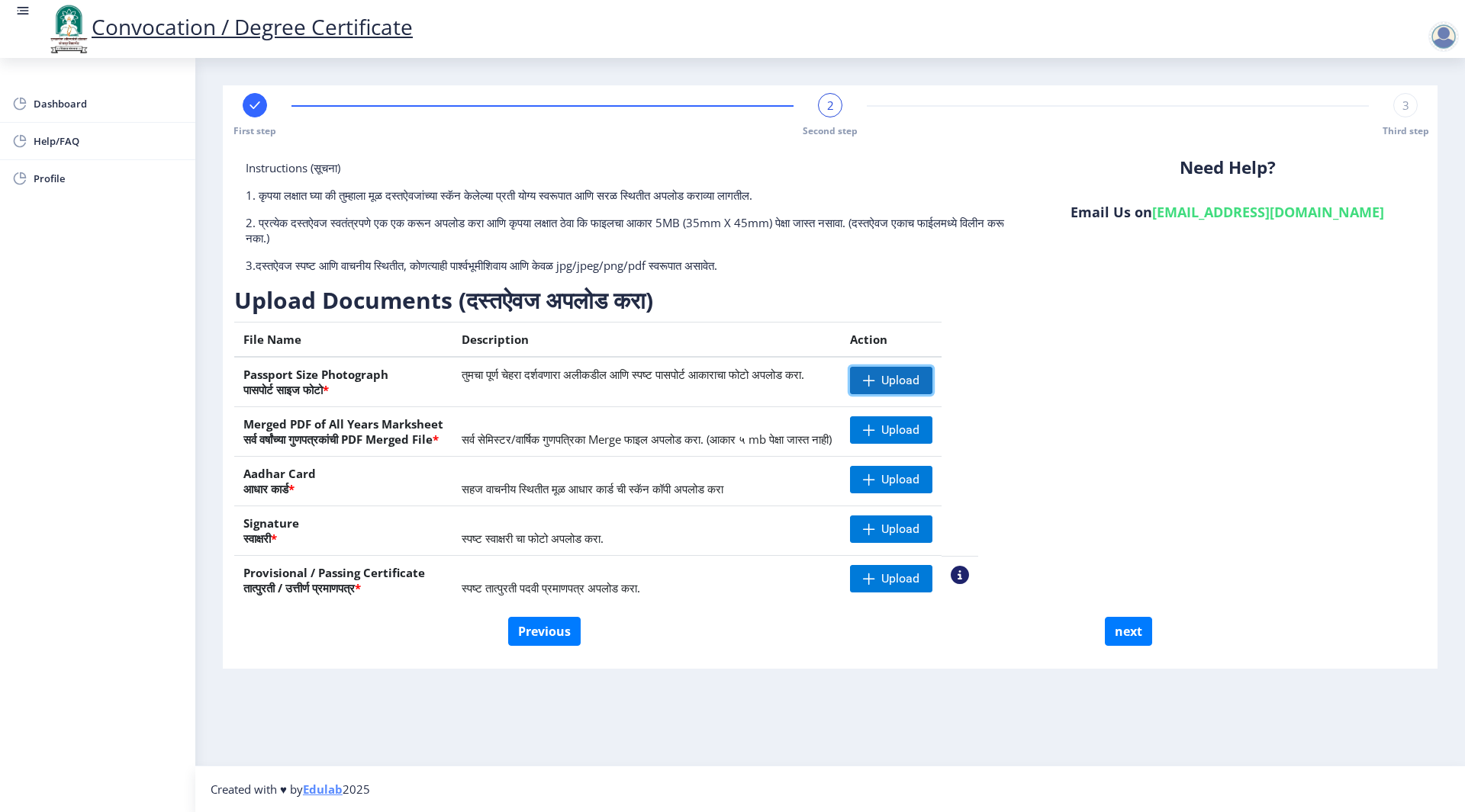
click at [912, 369] on span "Upload" at bounding box center [891, 380] width 83 height 27
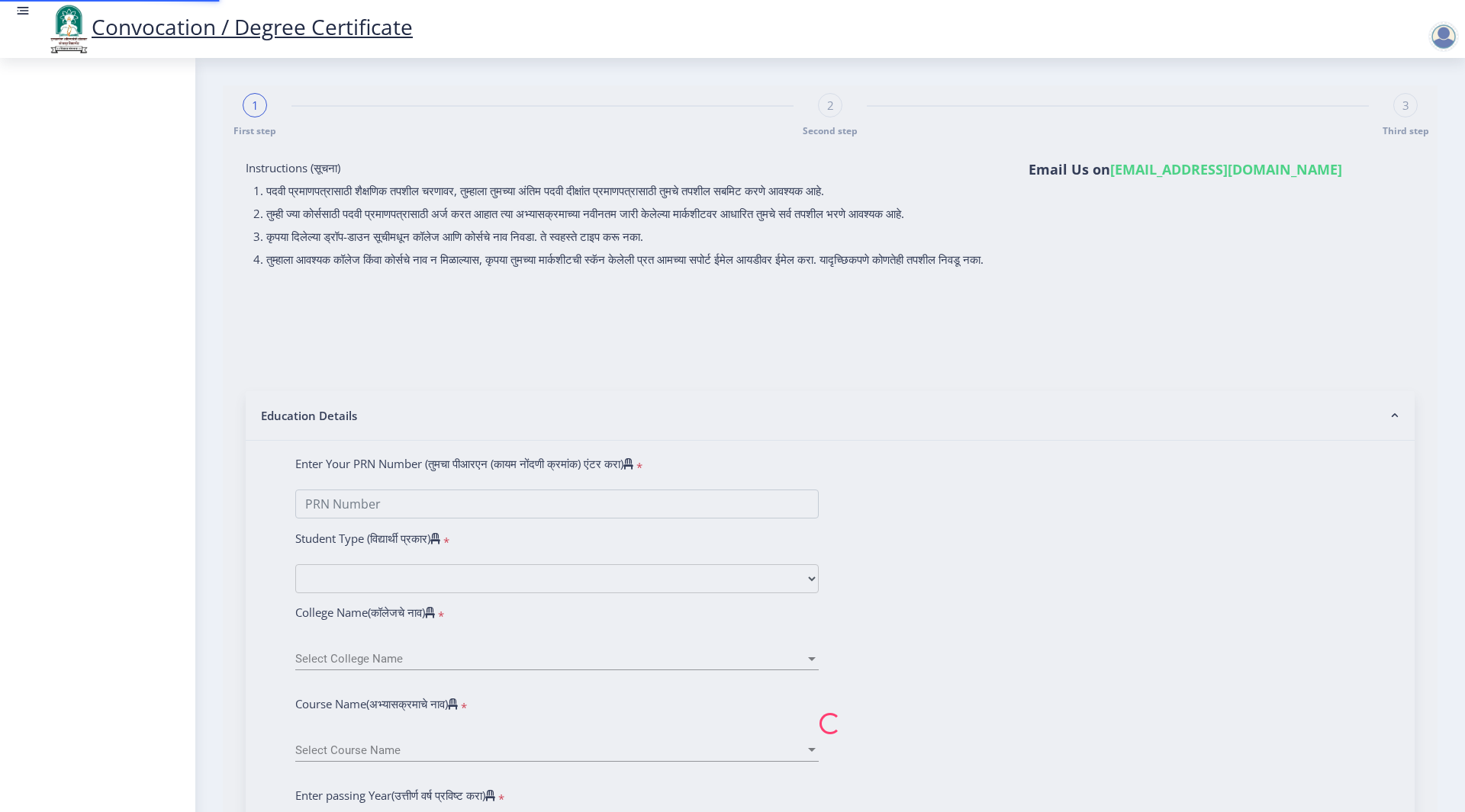
select select
type input "[PERSON_NAME]"
type input "balika"
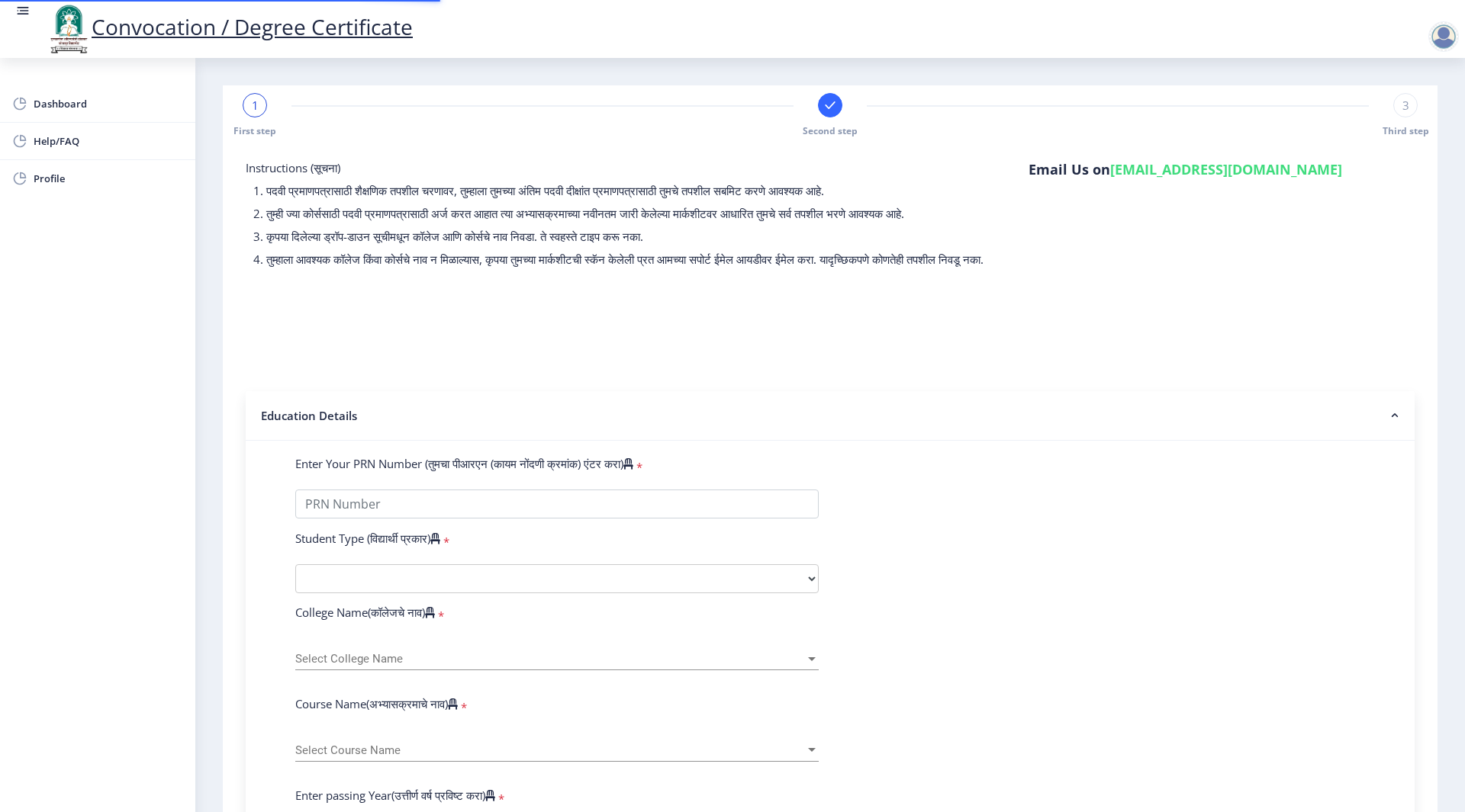
type input "2014032500221876"
select select "Regular"
select select "2018"
select select "December"
select select "Grade B"
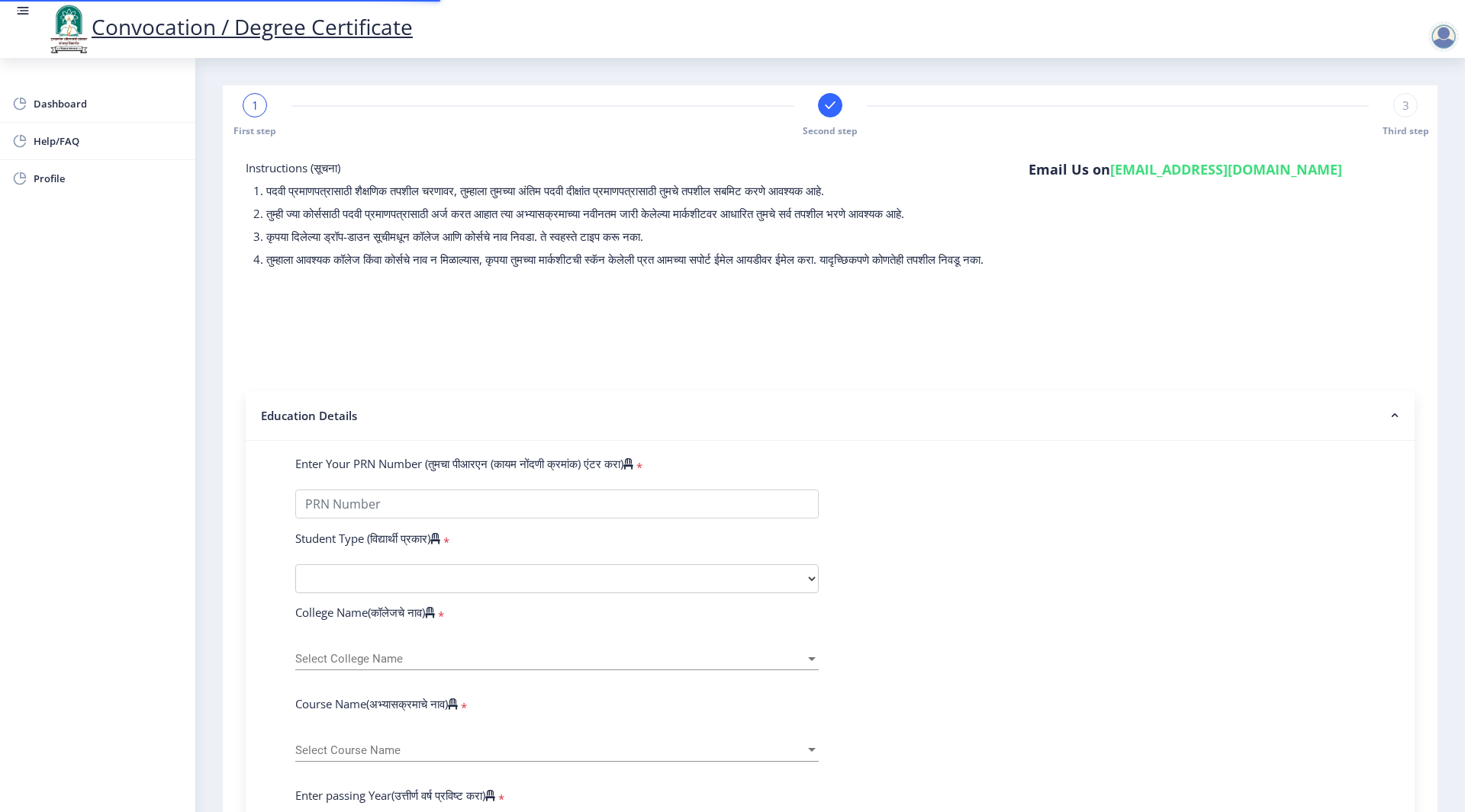
type input "343372"
type input "[PERSON_NAME]"
type input "Balika"
select select
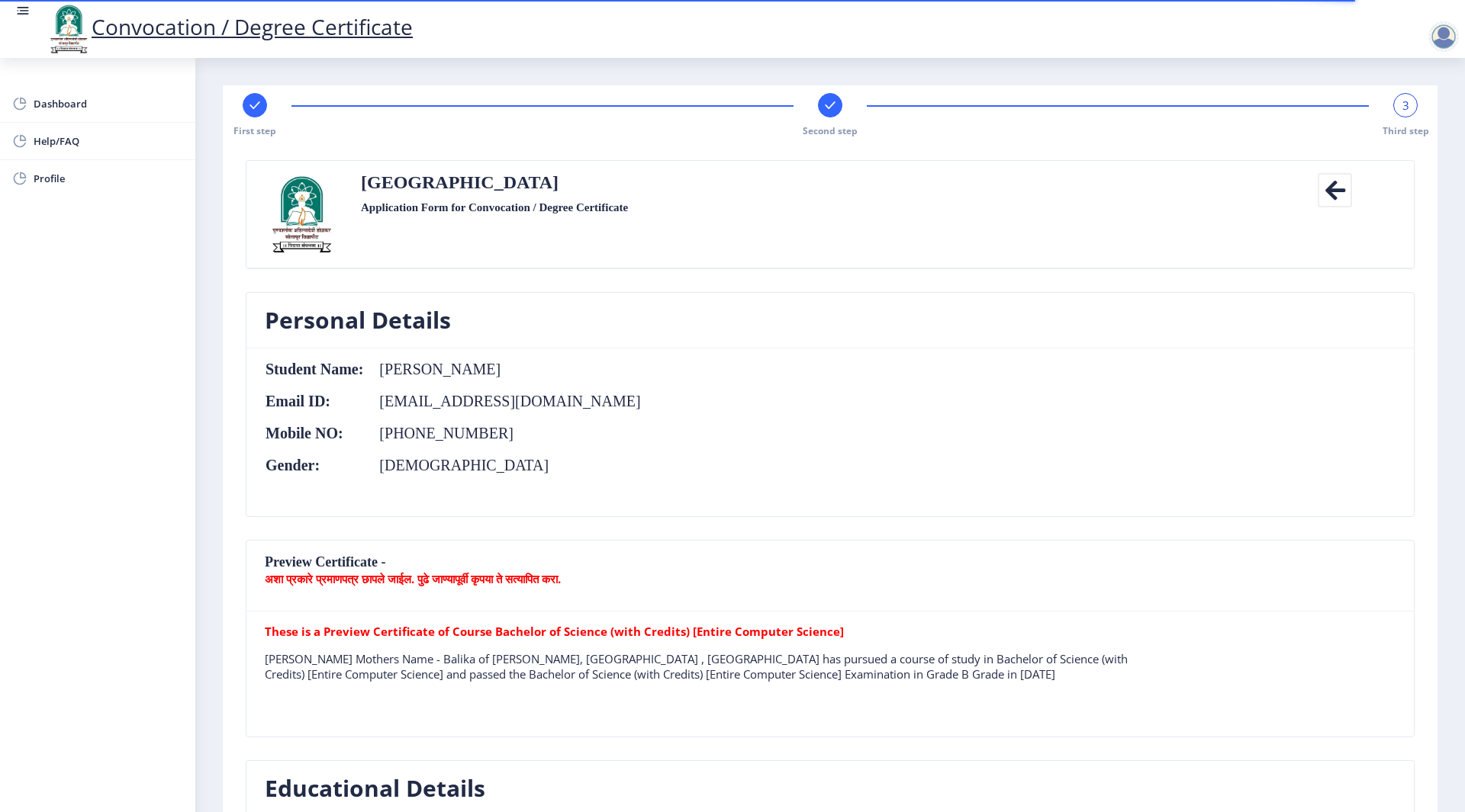
click at [815, 118] on div "First step Second step 3 Third step" at bounding box center [830, 115] width 1199 height 44
click at [1322, 193] on icon at bounding box center [1334, 190] width 34 height 34
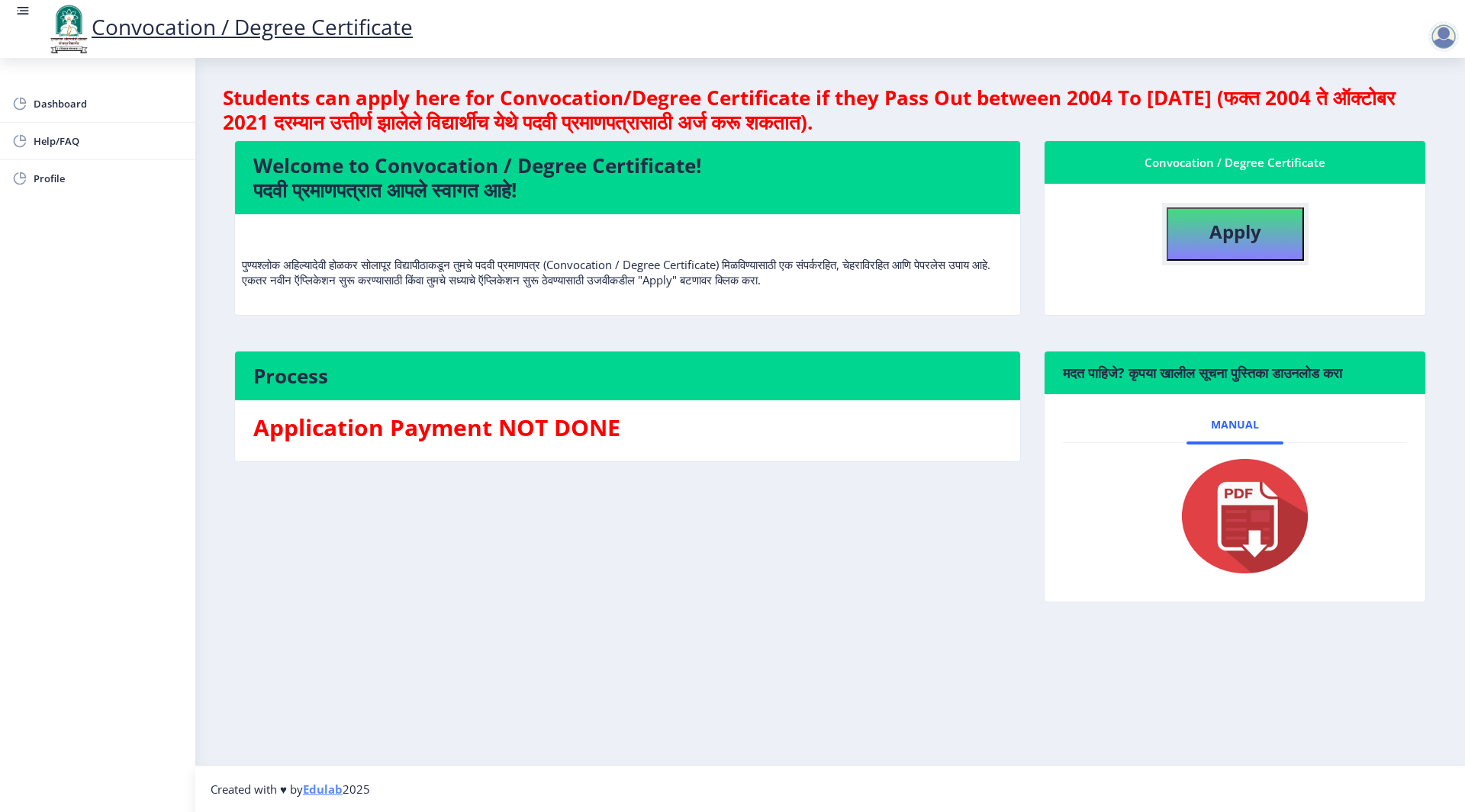
click at [1275, 235] on button "Apply" at bounding box center [1235, 234] width 137 height 54
select select
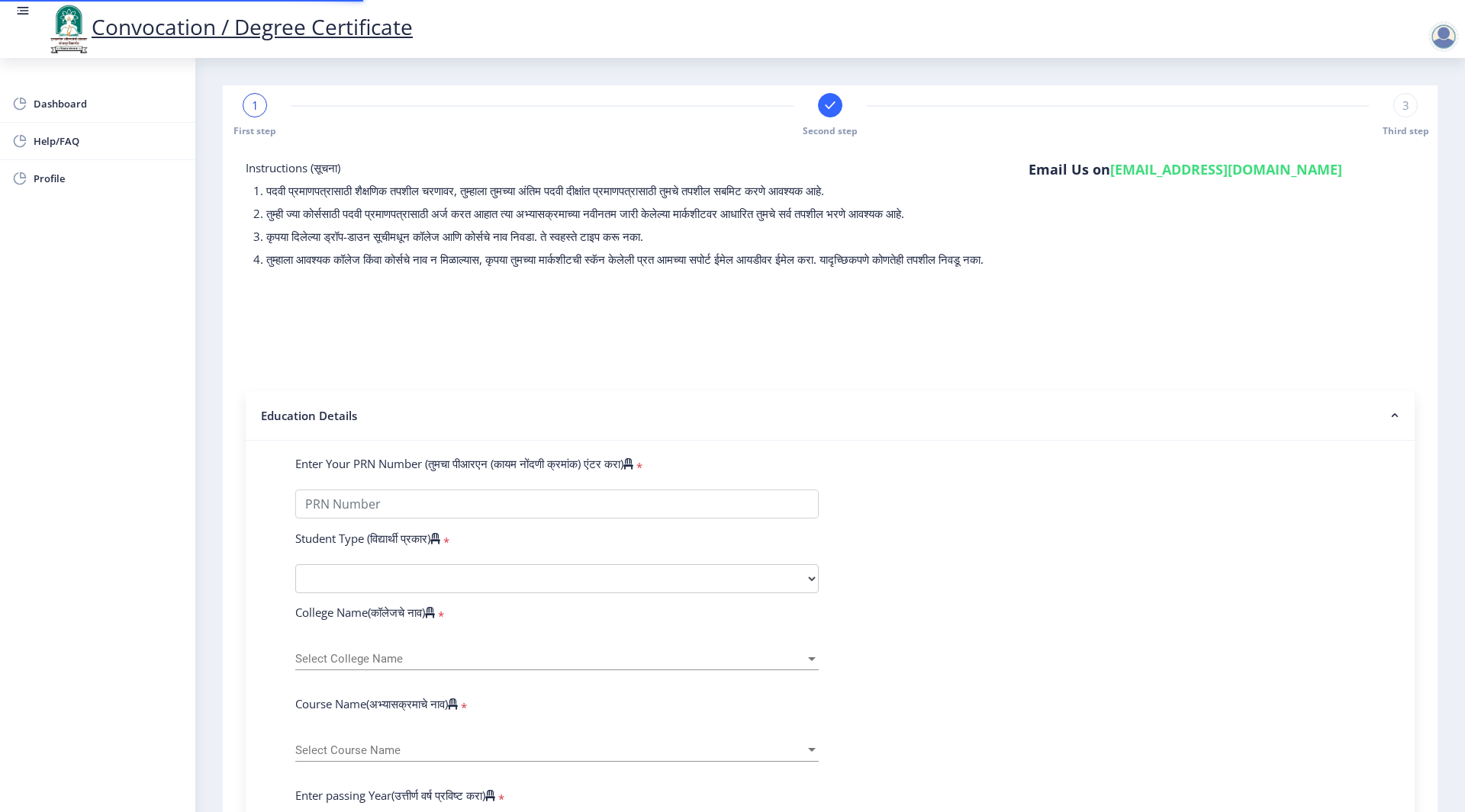
type input "2014032500221876"
select select "Regular"
select select "2018"
select select "December"
select select "Grade B"
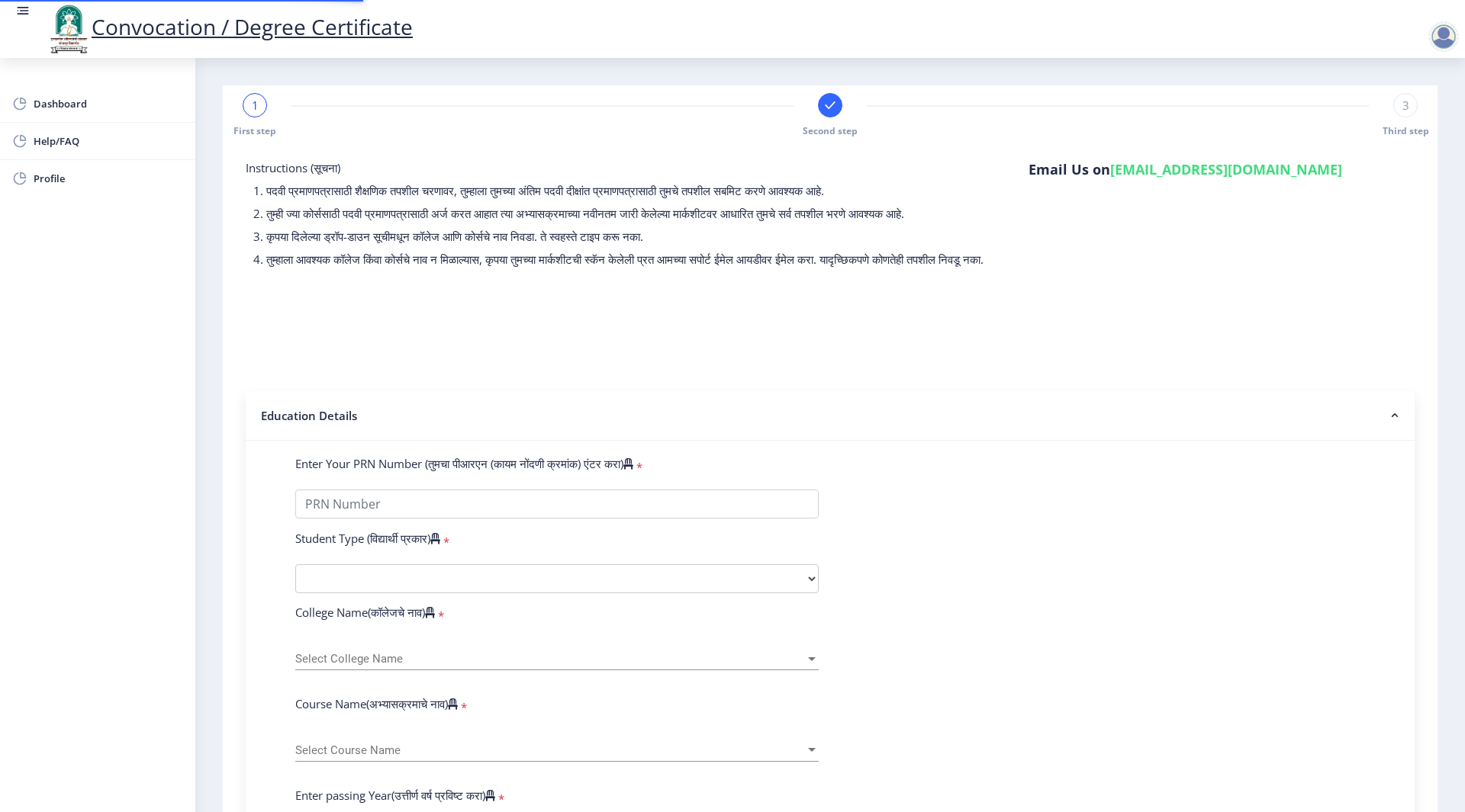
type input "343372"
type input "[PERSON_NAME]"
type input "Balika"
select select
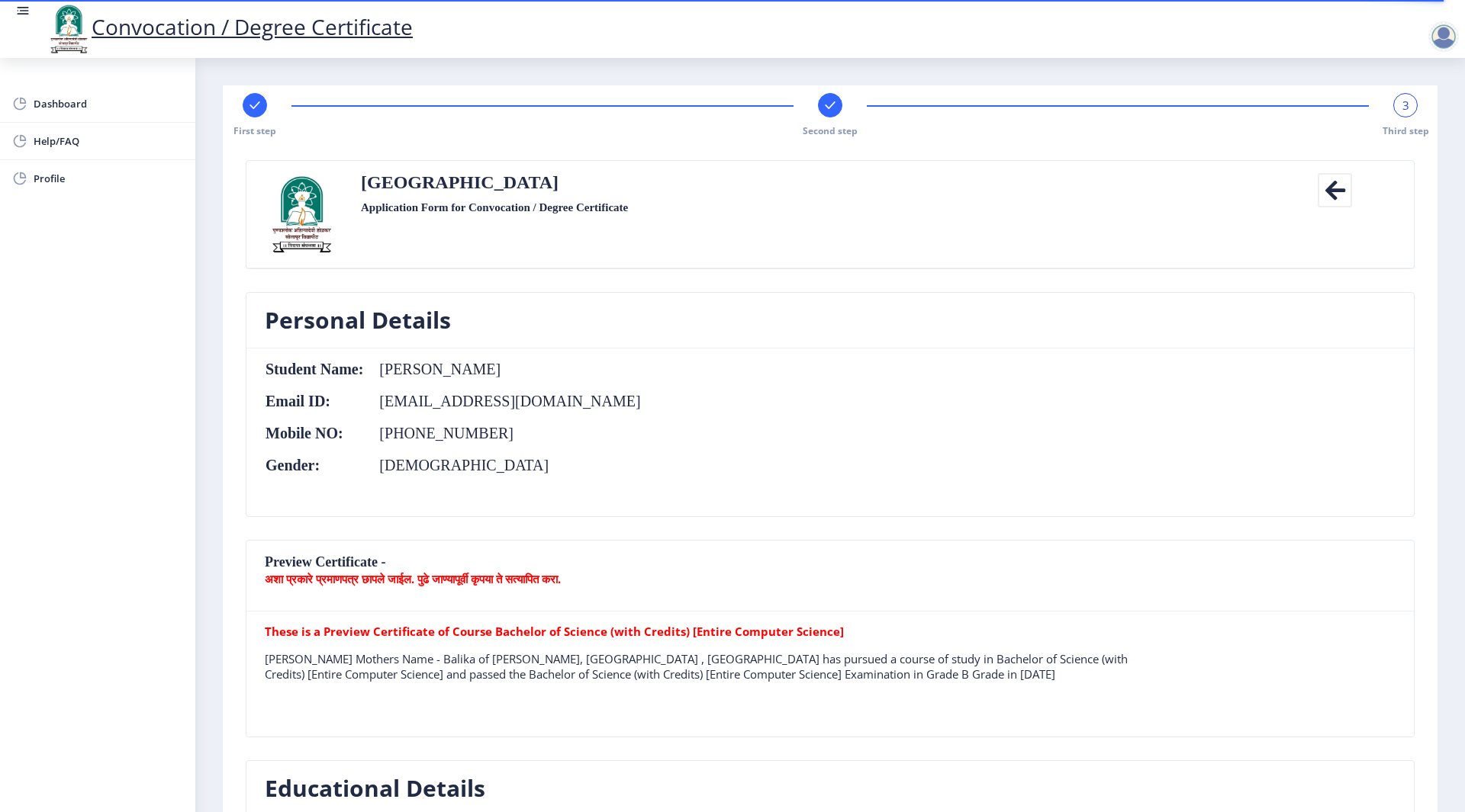
click at [824, 119] on div "Second step" at bounding box center [830, 115] width 25 height 44
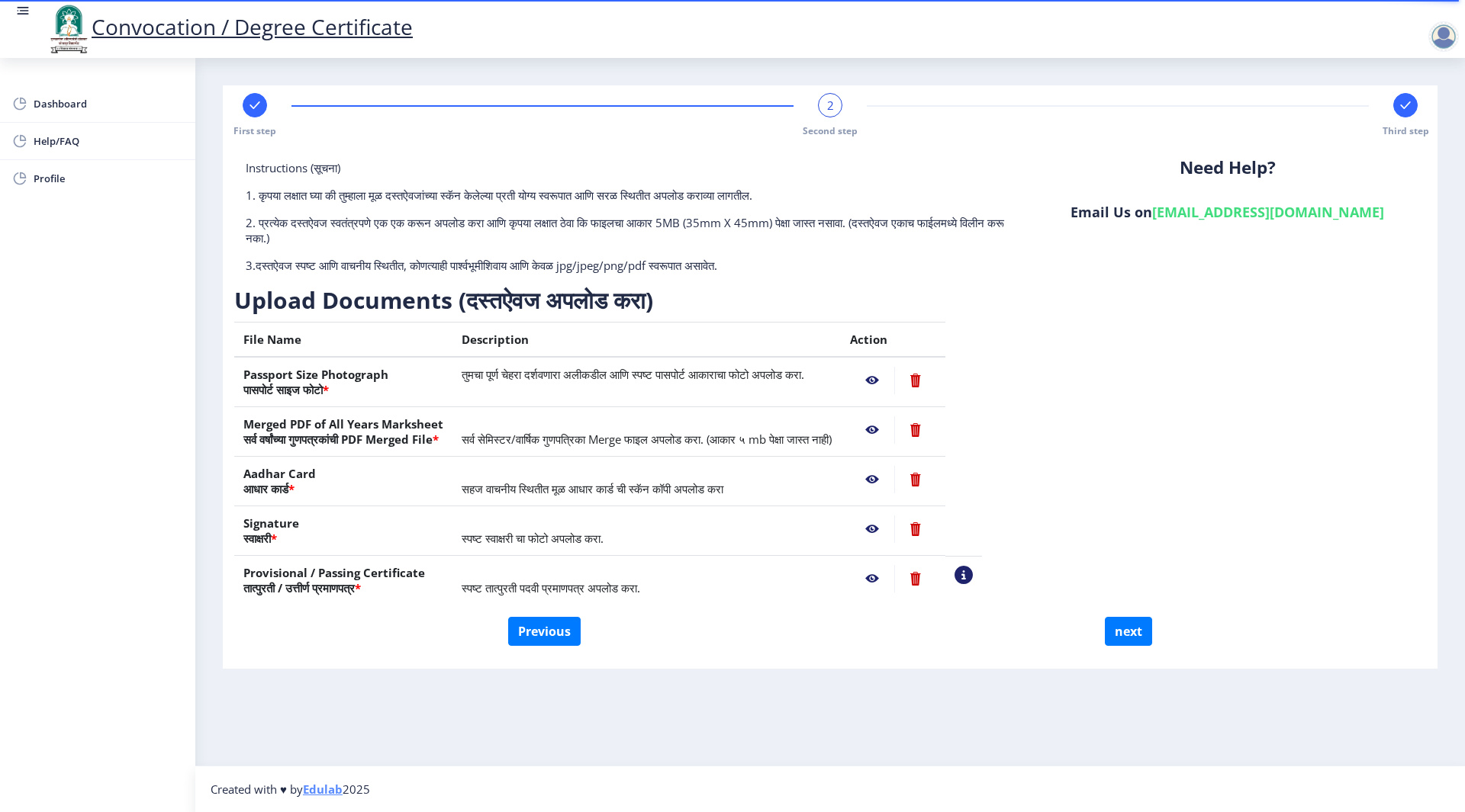
click at [894, 384] on nb-action at bounding box center [872, 380] width 44 height 27
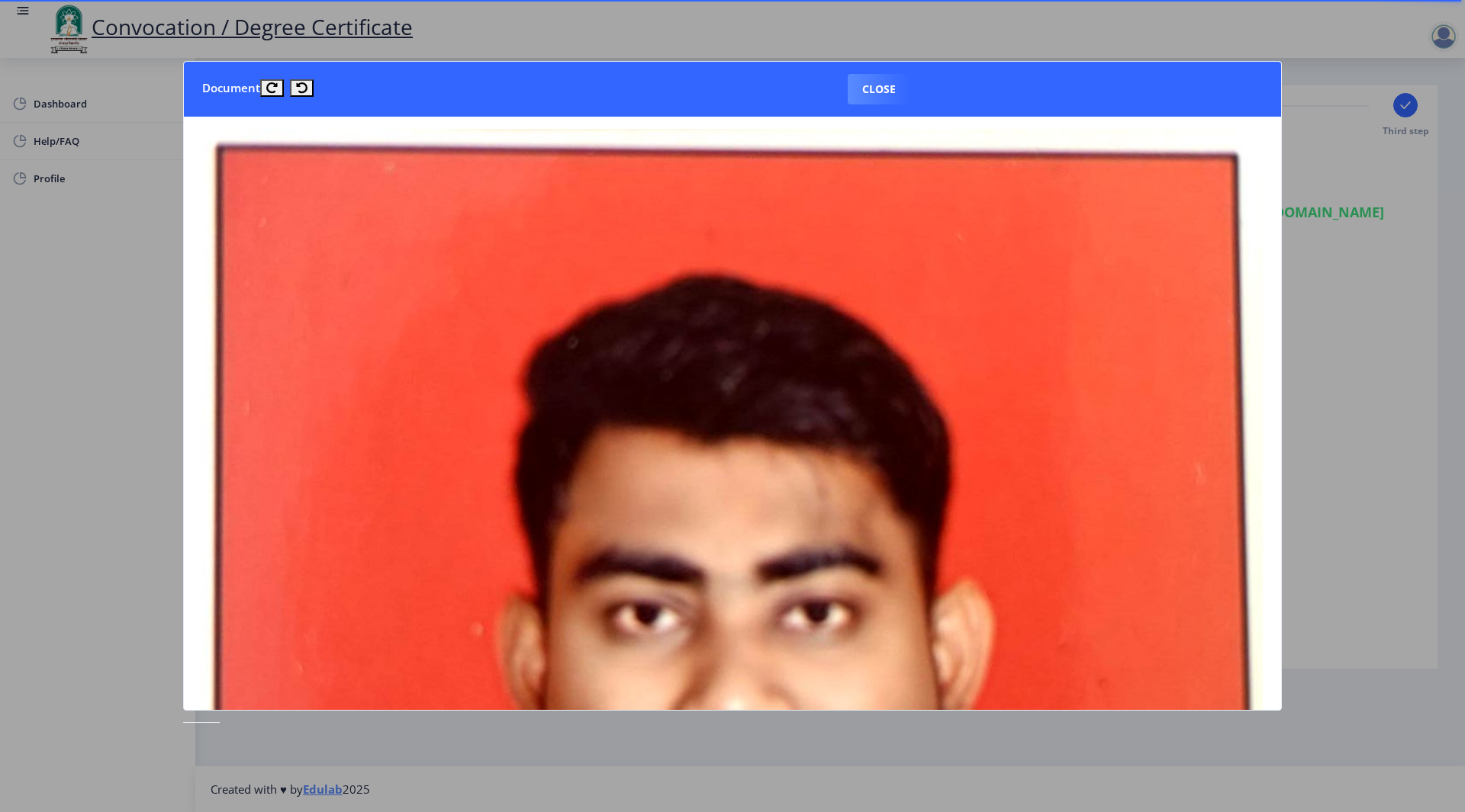
scroll to position [814, 0]
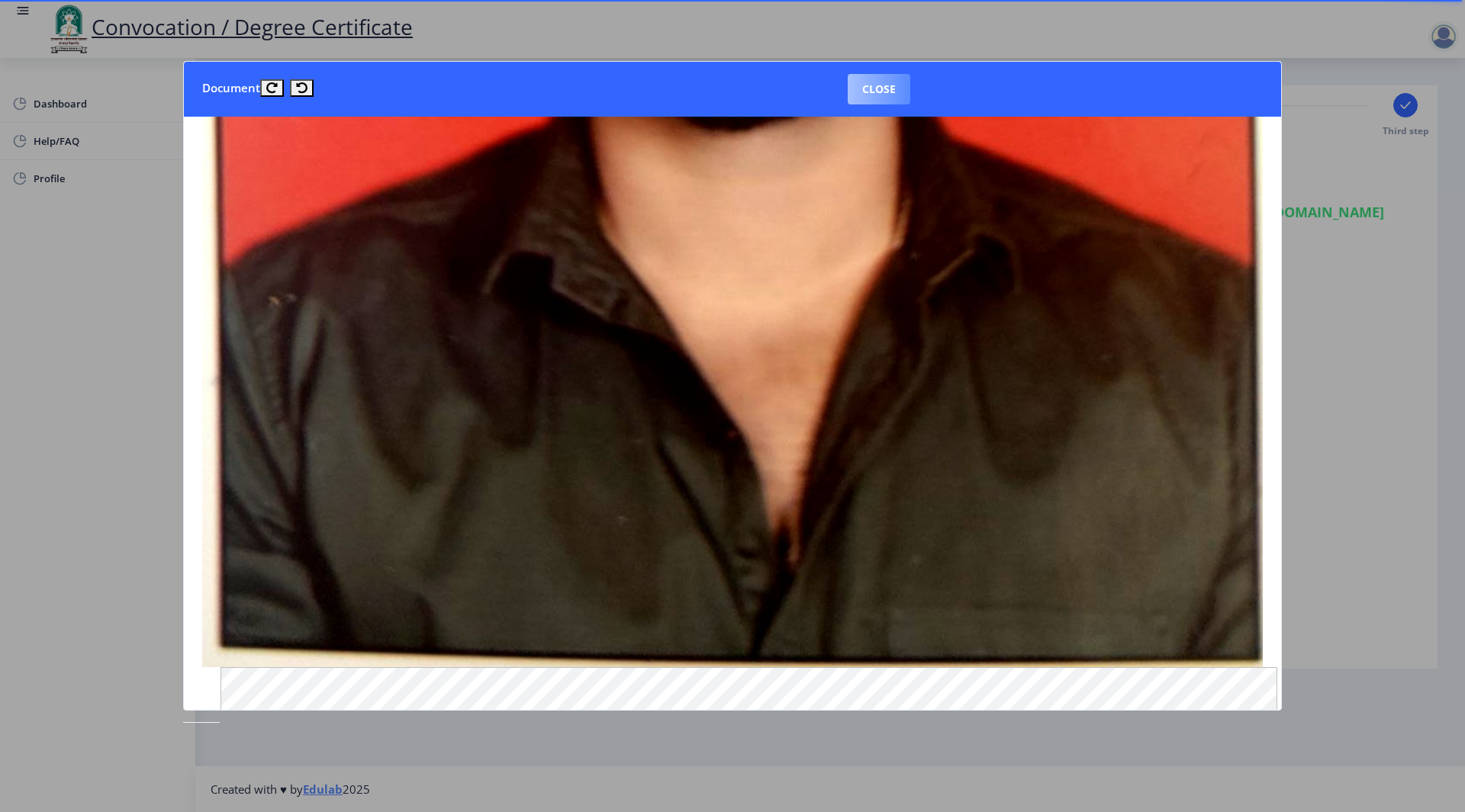
click at [877, 100] on button "Close" at bounding box center [878, 89] width 62 height 31
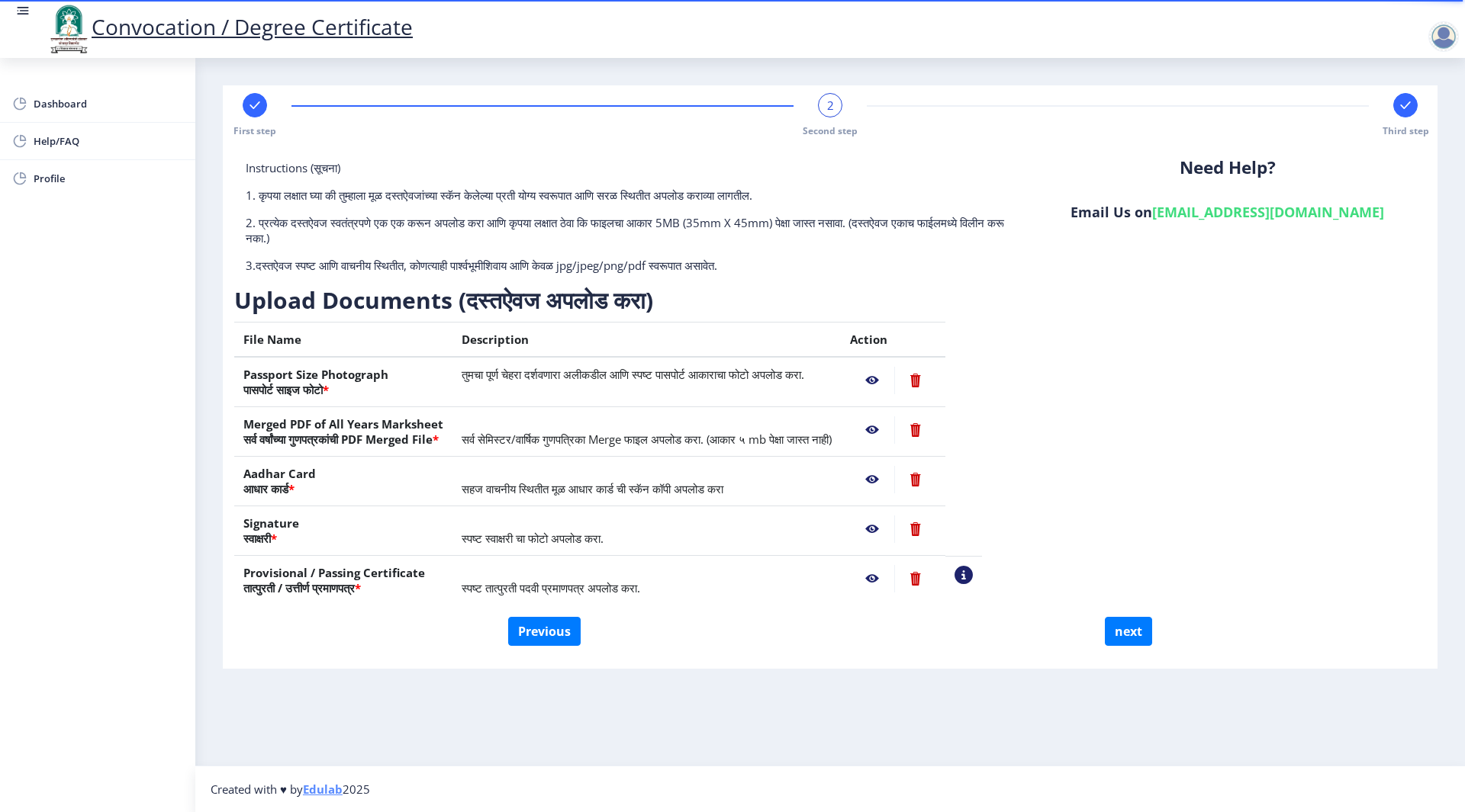
click at [894, 430] on nb-action at bounding box center [872, 429] width 44 height 27
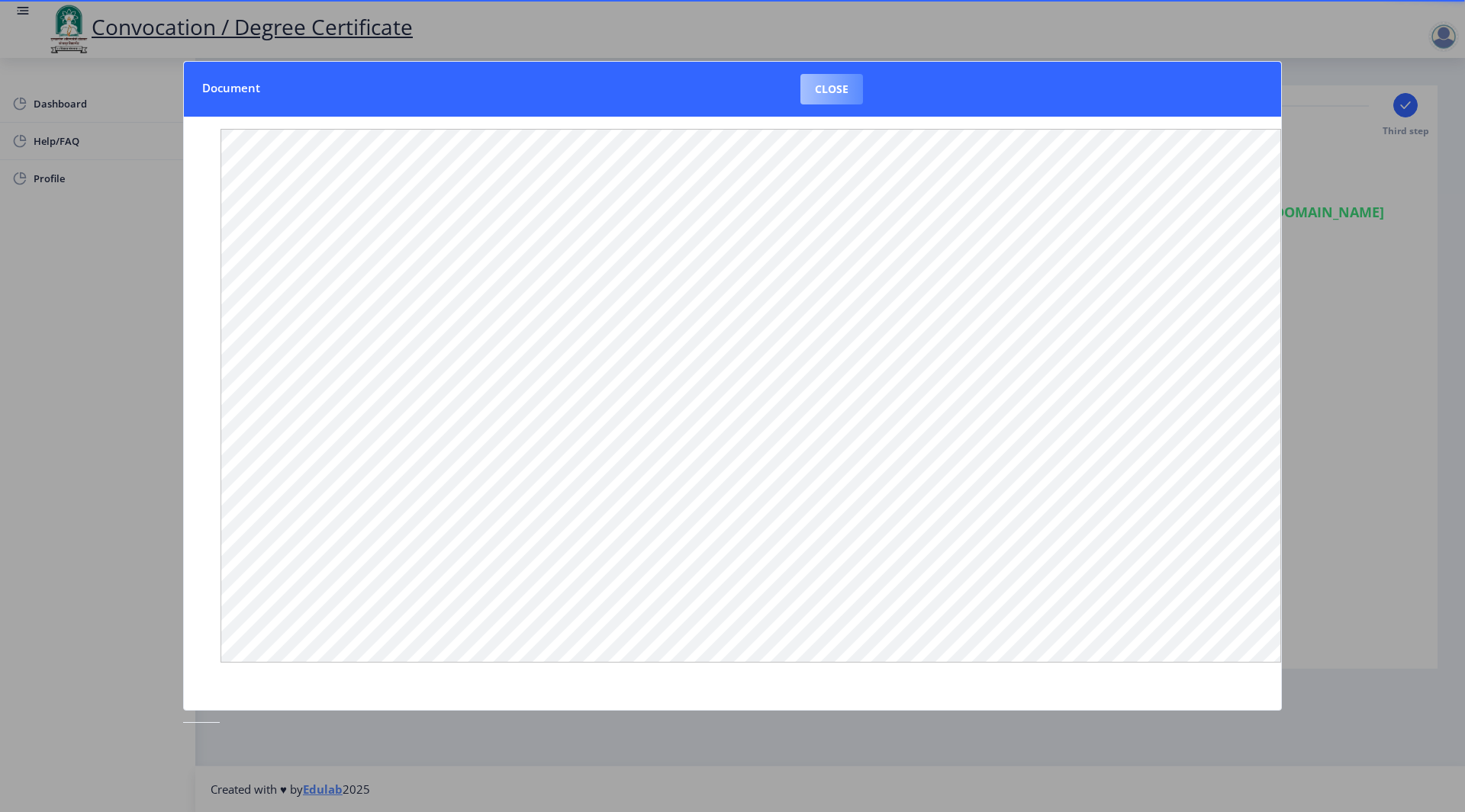
click at [853, 90] on button "Close" at bounding box center [831, 89] width 62 height 31
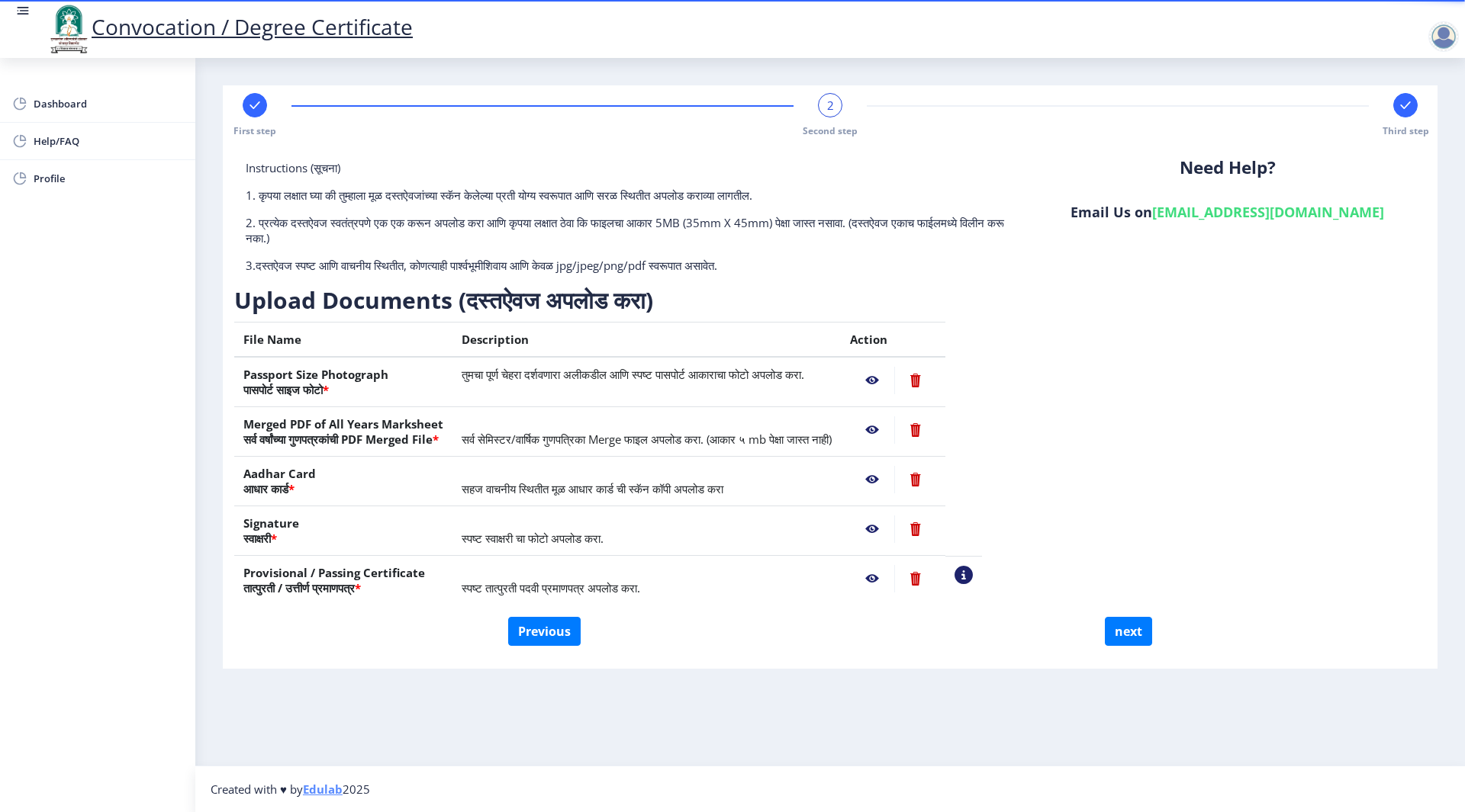
click at [894, 428] on nb-action at bounding box center [872, 429] width 44 height 27
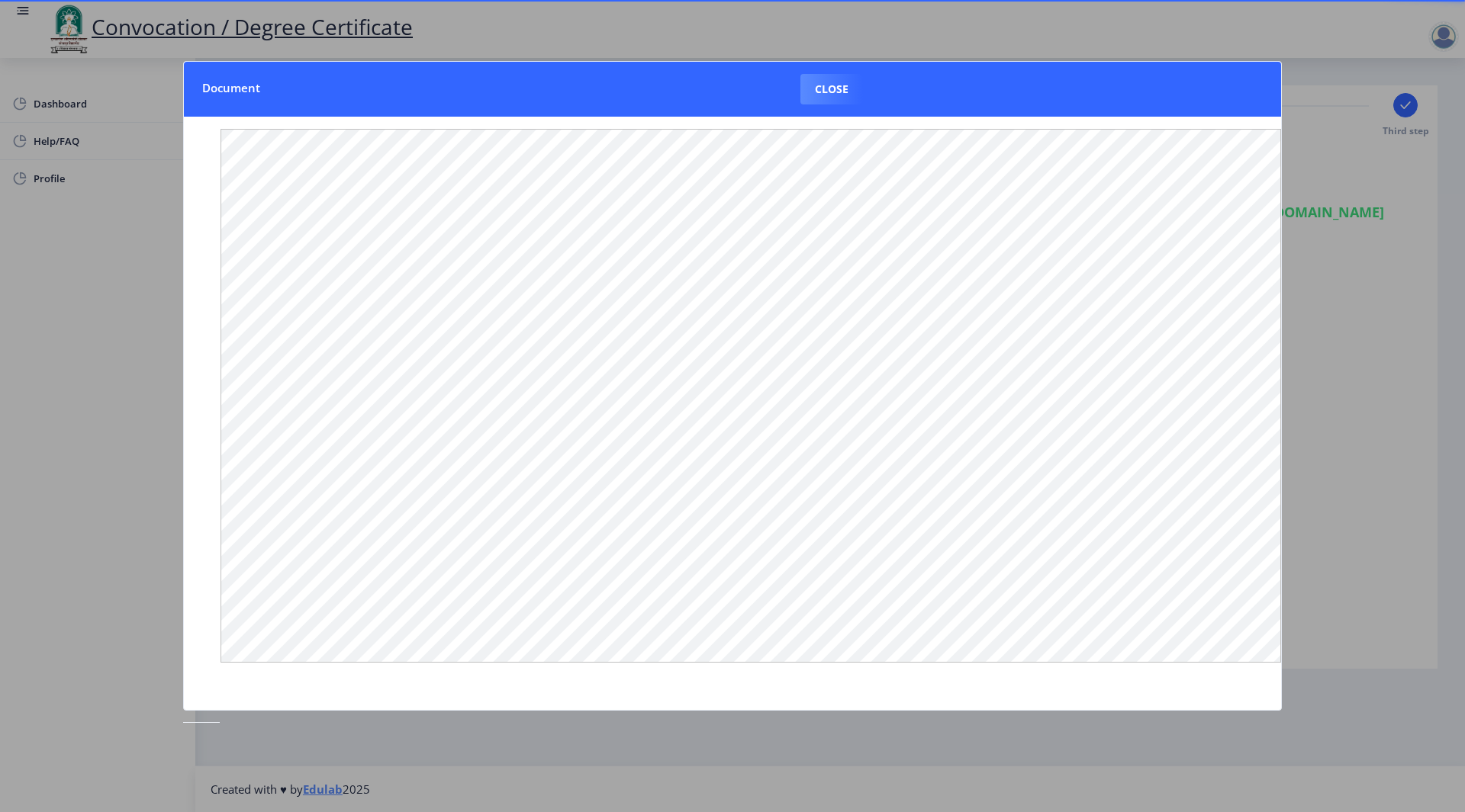
drag, startPoint x: 839, startPoint y: 86, endPoint x: 996, endPoint y: 324, distance: 285.1
click at [839, 88] on button "Close" at bounding box center [831, 89] width 62 height 31
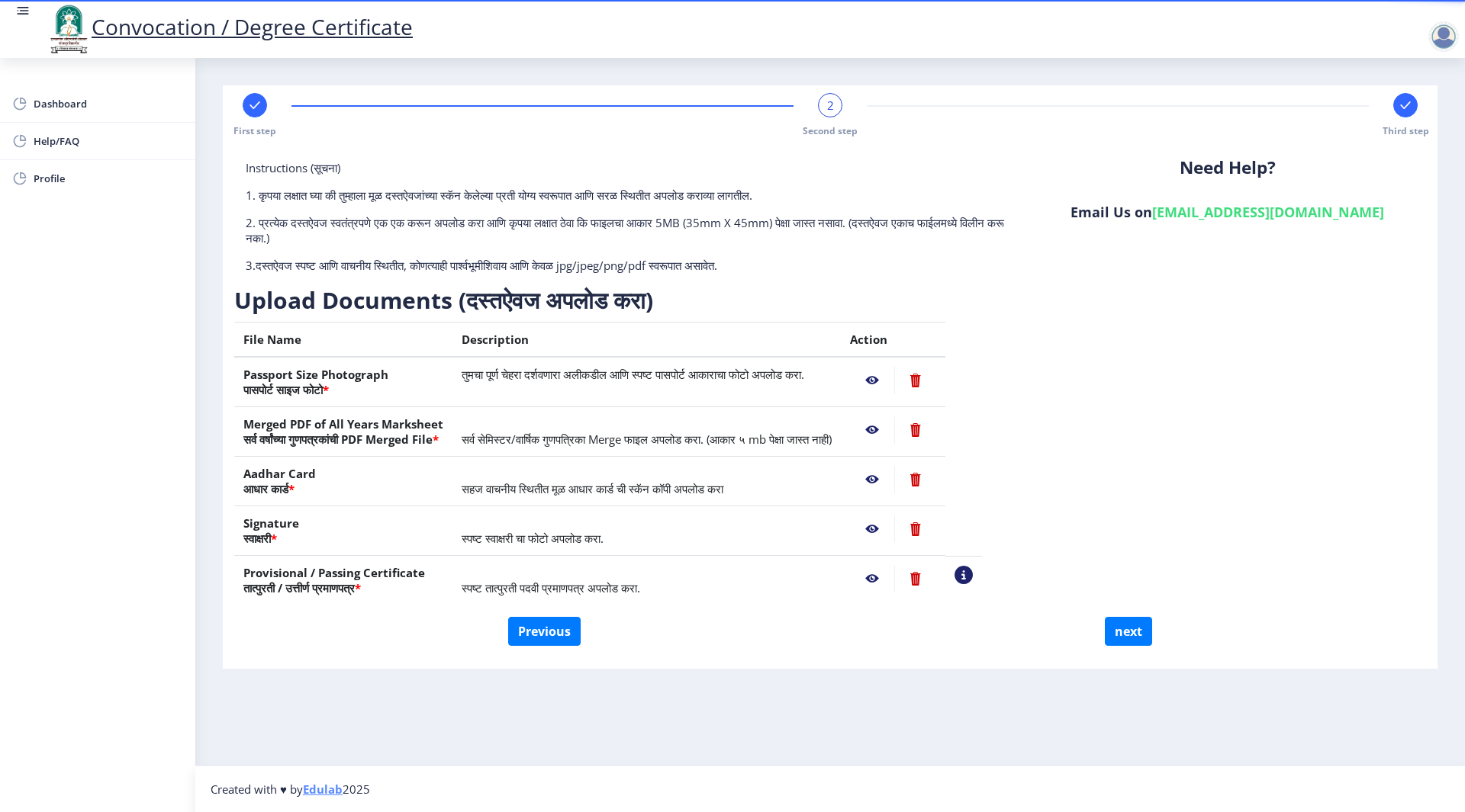
click at [894, 481] on nb-action at bounding box center [872, 479] width 44 height 27
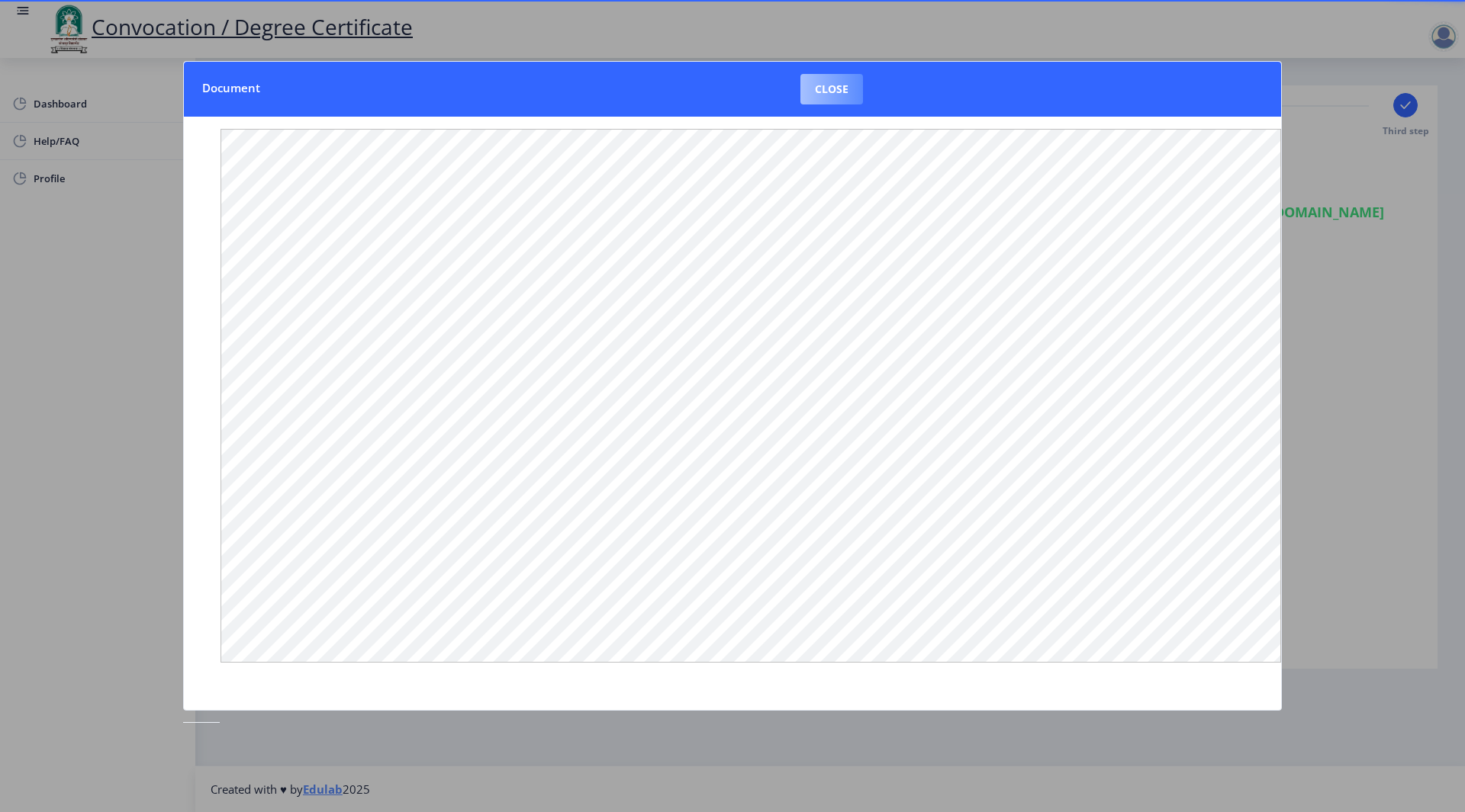
click at [831, 89] on button "Close" at bounding box center [831, 89] width 62 height 31
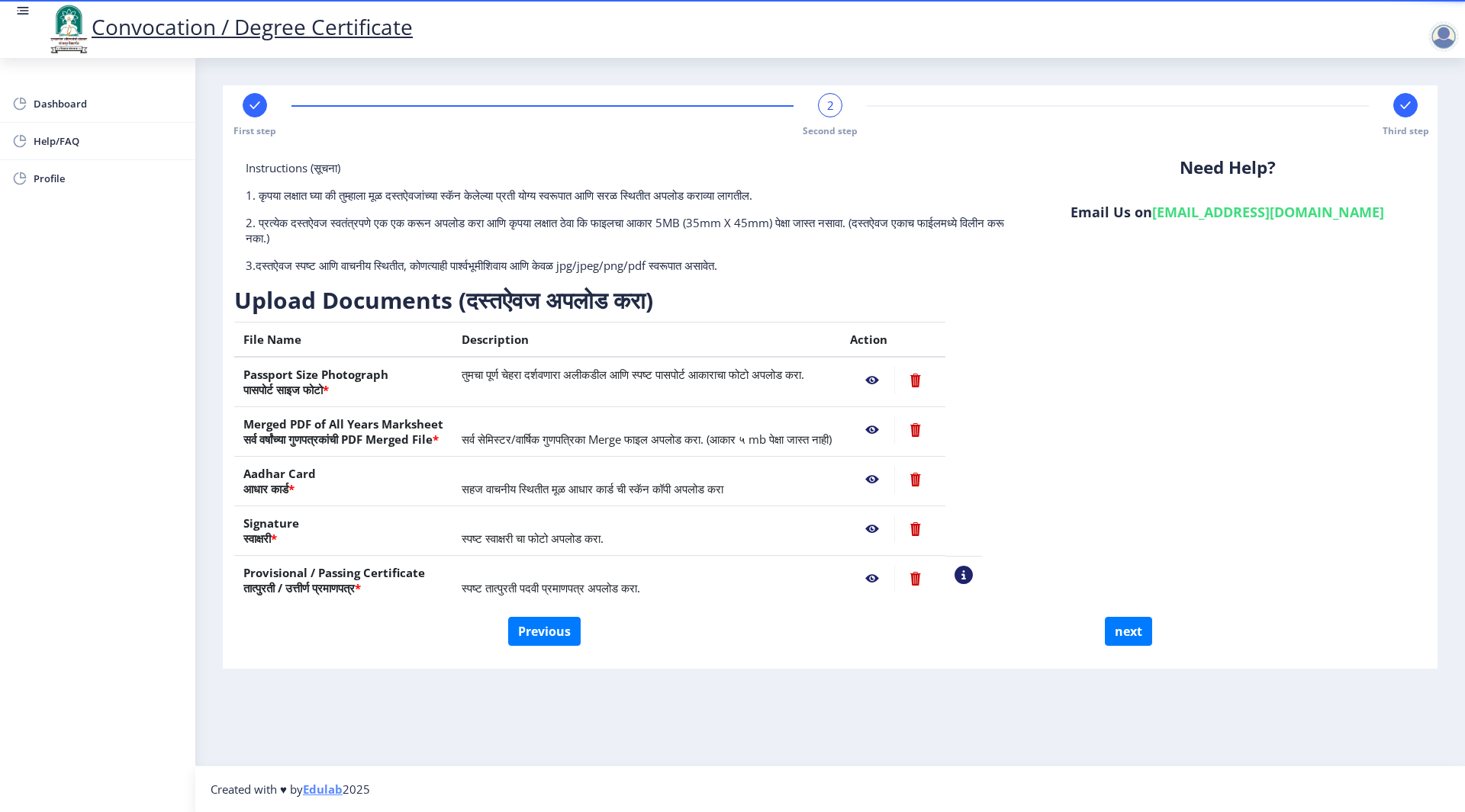
click at [894, 532] on nb-action at bounding box center [872, 529] width 44 height 27
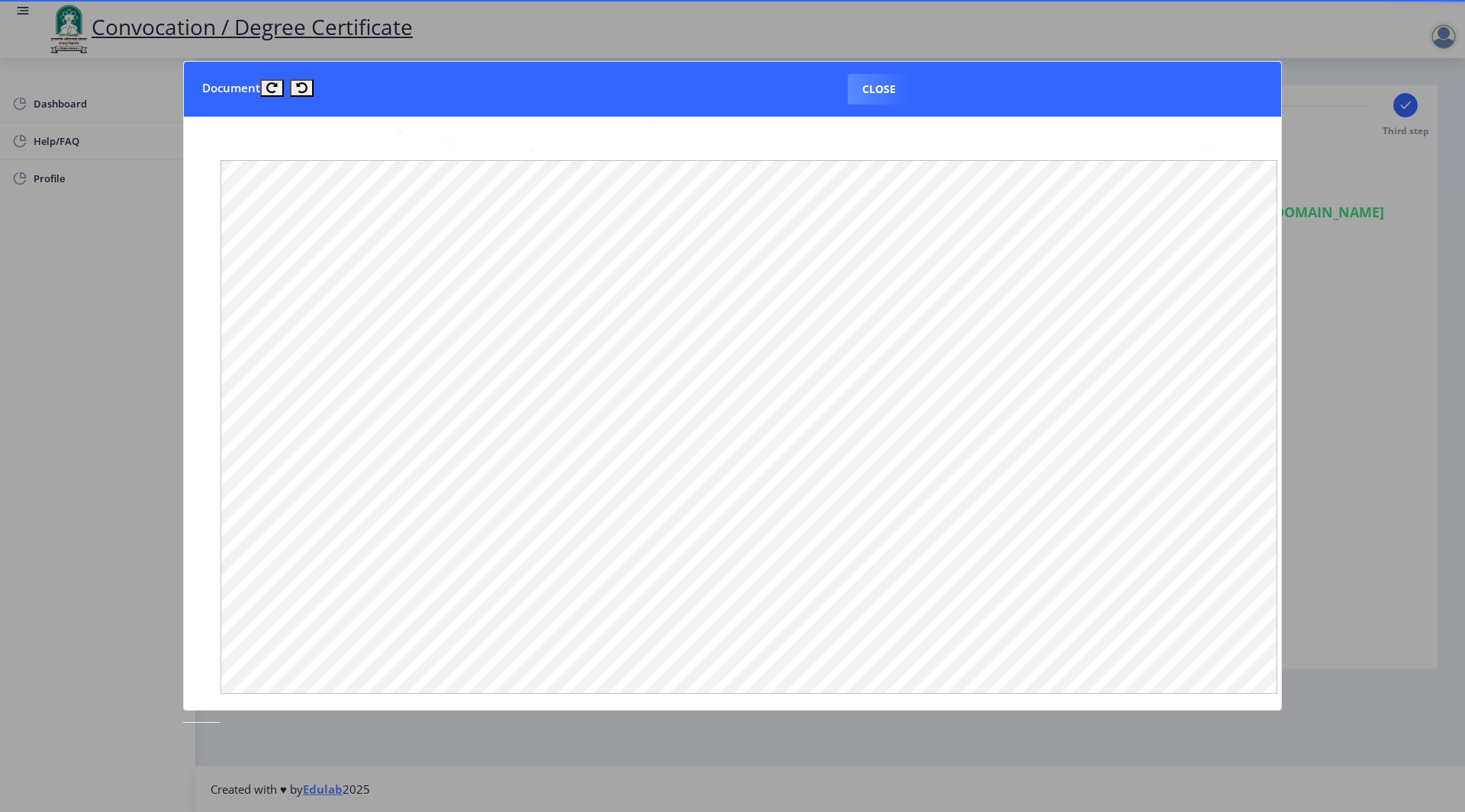
scroll to position [0, 0]
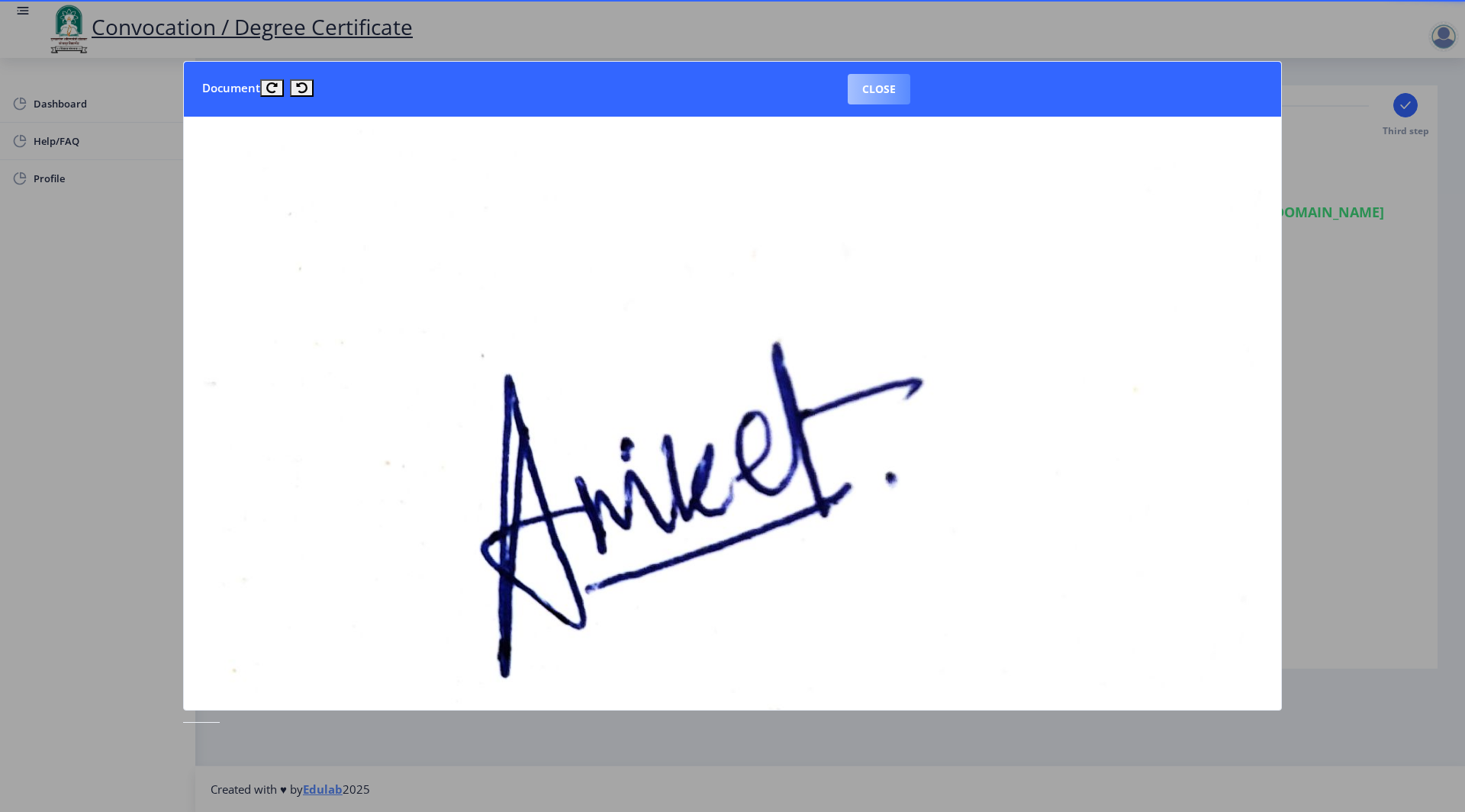
click at [861, 90] on button "Close" at bounding box center [878, 89] width 62 height 31
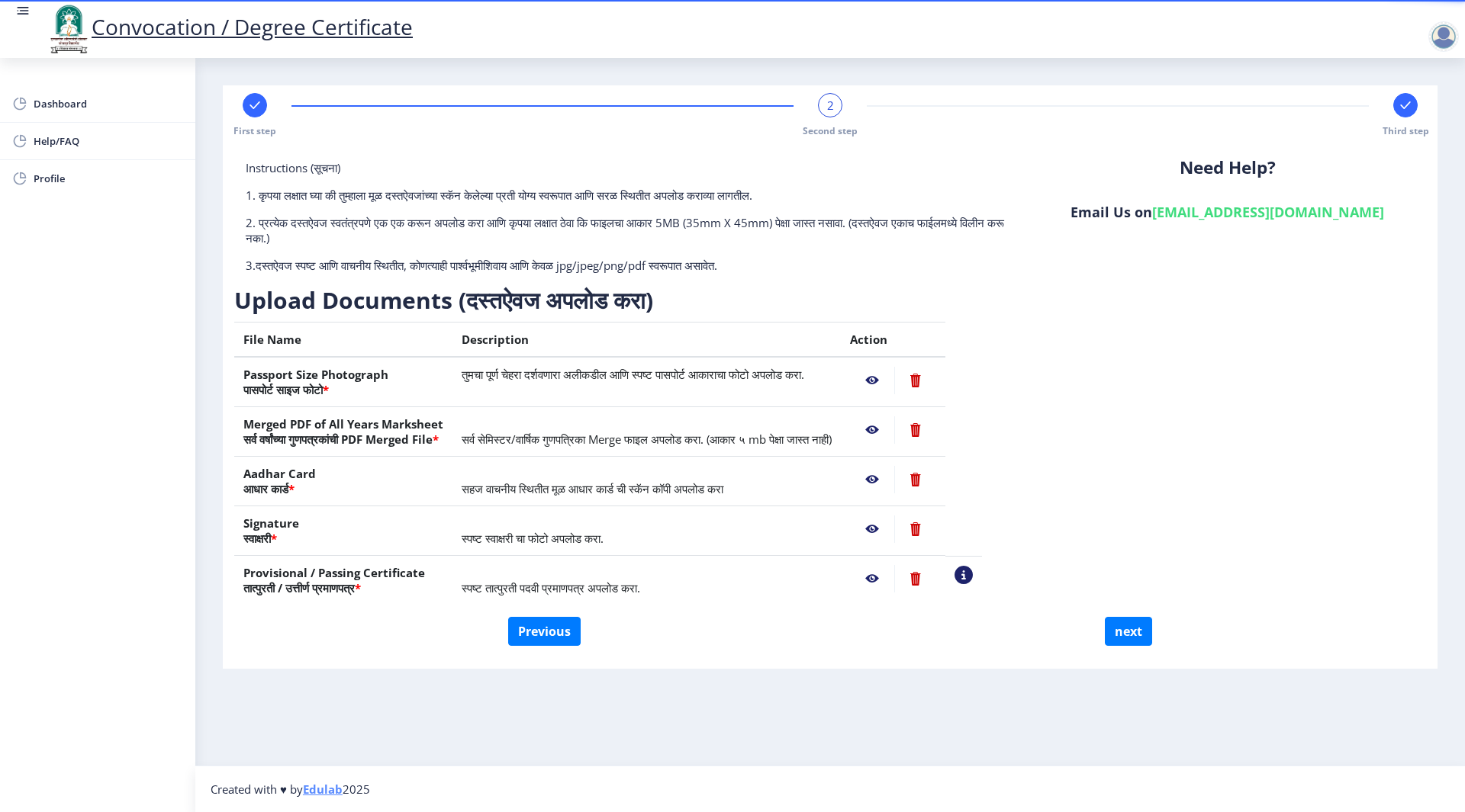
click at [894, 581] on nb-action at bounding box center [872, 578] width 44 height 27
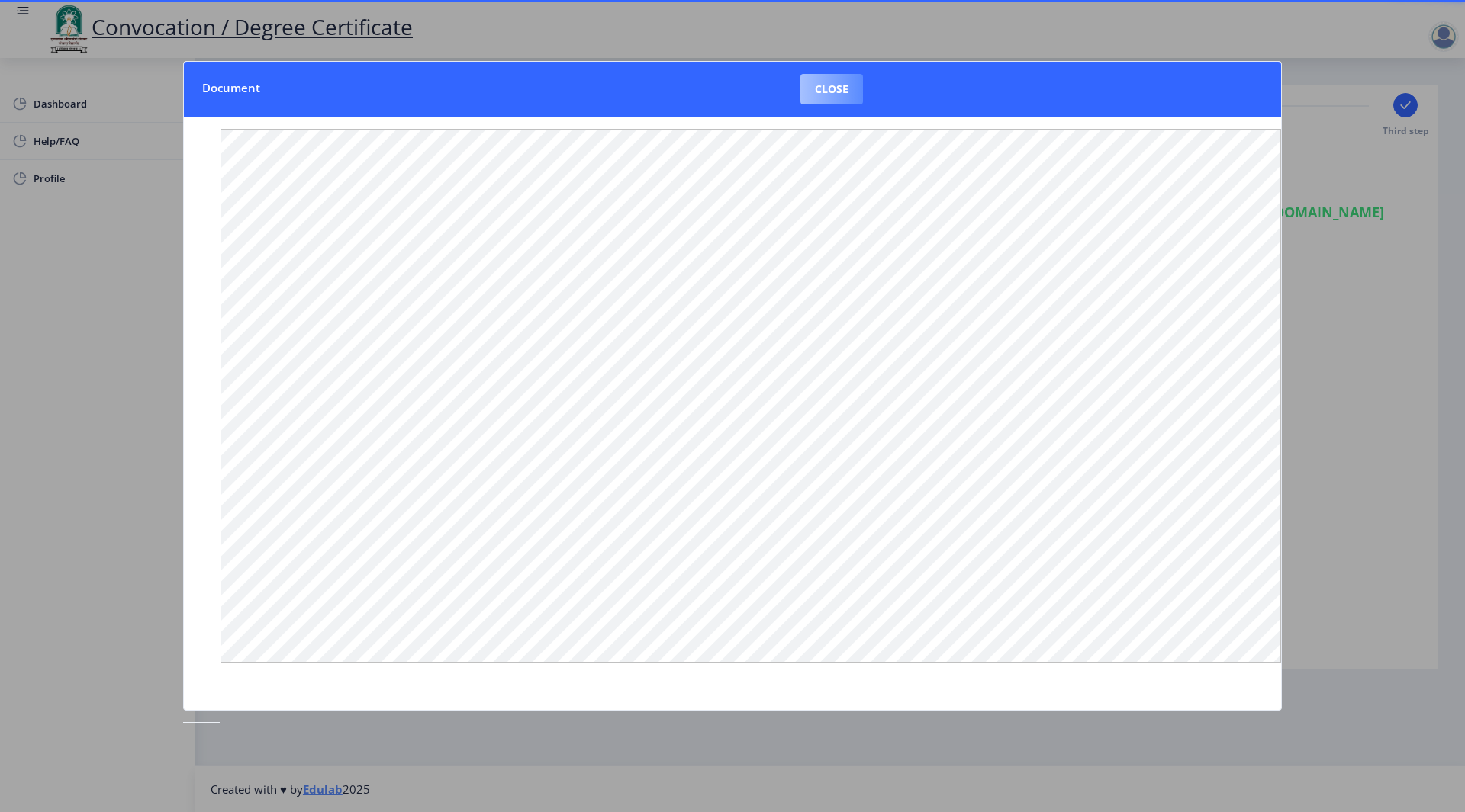
click at [846, 89] on button "Close" at bounding box center [831, 89] width 62 height 31
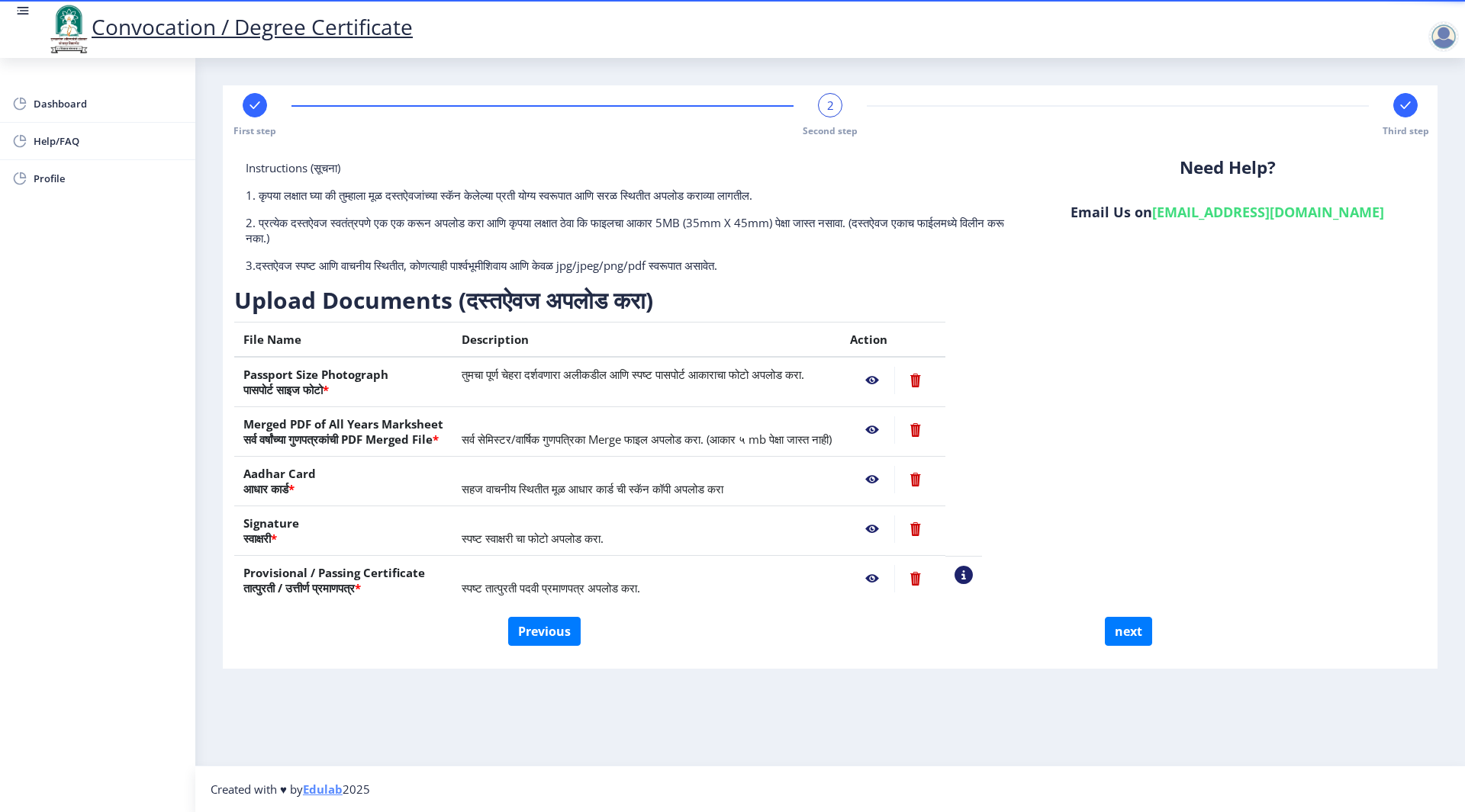
click at [894, 385] on nb-action at bounding box center [872, 380] width 44 height 27
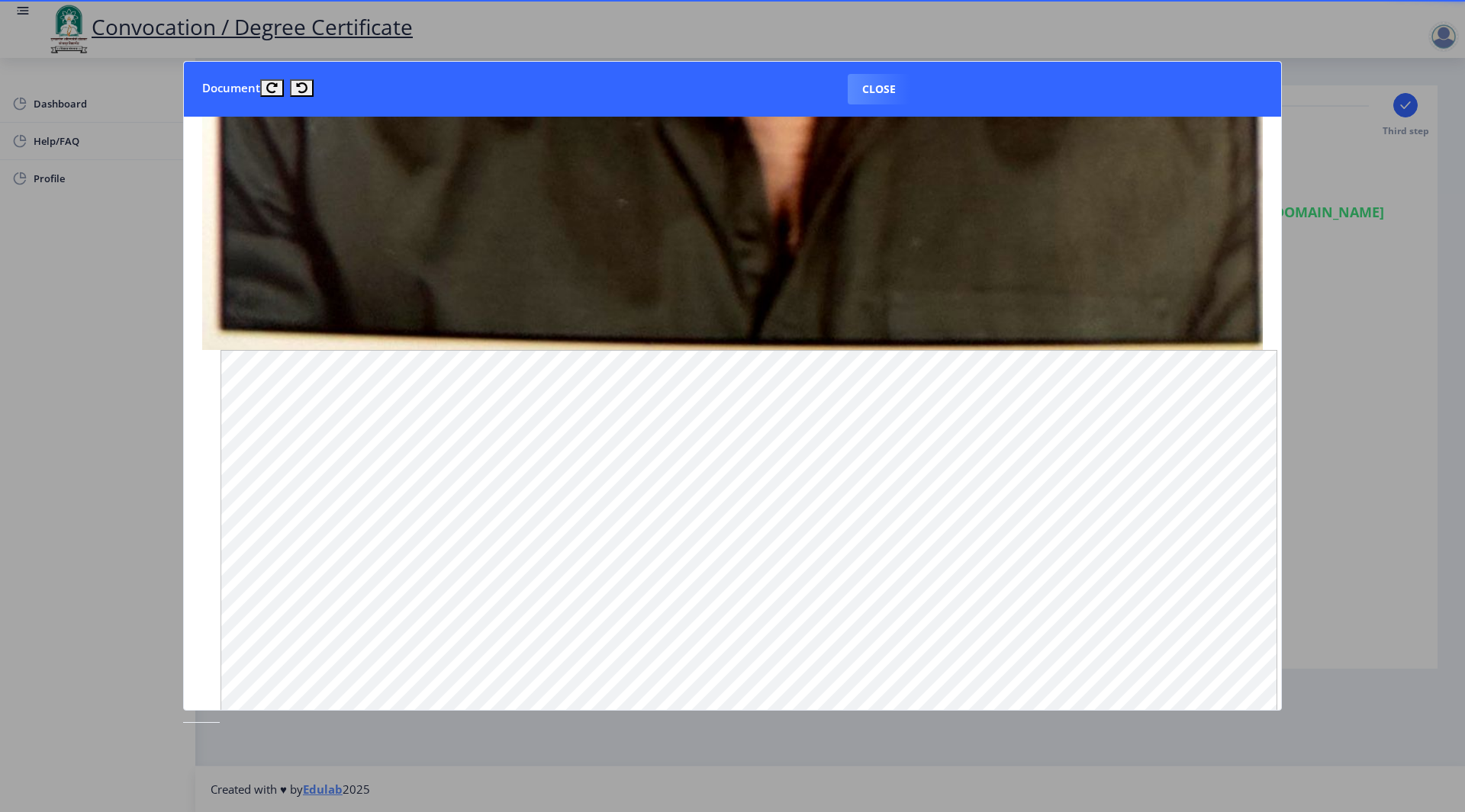
scroll to position [1320, 0]
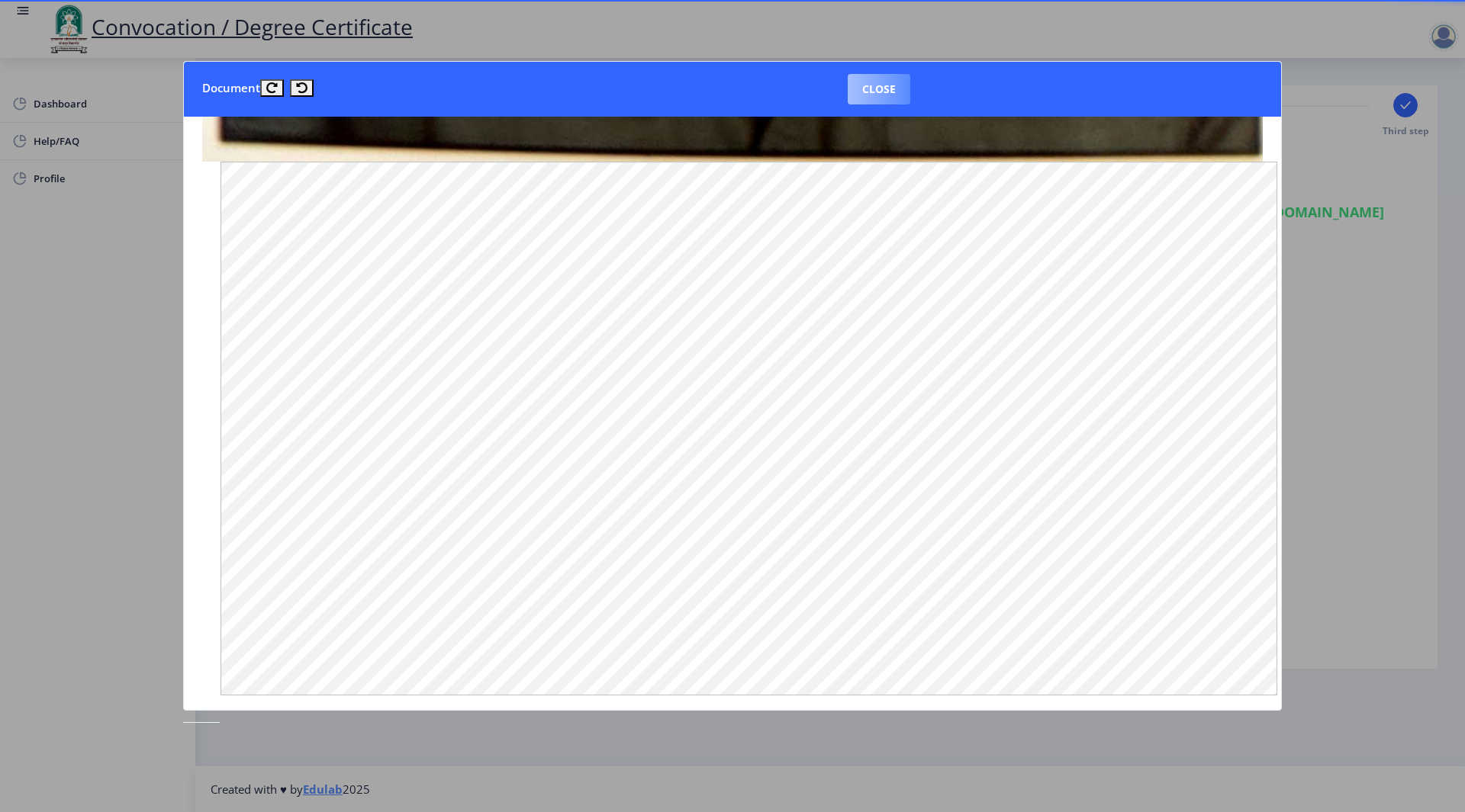
click at [875, 89] on button "Close" at bounding box center [878, 89] width 62 height 31
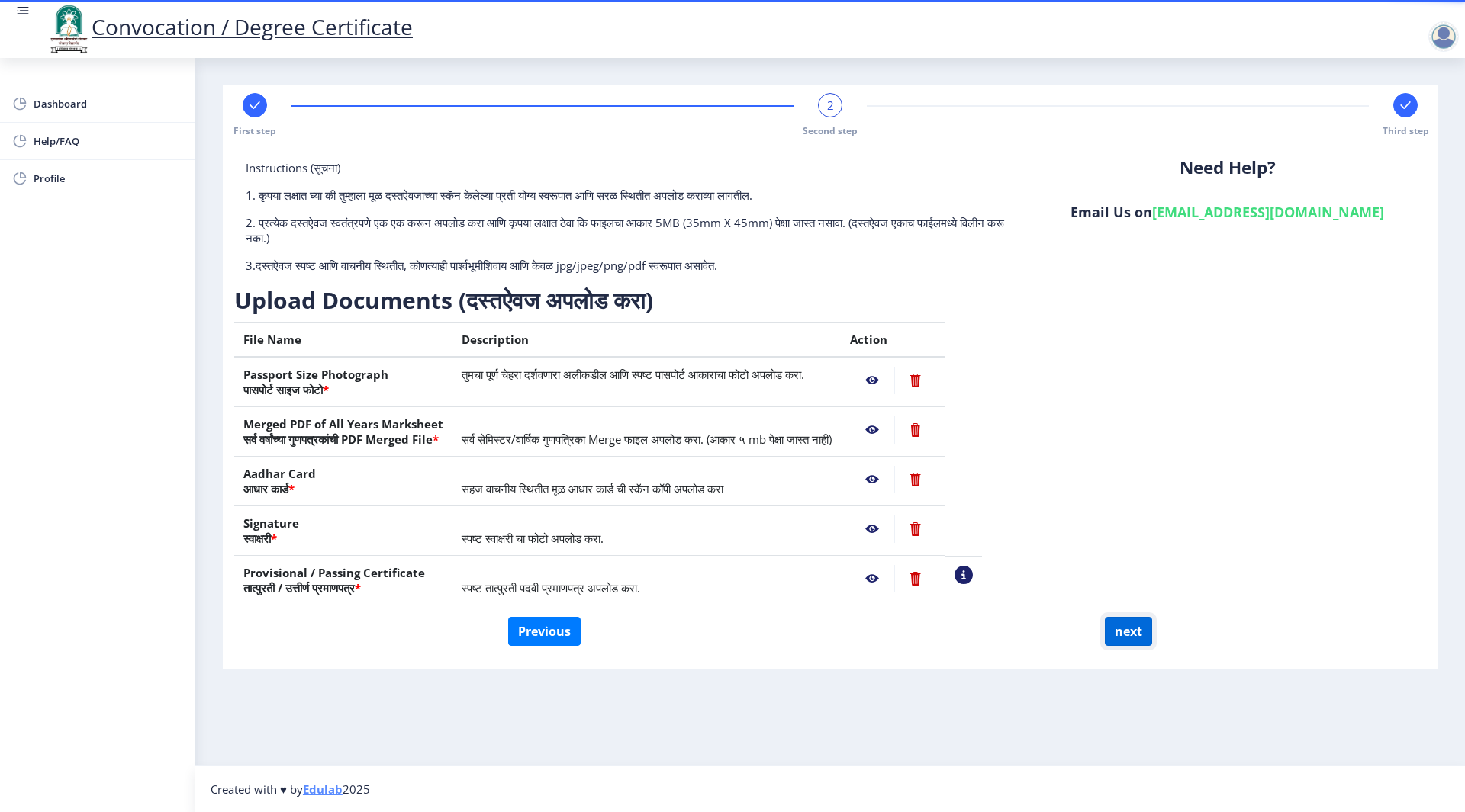
click at [1128, 624] on button "next" at bounding box center [1129, 631] width 48 height 29
select select
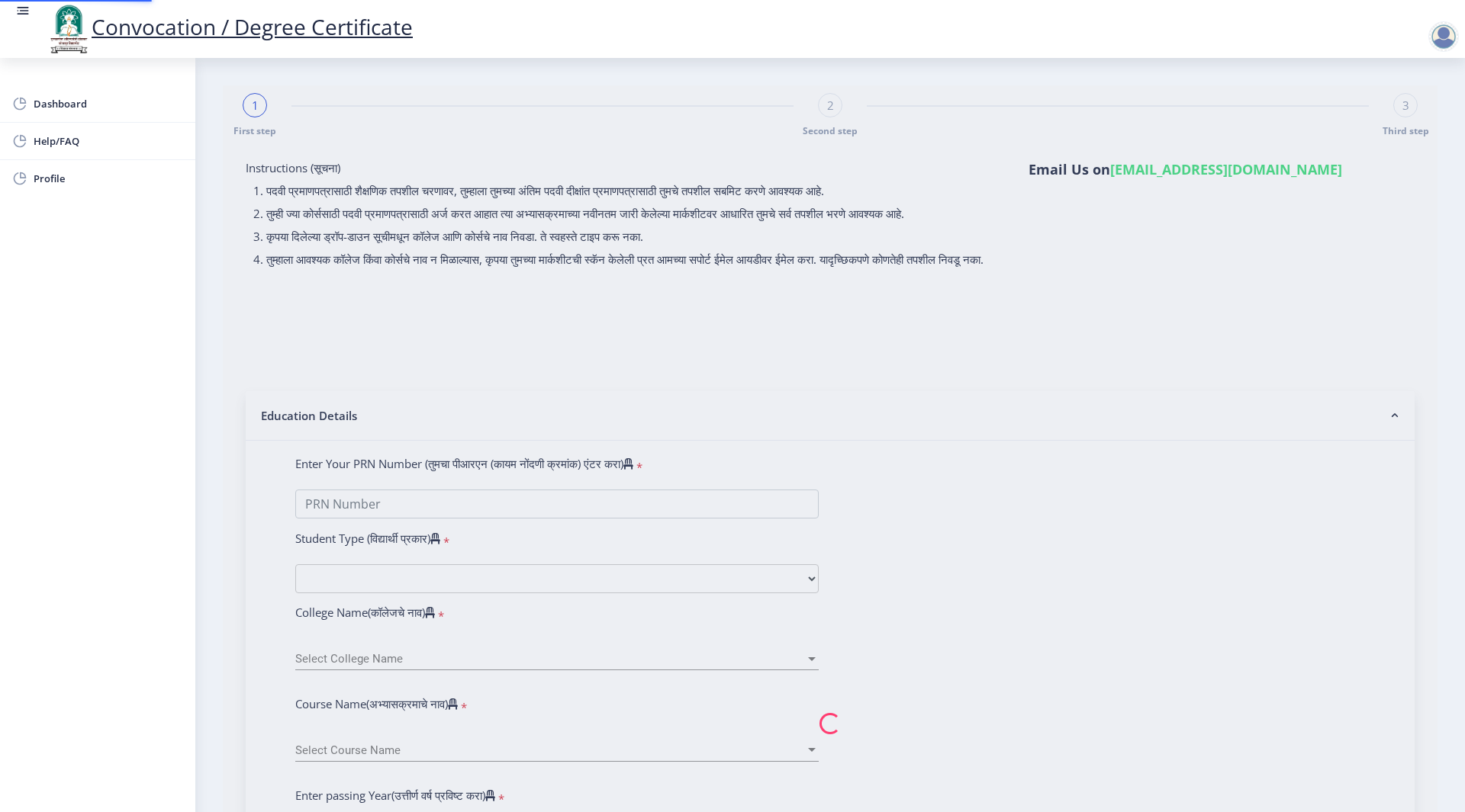
select select
type input "[PERSON_NAME]"
type input "balika"
select select
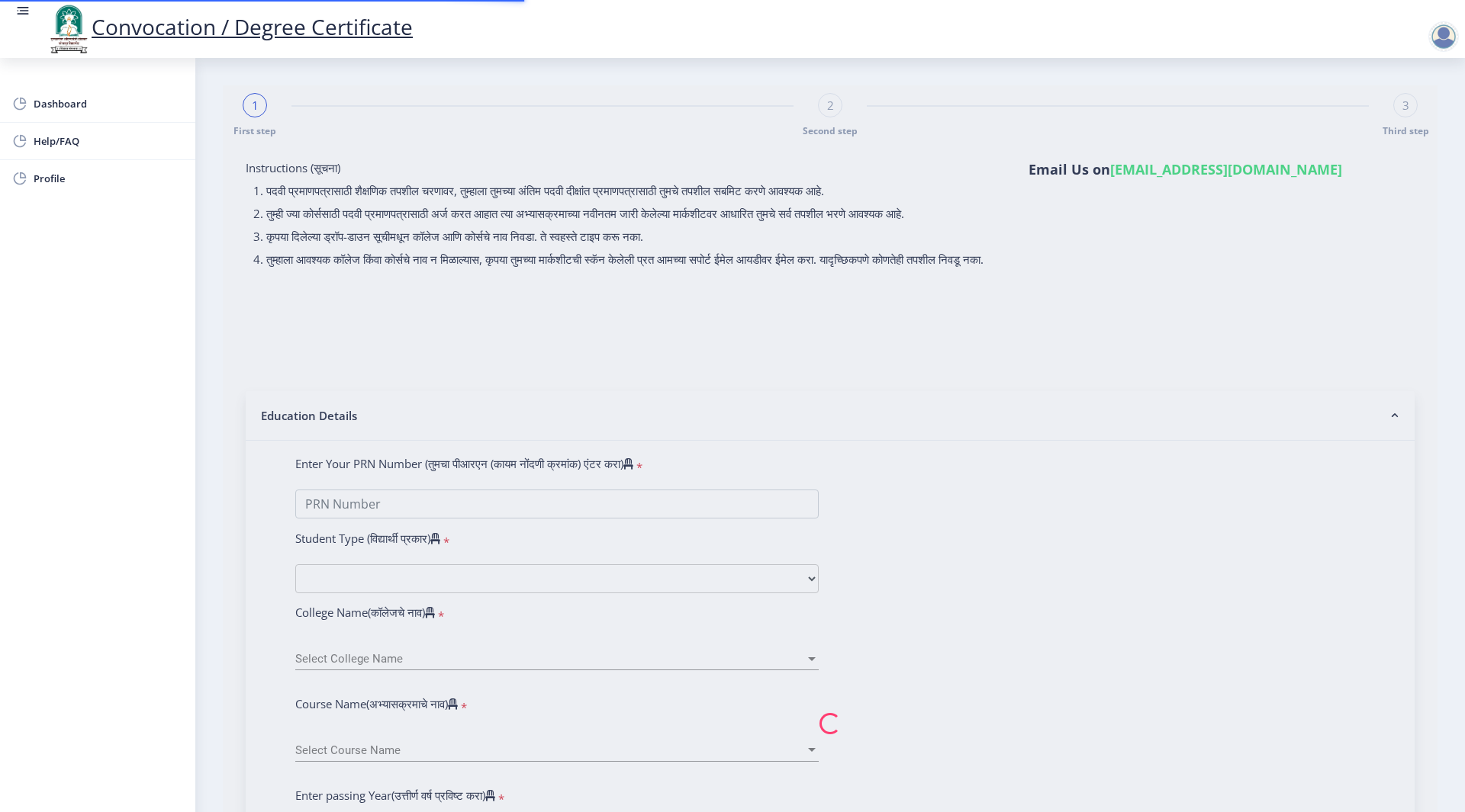
select select
type input "2014032500221876"
select select "Regular"
select select "2018"
select select "December"
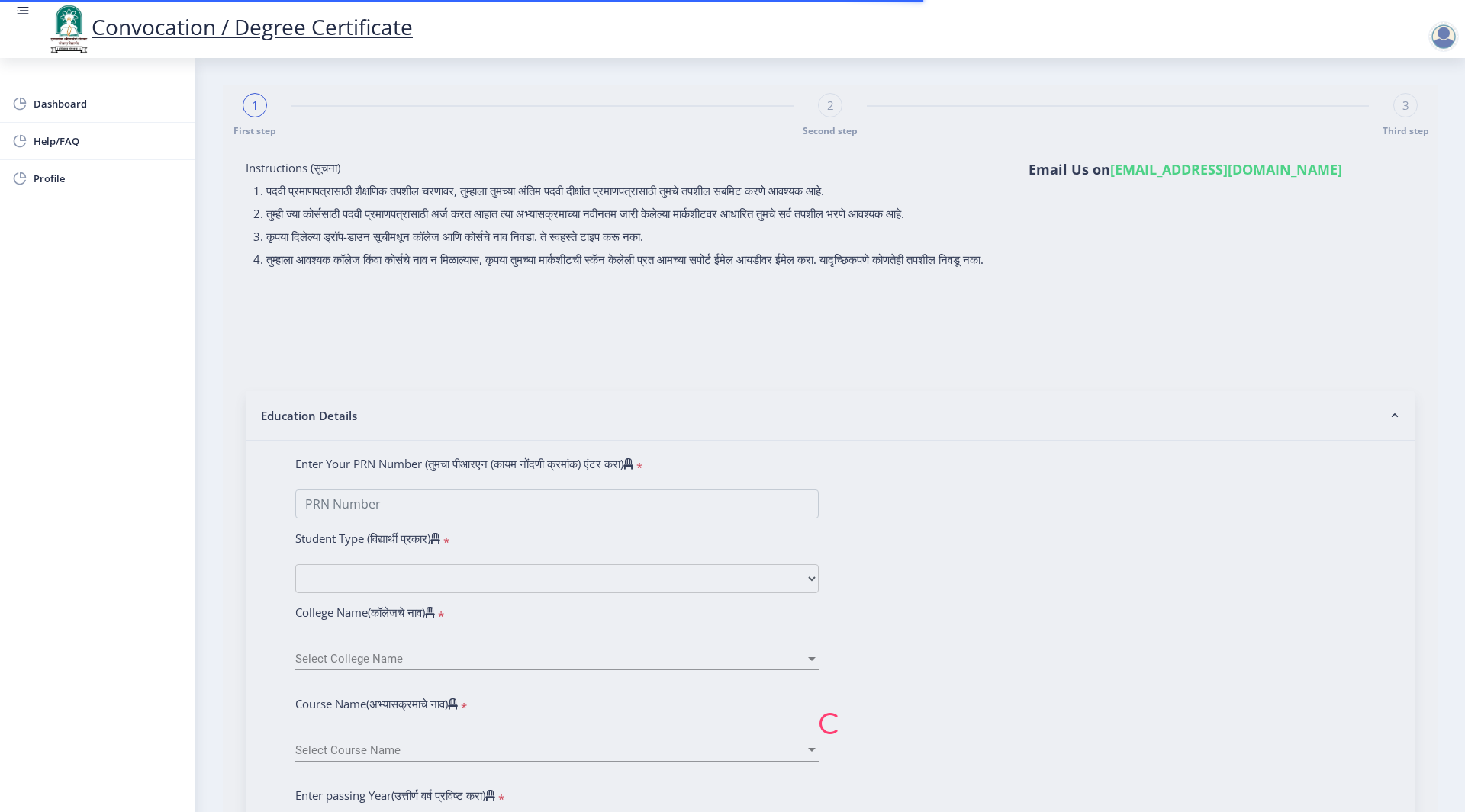
select select "Grade B"
type input "343372"
type input "[PERSON_NAME]"
type input "Balika"
select select "Computer Science"
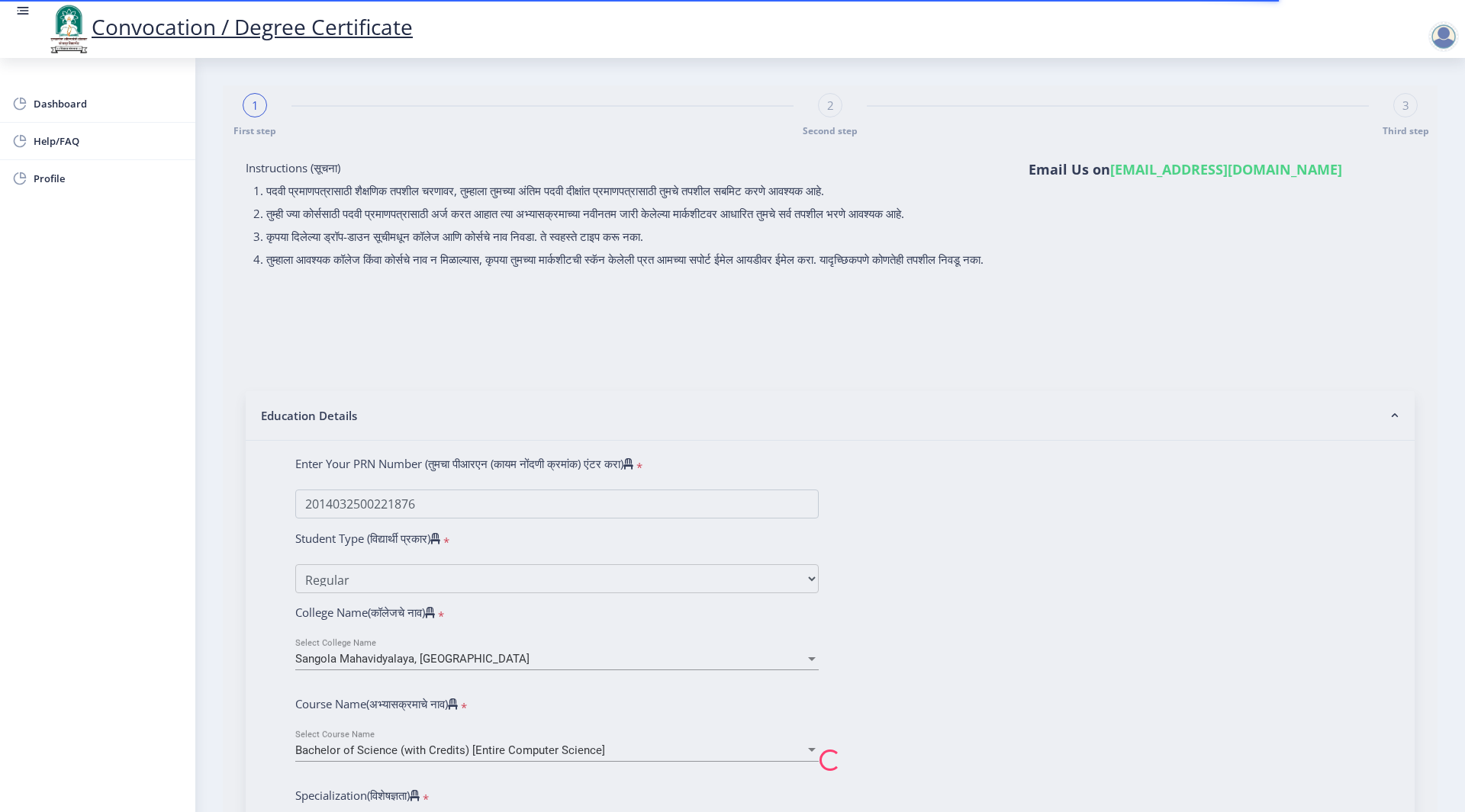
select select
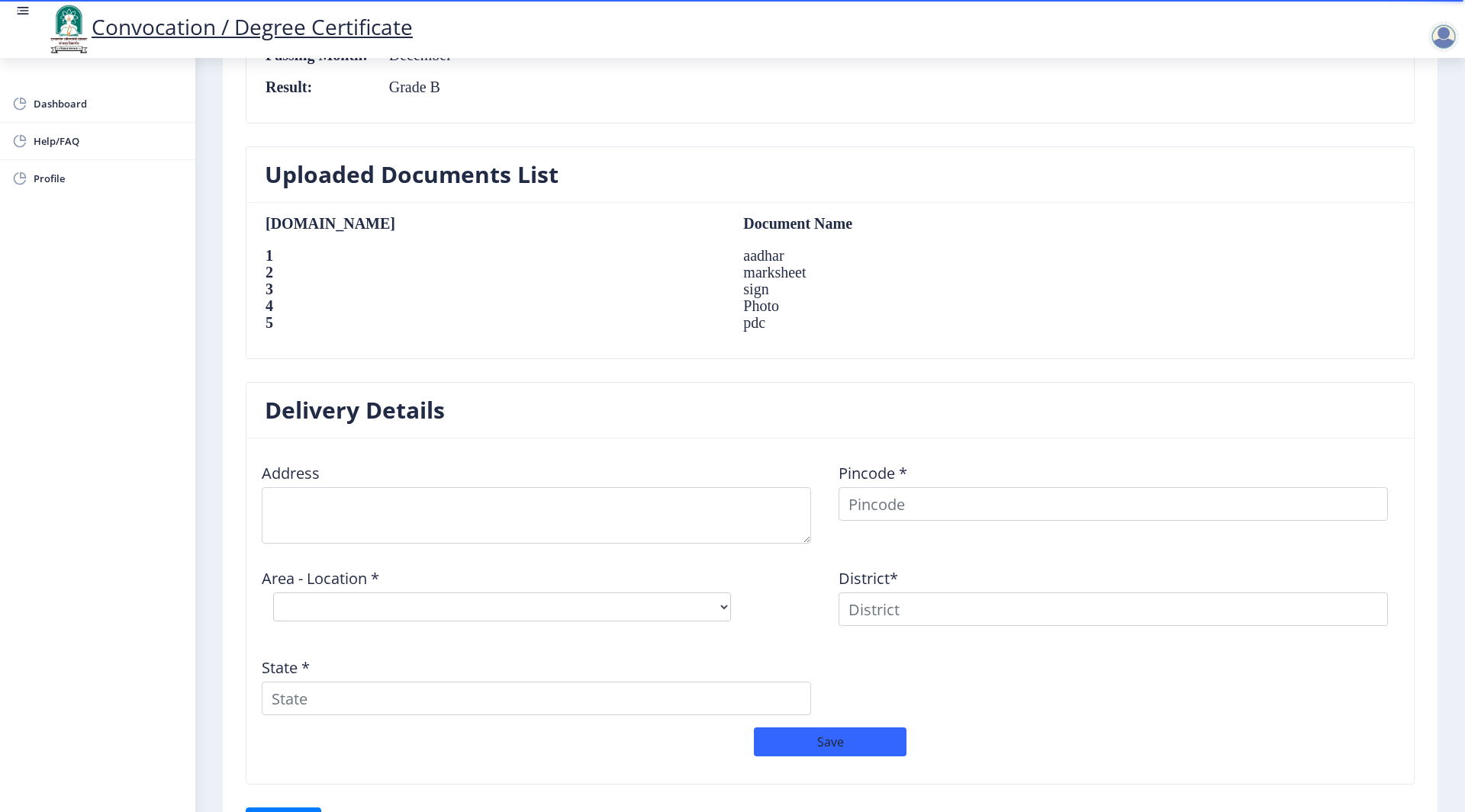
scroll to position [1013, 0]
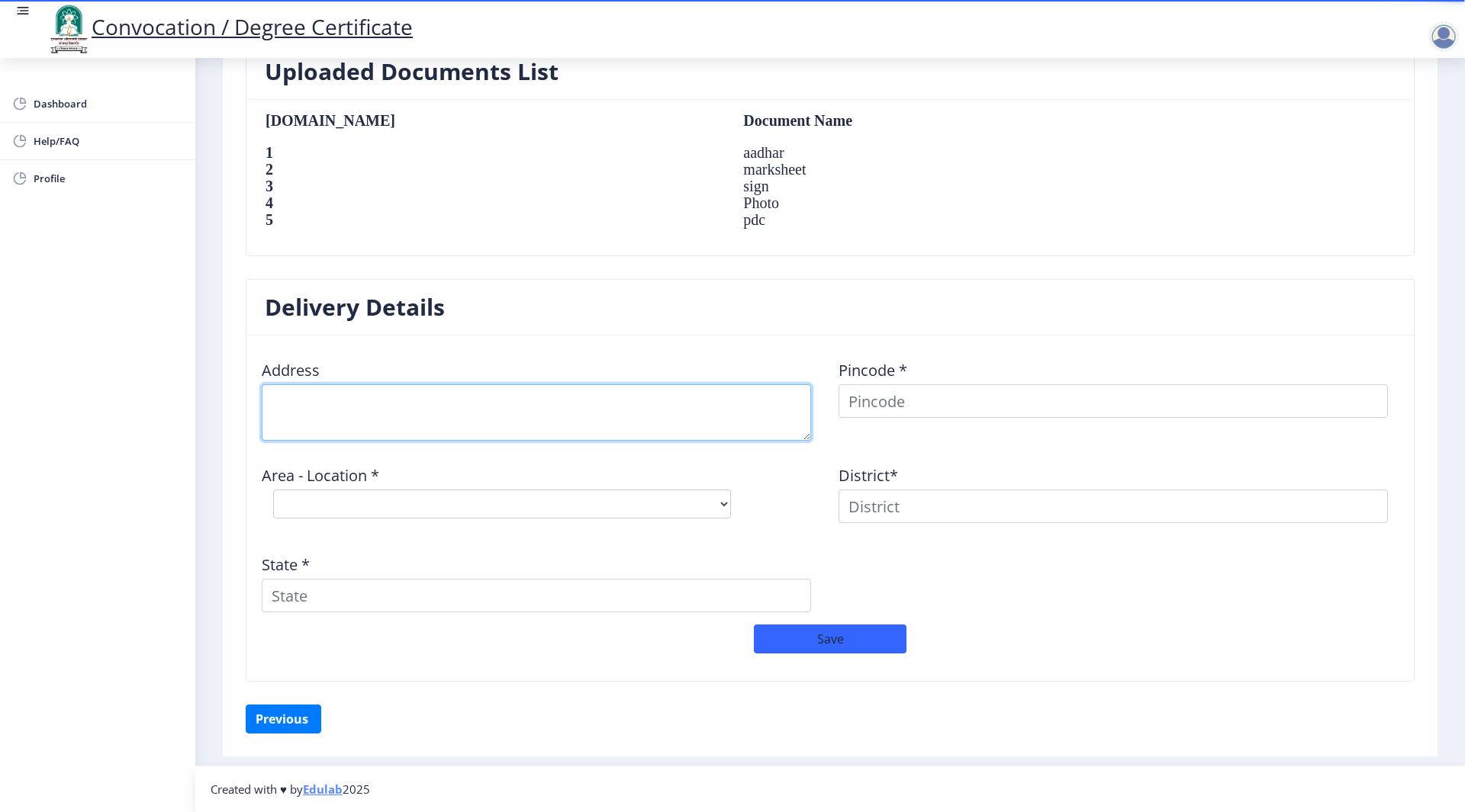
click at [355, 414] on textarea at bounding box center [536, 413] width 549 height 56
type textarea "a"
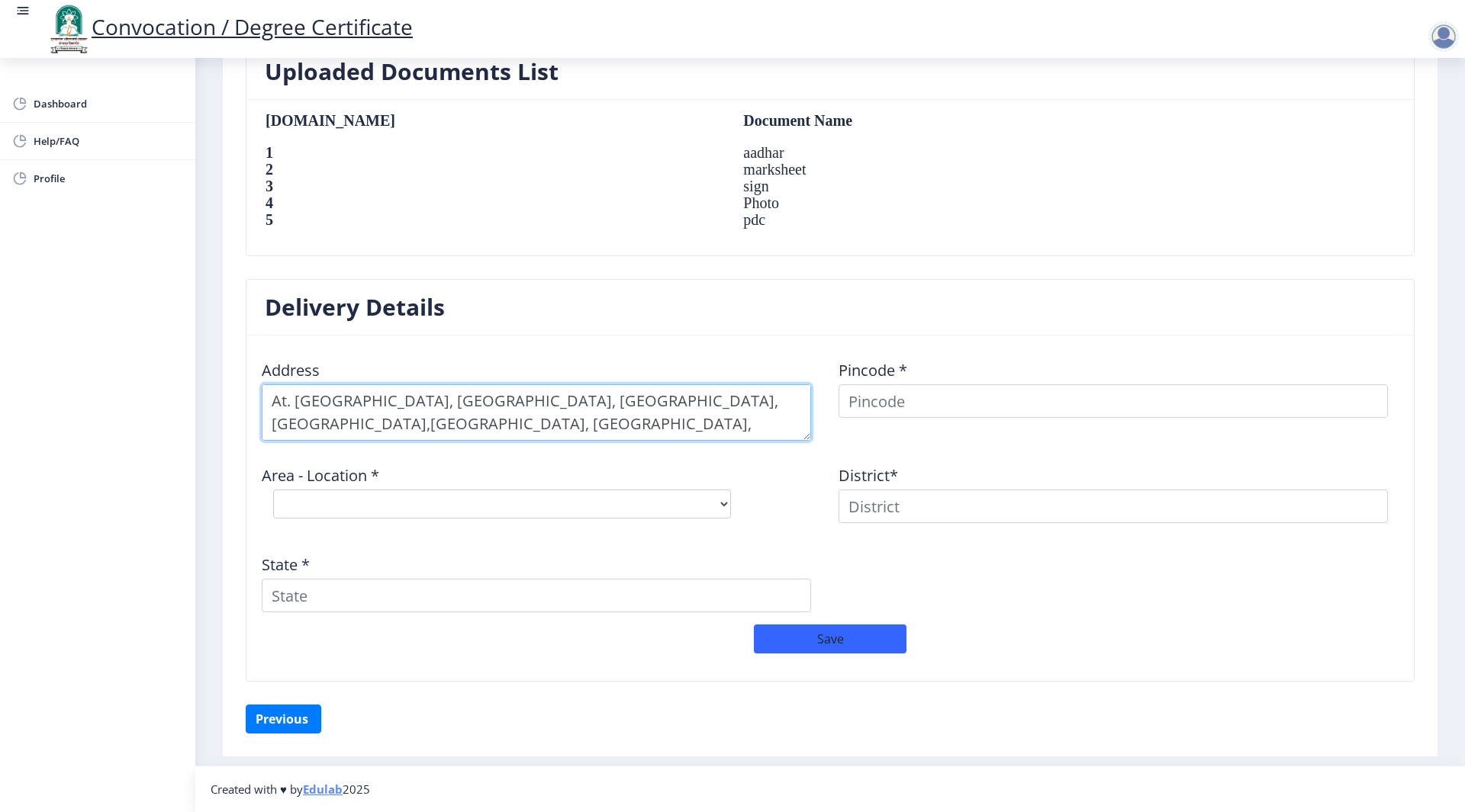
type textarea "At. [GEOGRAPHIC_DATA], [GEOGRAPHIC_DATA], [GEOGRAPHIC_DATA], [GEOGRAPHIC_DATA],…"
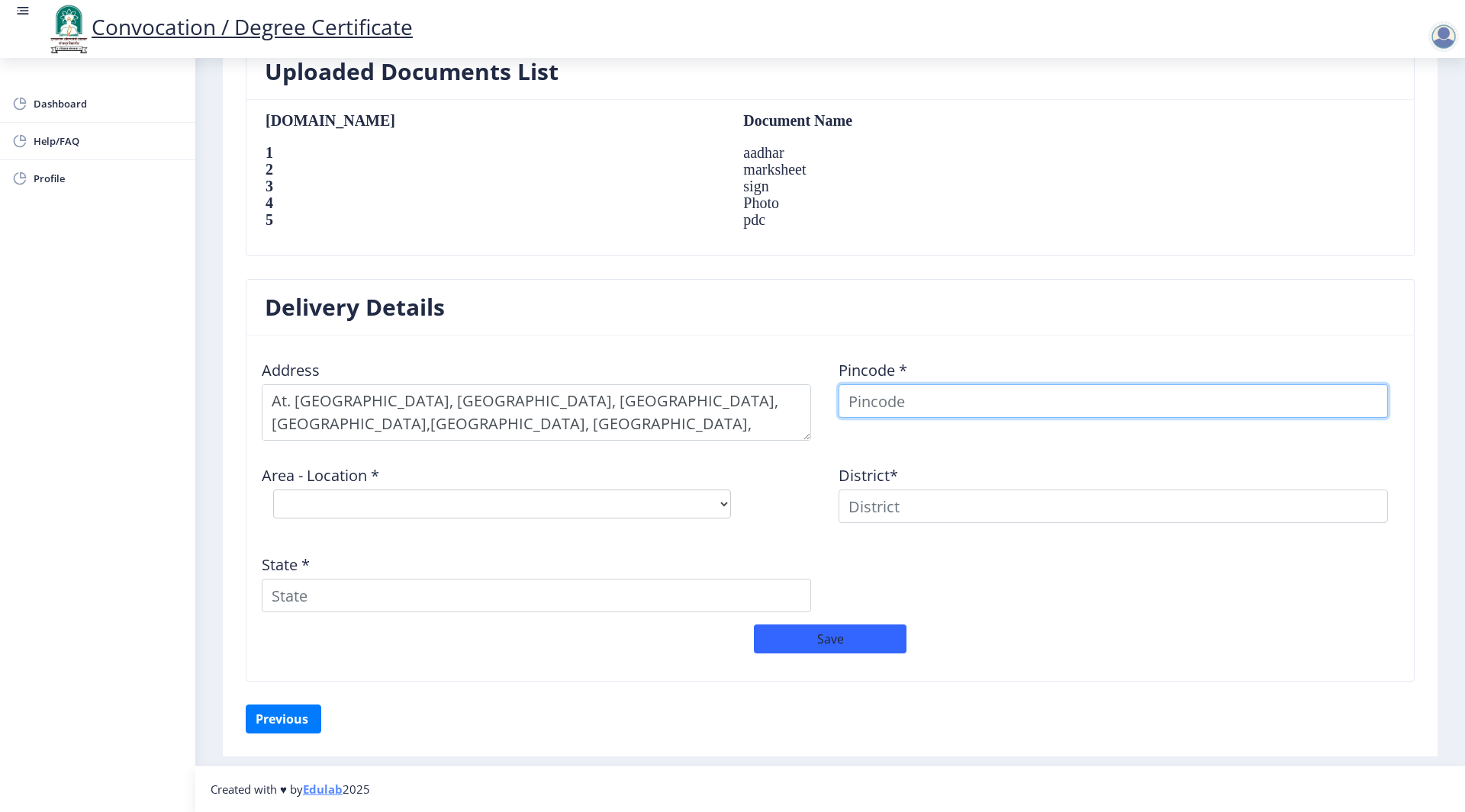
click at [932, 392] on input at bounding box center [1113, 401] width 549 height 33
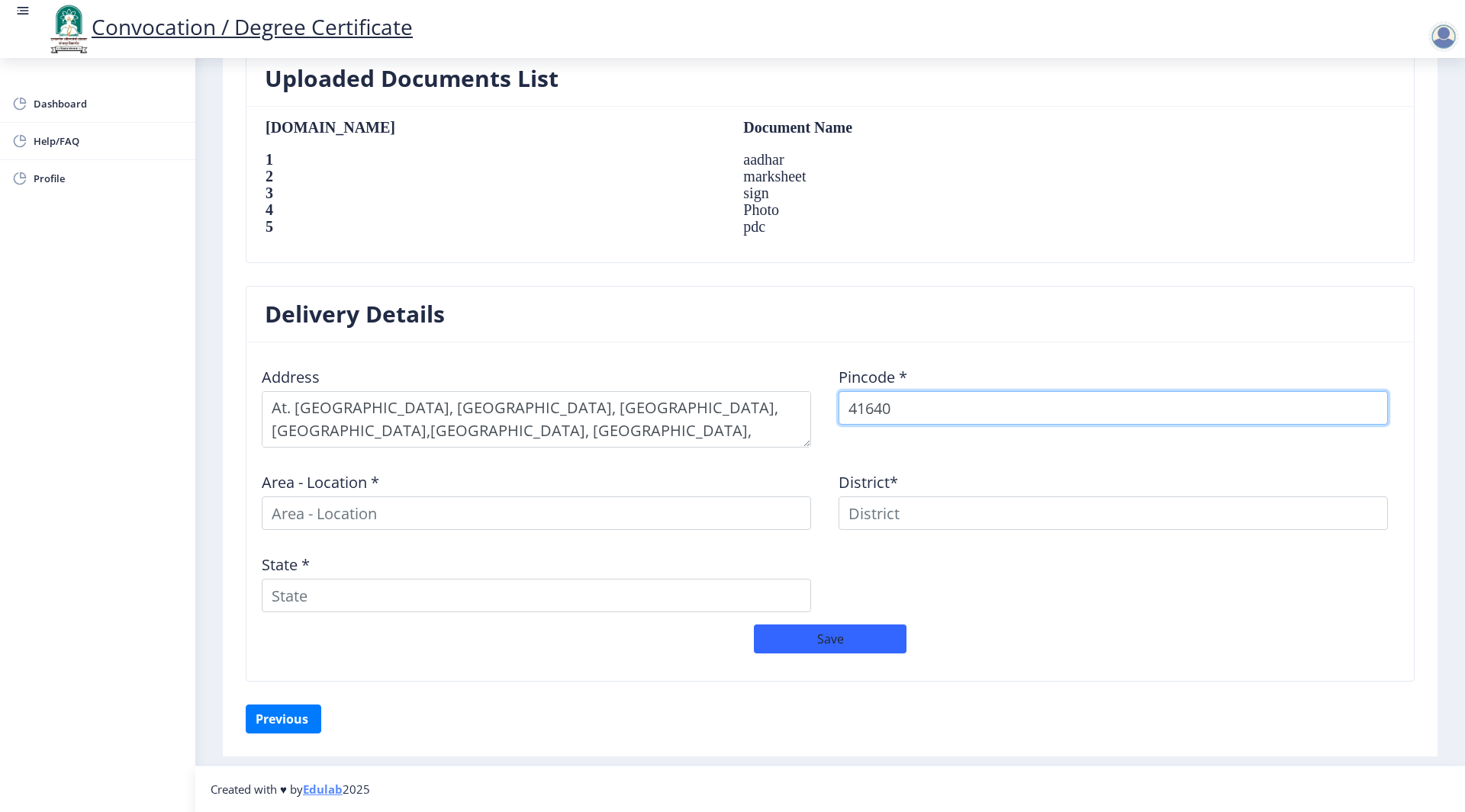
type input "416404"
select select
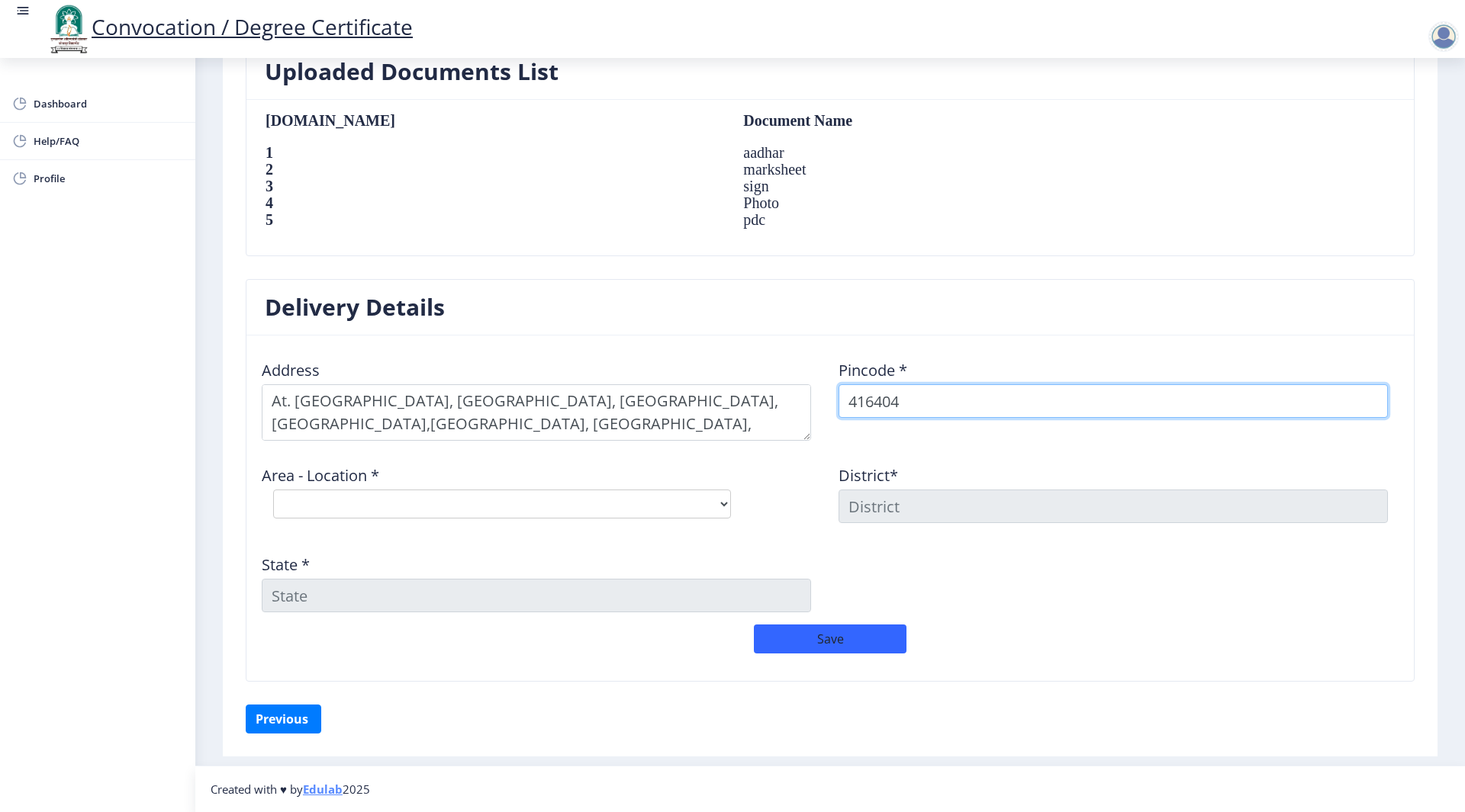
type input "416404"
click at [326, 508] on select "Select Area Location Antral B.O Avandhi B.O Banali [PERSON_NAME] B.O Bevnur B.O…" at bounding box center [502, 504] width 458 height 29
select select "3: Object"
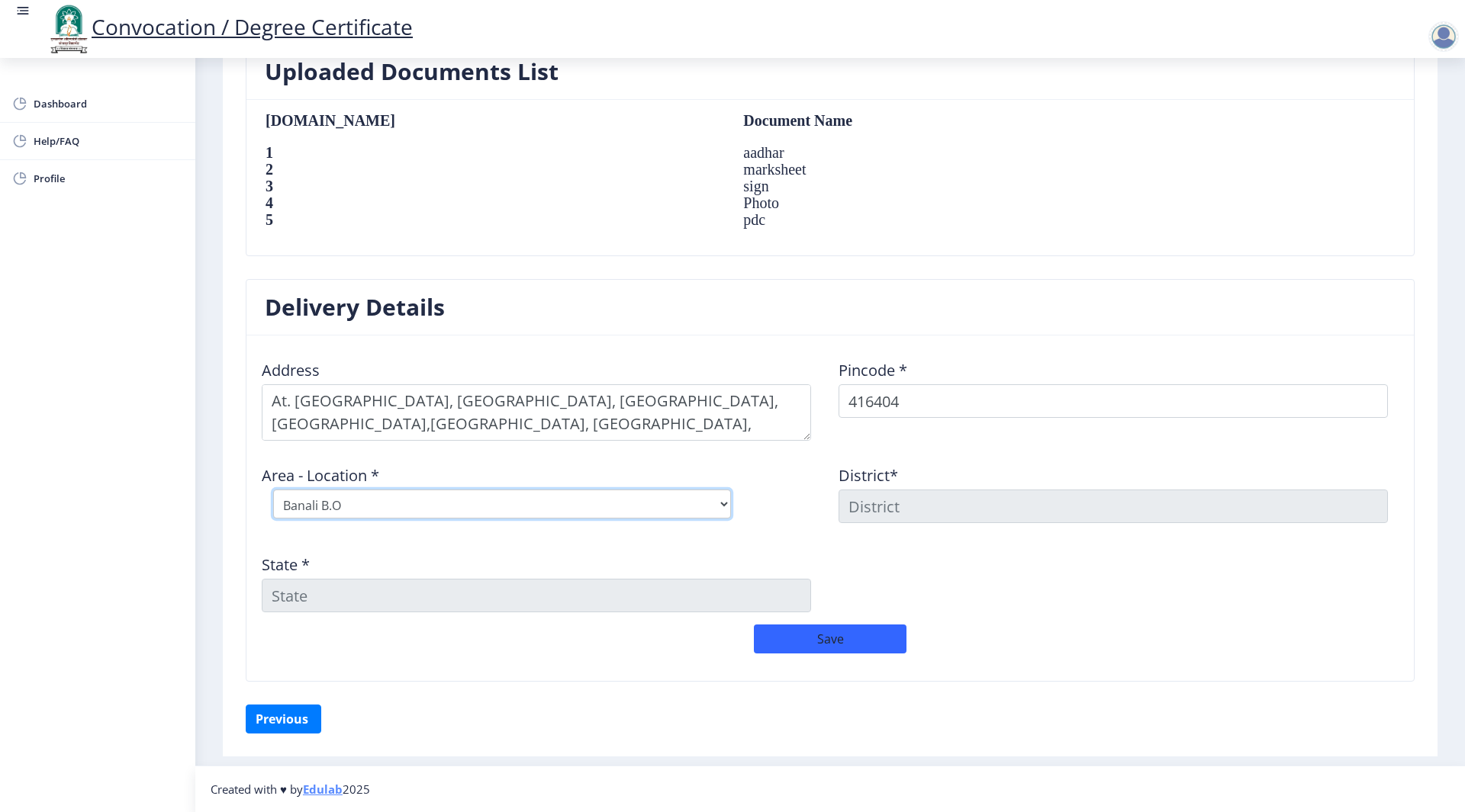
click at [273, 490] on select "Select Area Location Antral B.O Avandhi B.O Banali [PERSON_NAME] B.O Bevnur B.O…" at bounding box center [502, 504] width 458 height 29
type input "Sangli"
type input "[GEOGRAPHIC_DATA]"
click at [858, 644] on button "Save" at bounding box center [830, 639] width 152 height 29
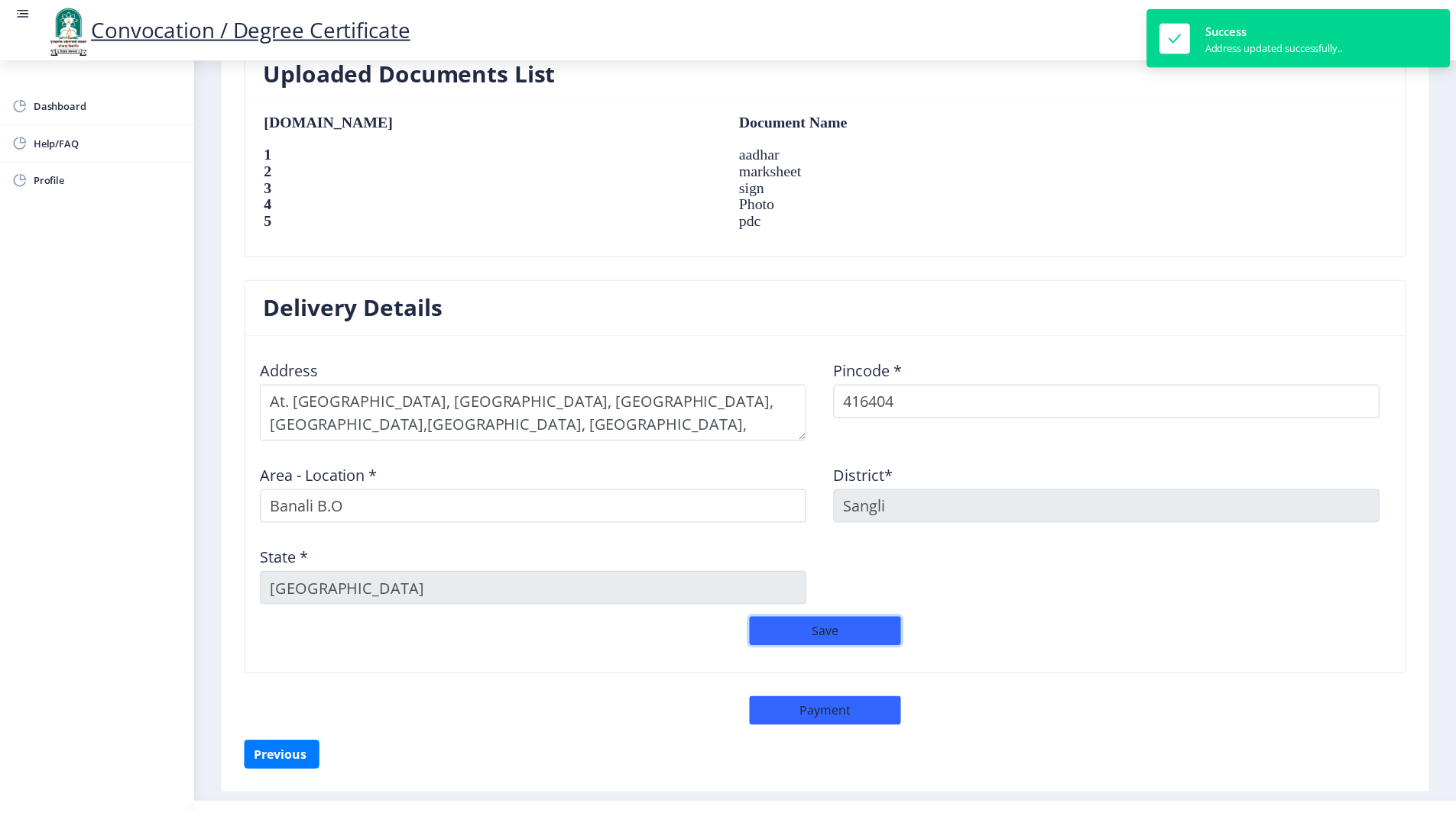
scroll to position [1053, 0]
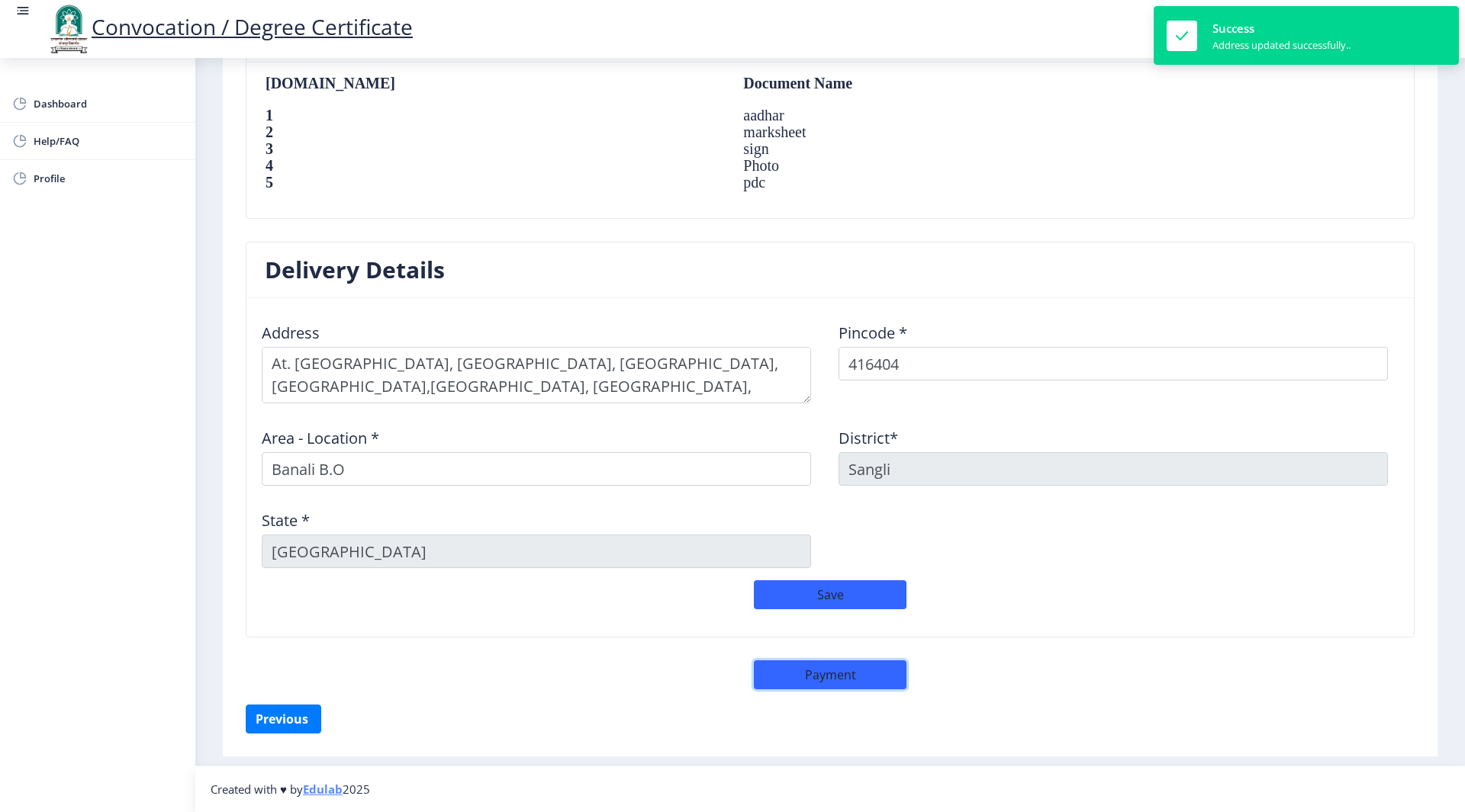
click at [822, 680] on button "Payment" at bounding box center [830, 675] width 152 height 29
select select "sealed"
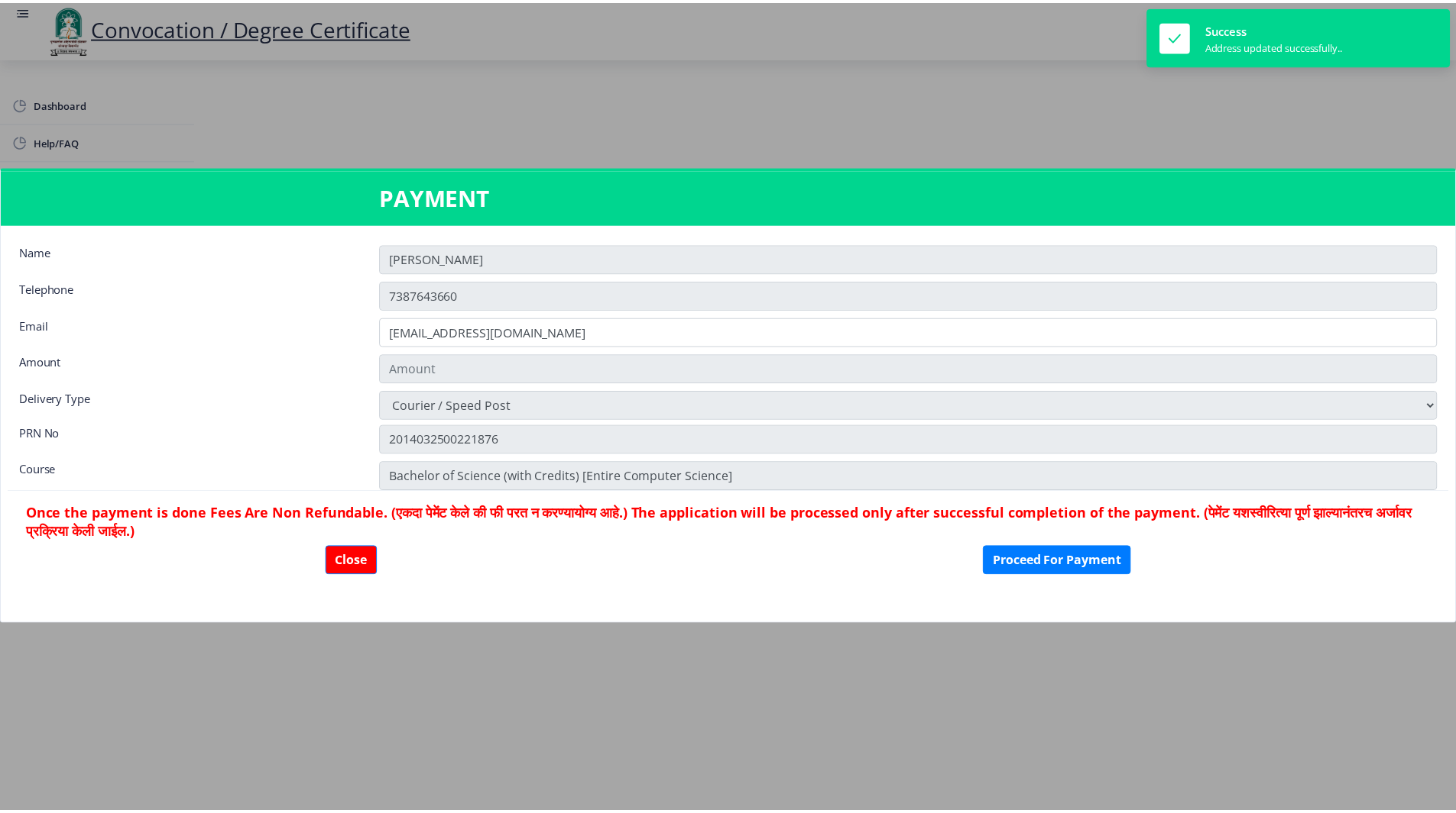
scroll to position [1051, 0]
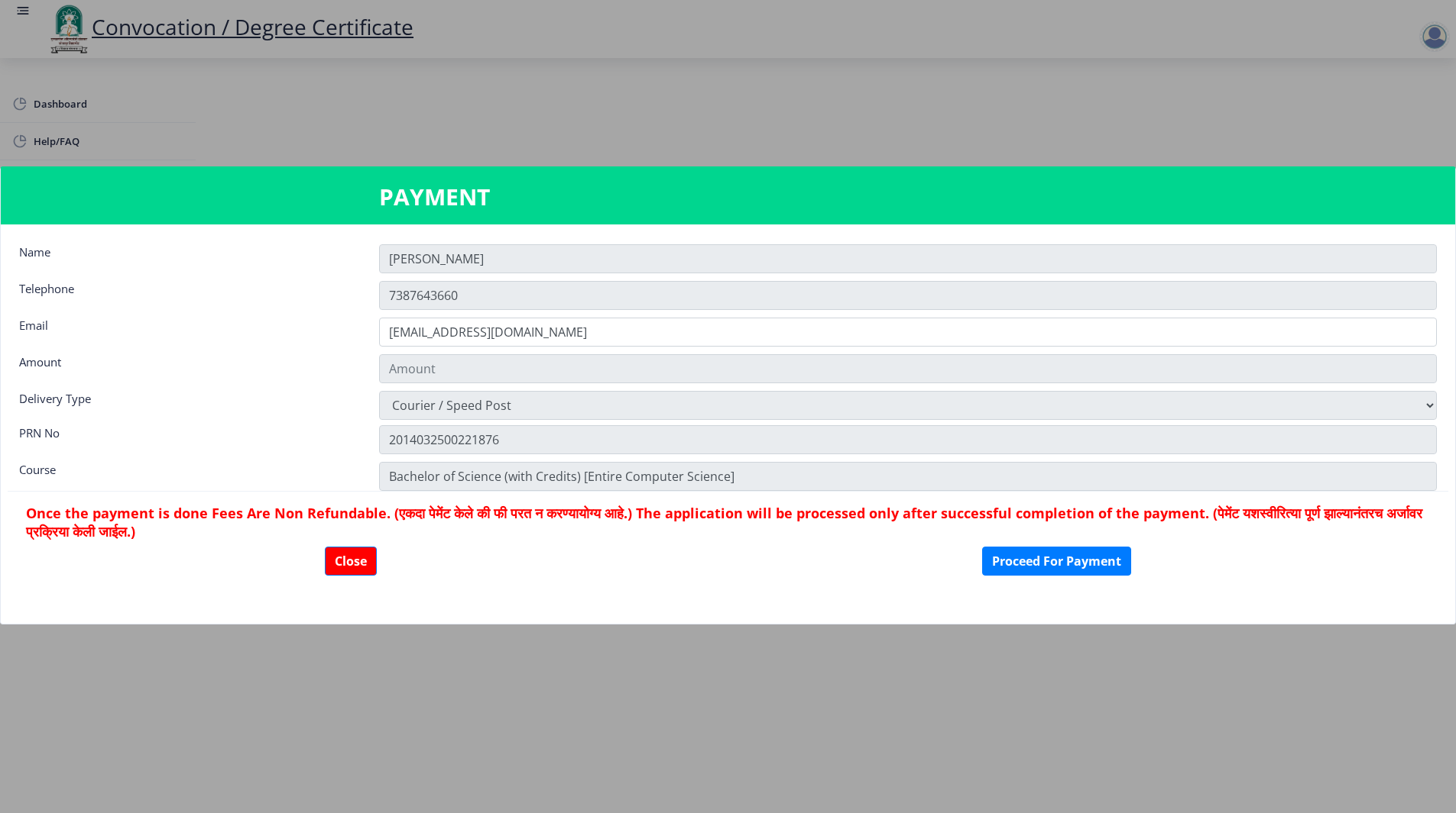
type input "2885"
click at [1054, 573] on button "Proceed For Payment" at bounding box center [1056, 561] width 149 height 29
click at [1064, 565] on button "Proceed For Payment" at bounding box center [1056, 561] width 149 height 29
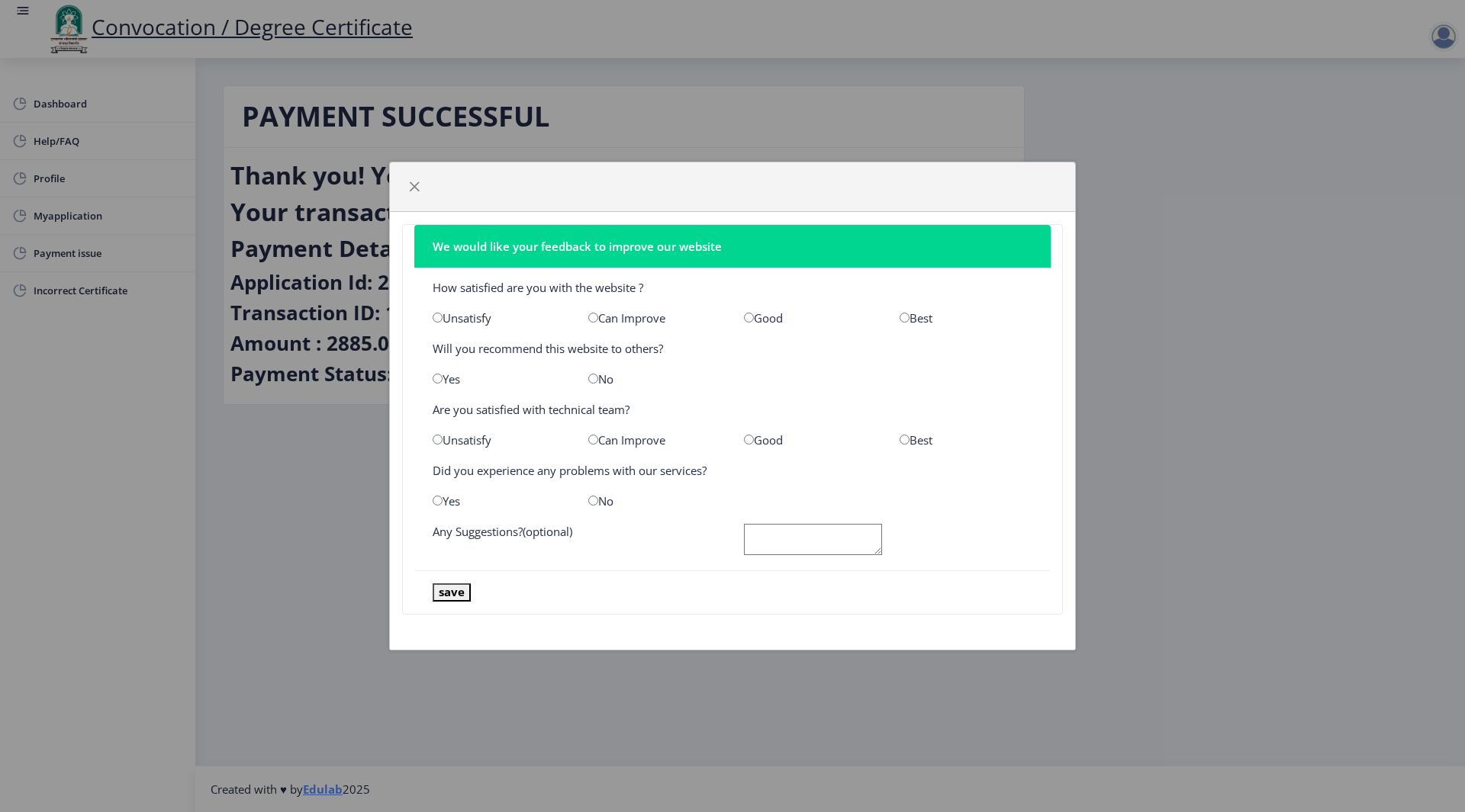
click at [903, 317] on input "radio" at bounding box center [904, 317] width 10 height 10
radio input "true"
click at [902, 438] on input "radio" at bounding box center [904, 439] width 10 height 10
radio input "true"
click at [439, 502] on input "radio" at bounding box center [437, 501] width 10 height 10
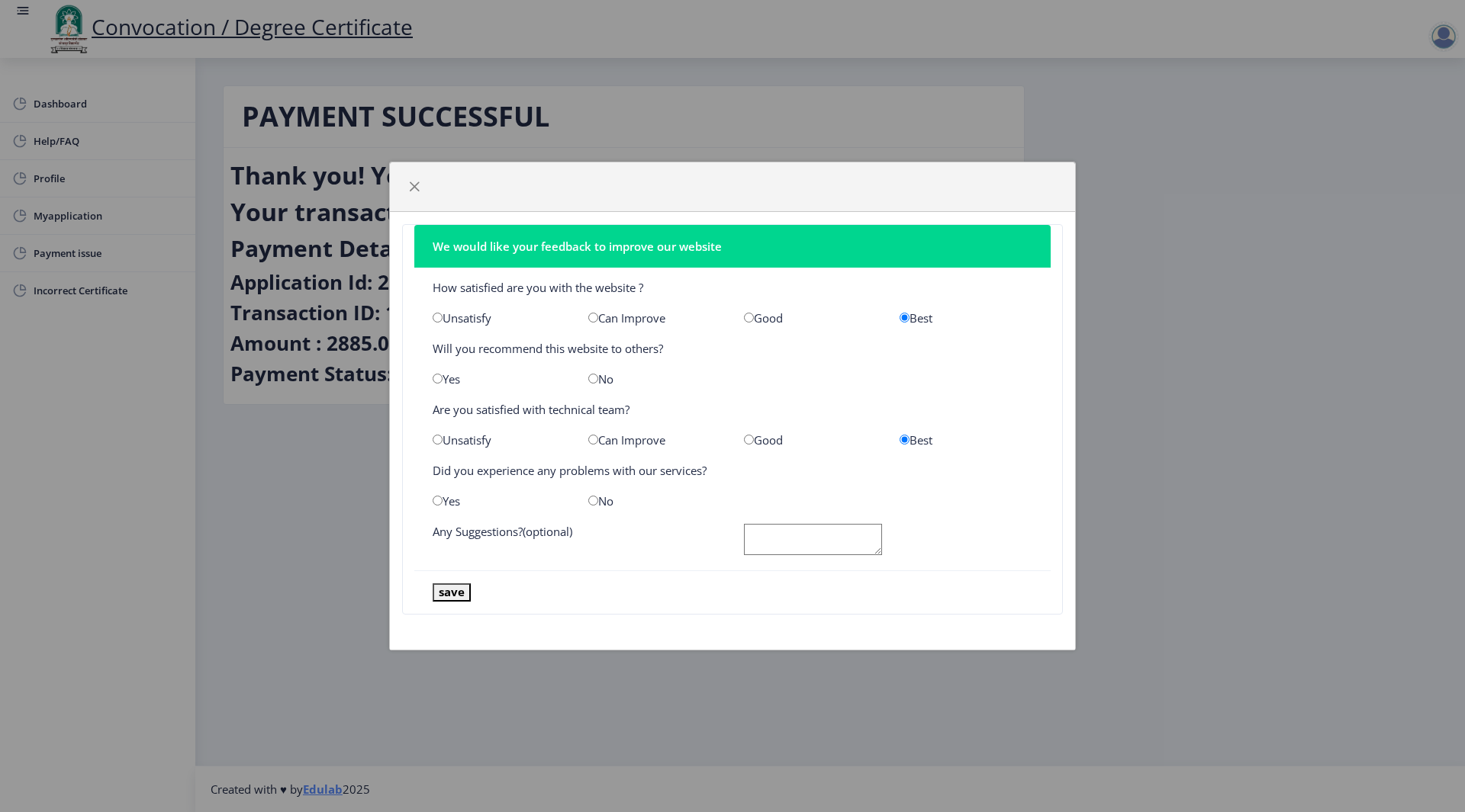
radio input "true"
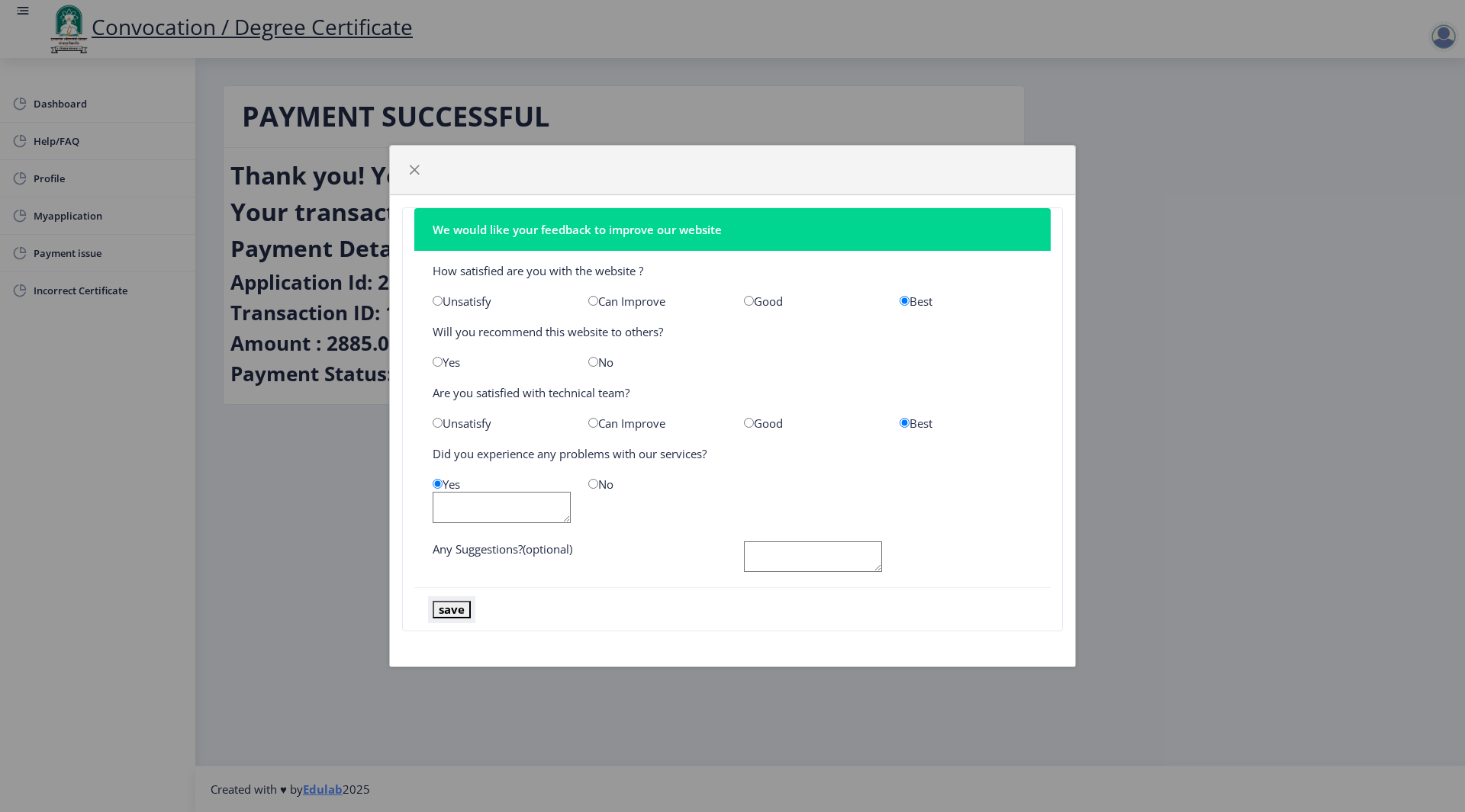
click at [443, 610] on button "save" at bounding box center [451, 610] width 38 height 18
click at [444, 607] on button "save" at bounding box center [451, 610] width 38 height 18
click at [414, 162] on button "button" at bounding box center [414, 170] width 25 height 25
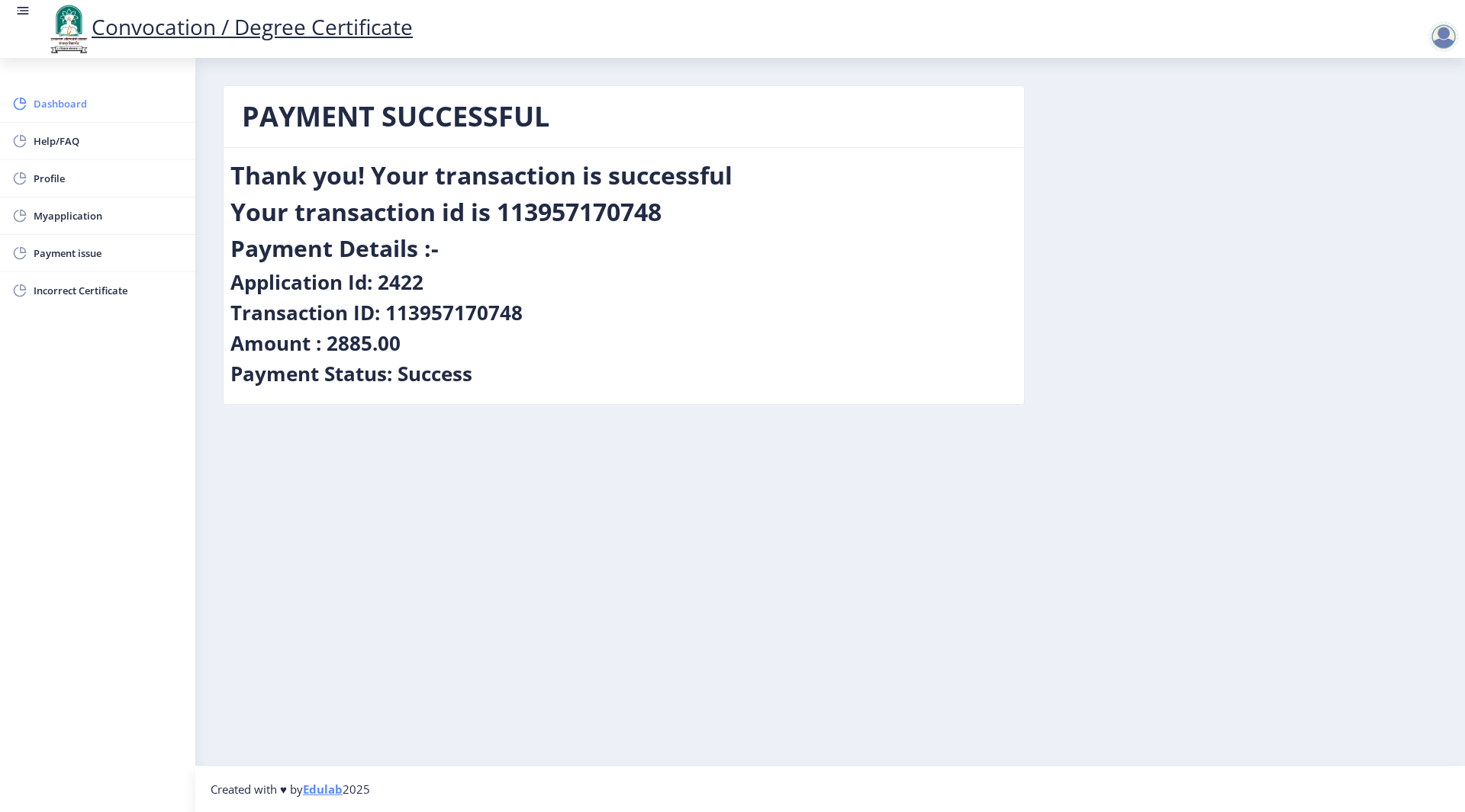
click at [43, 105] on span "Dashboard" at bounding box center [108, 104] width 150 height 18
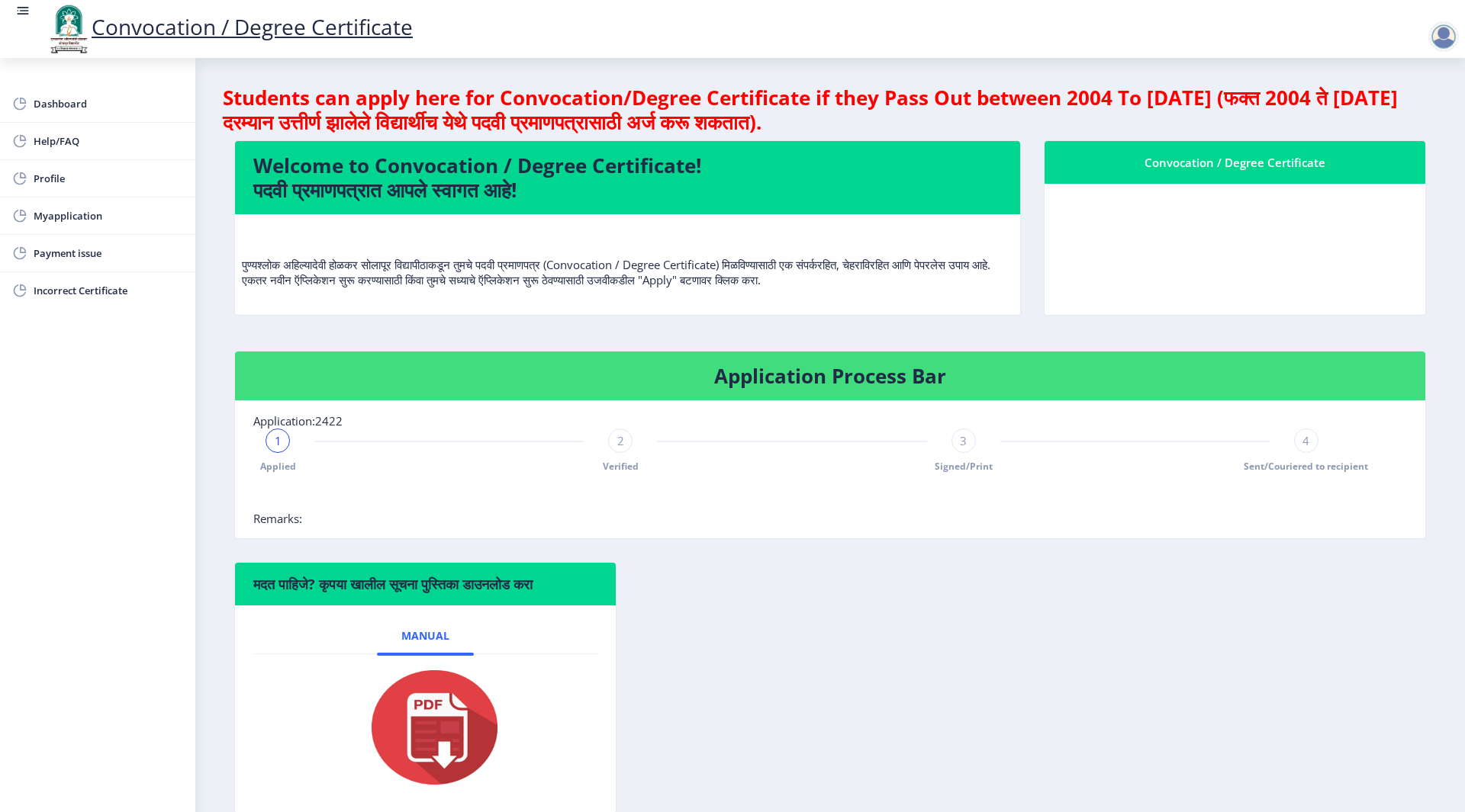
click at [1308, 443] on div "4" at bounding box center [1307, 441] width 25 height 25
click at [896, 456] on div "1 Applied 2 Verified 3 Signed/Print 4 Sent/Couriered to recipient" at bounding box center [792, 450] width 1077 height 44
click at [83, 223] on span "Myapplication" at bounding box center [108, 216] width 150 height 18
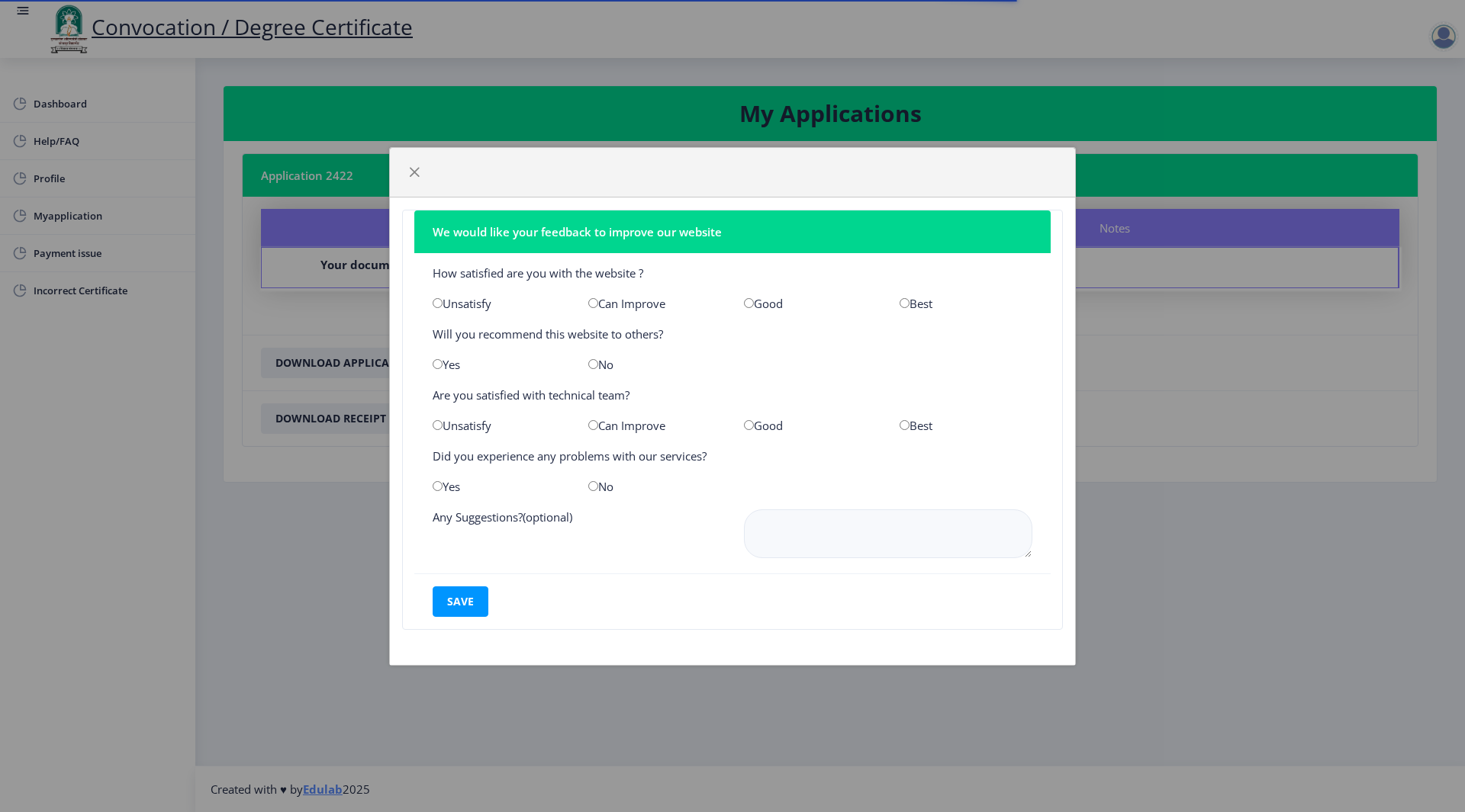
click at [400, 165] on div at bounding box center [732, 172] width 685 height 49
click at [406, 170] on button "button" at bounding box center [414, 172] width 25 height 25
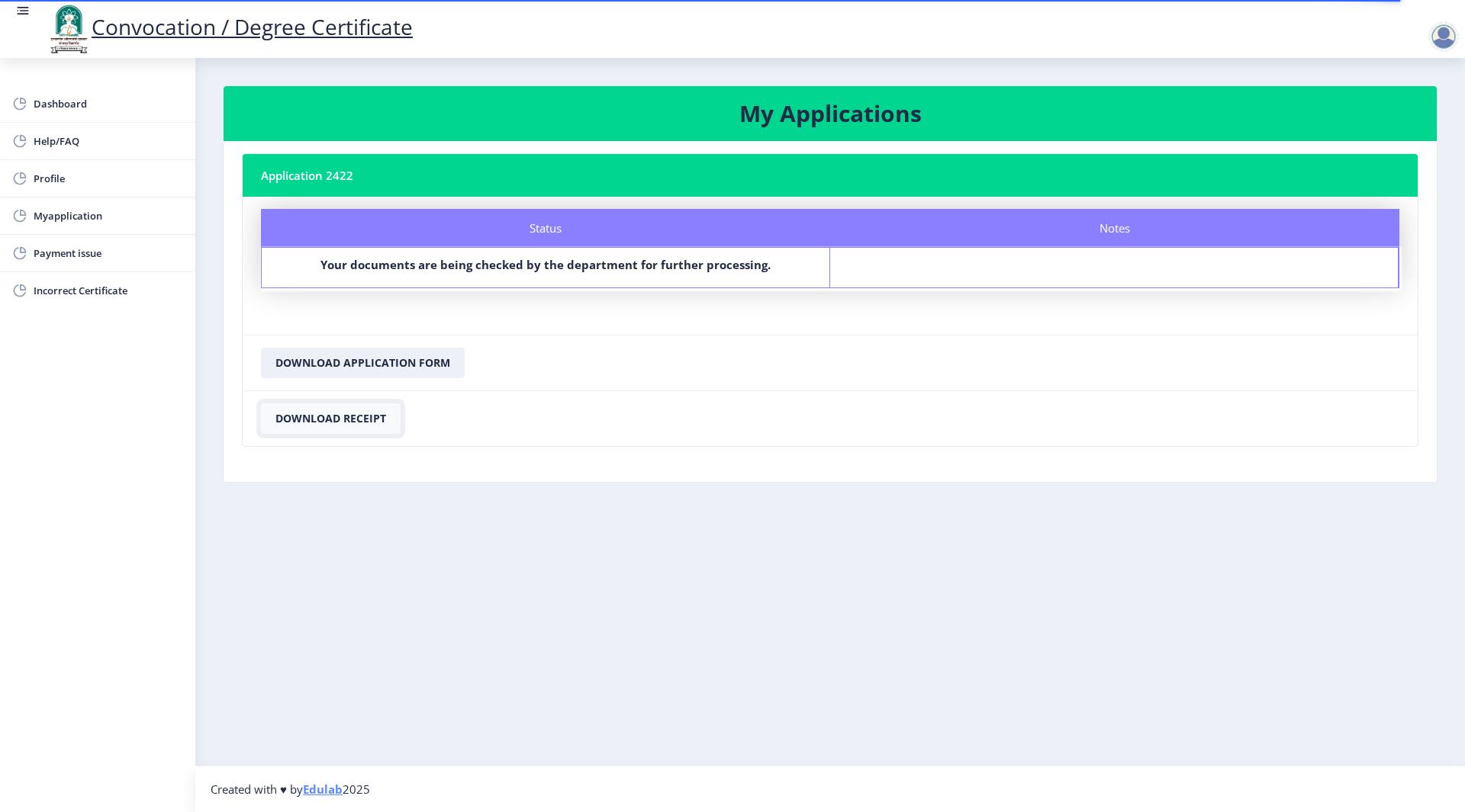
click at [328, 420] on button "Download Receipt" at bounding box center [331, 419] width 140 height 31
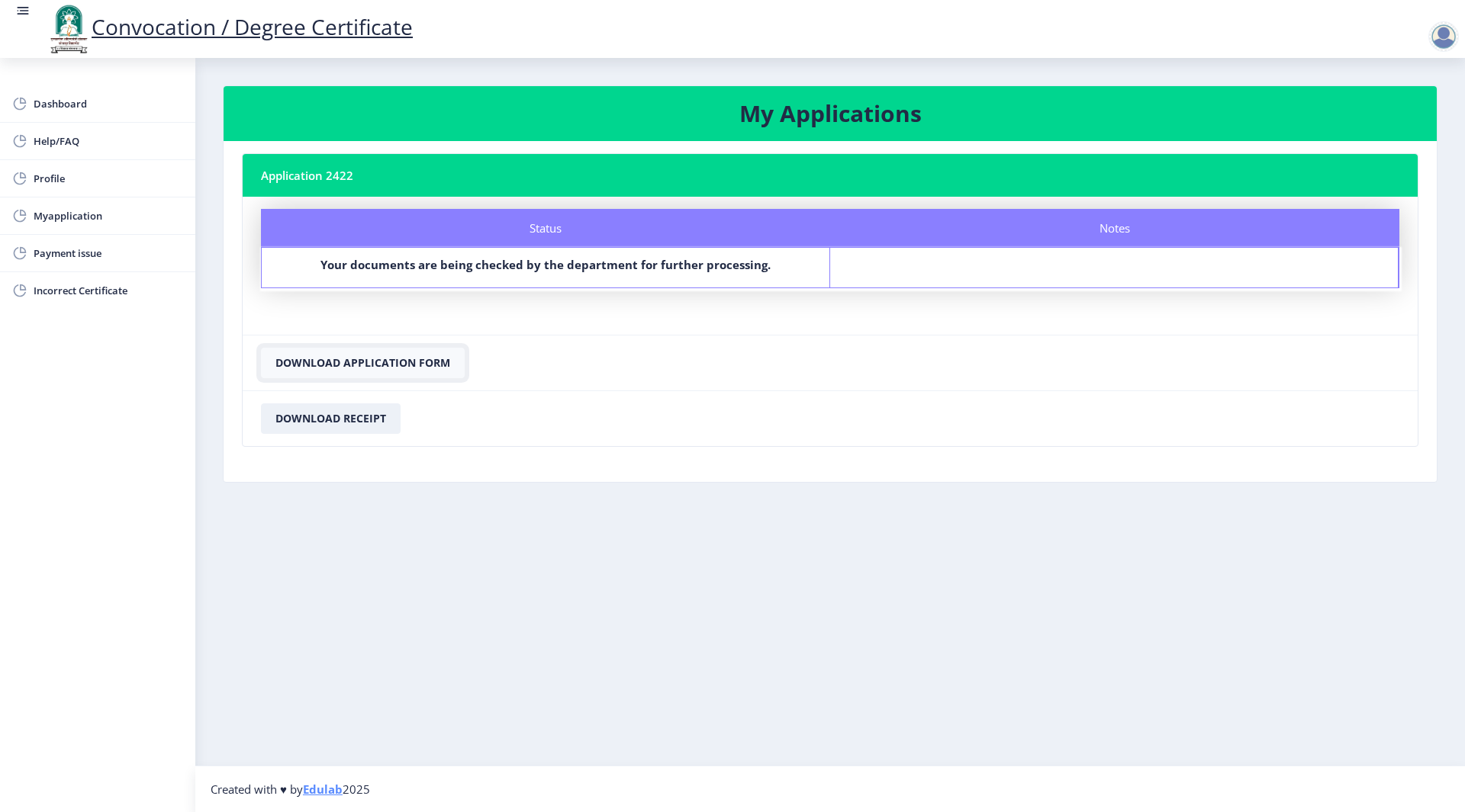
click at [350, 364] on button "Download Application Form" at bounding box center [363, 362] width 204 height 31
